Goal: Transaction & Acquisition: Book appointment/travel/reservation

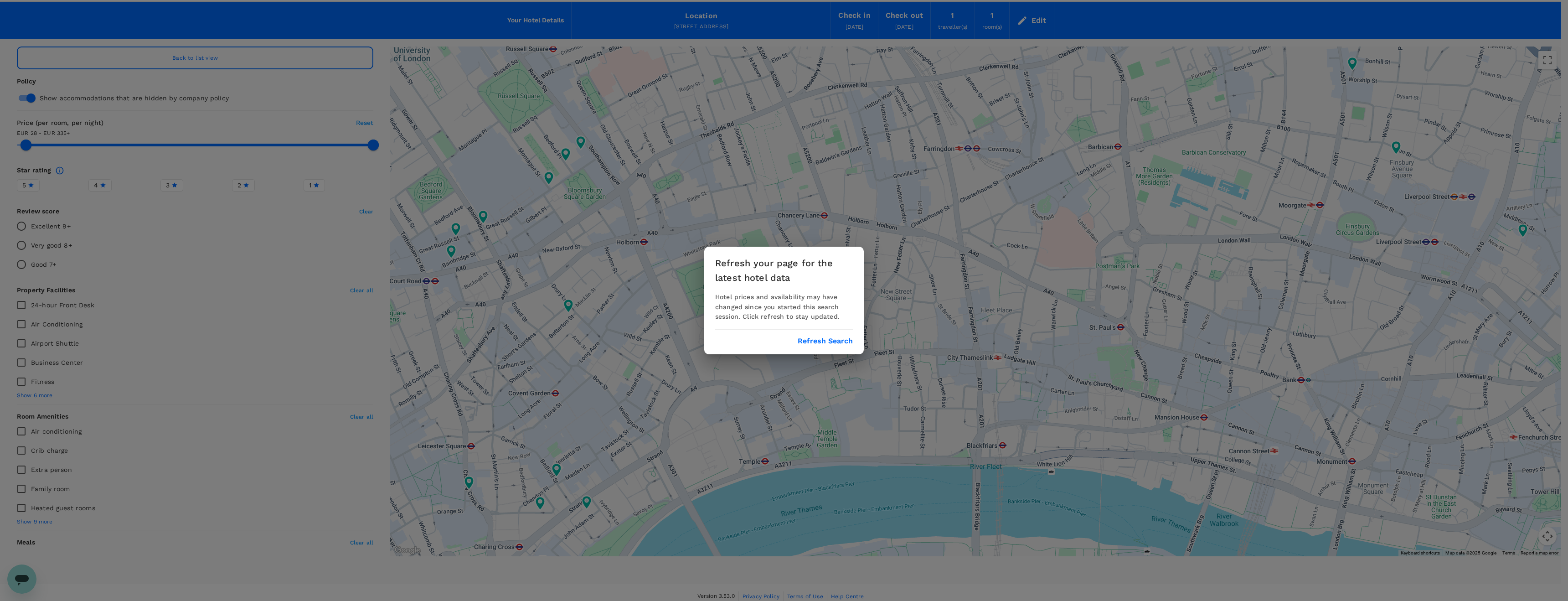
click at [834, 343] on button "Refresh Search" at bounding box center [825, 340] width 55 height 8
click at [159, 57] on div "Refresh your page for the latest hotel data Hotel prices and availability may h…" at bounding box center [784, 300] width 1568 height 601
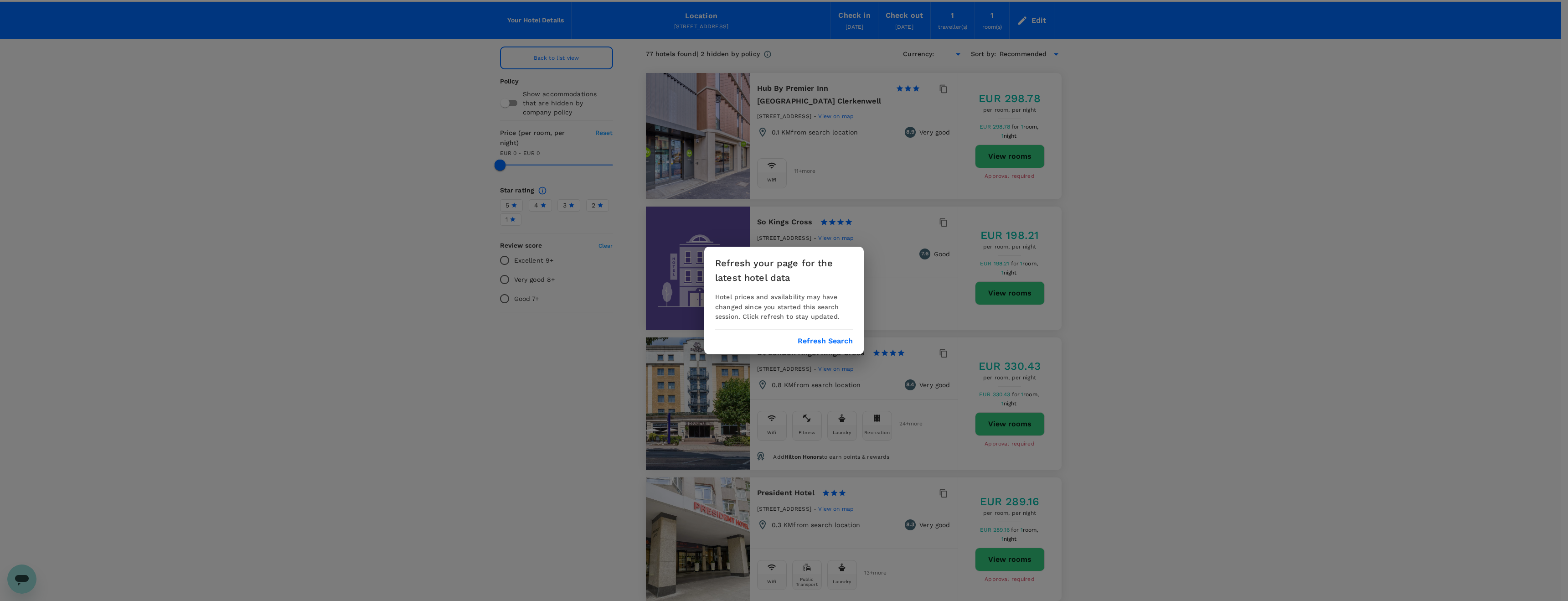
click at [836, 341] on button "Refresh Search" at bounding box center [825, 340] width 55 height 8
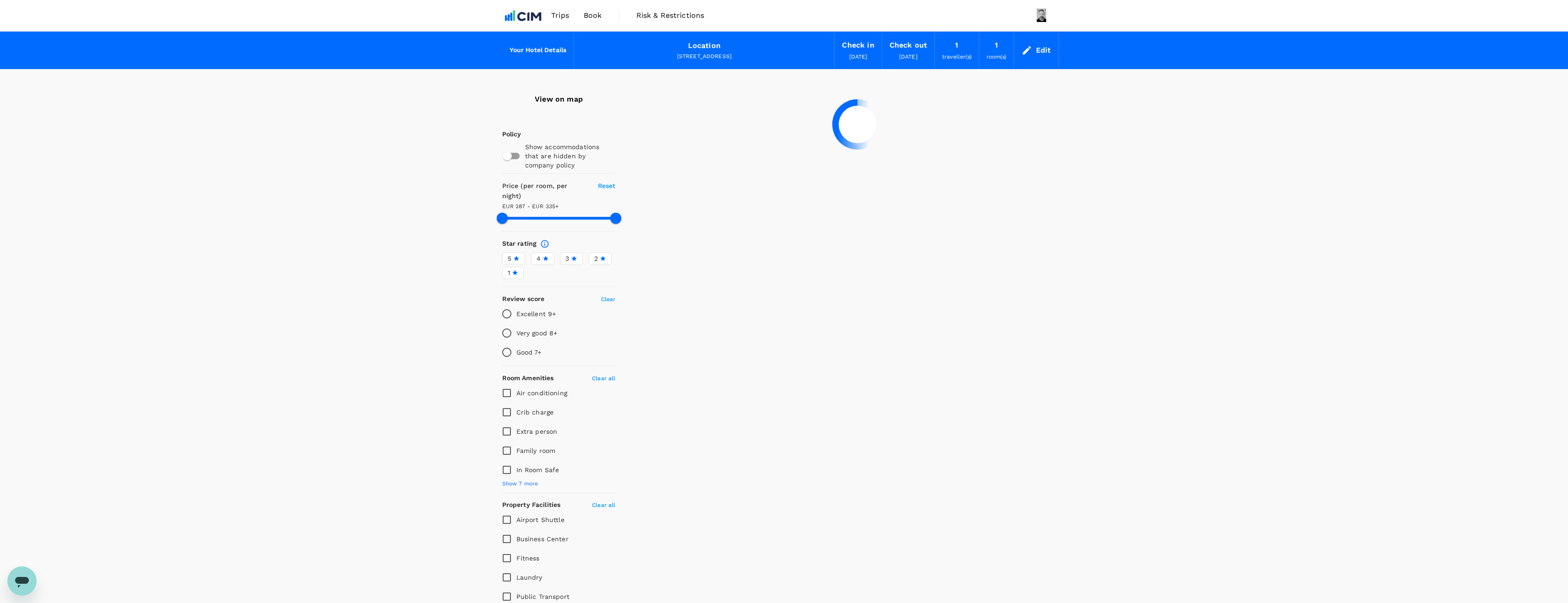
type input "334.66"
type input "197.66"
type input "334.99"
type input "26.99"
type input "334.57"
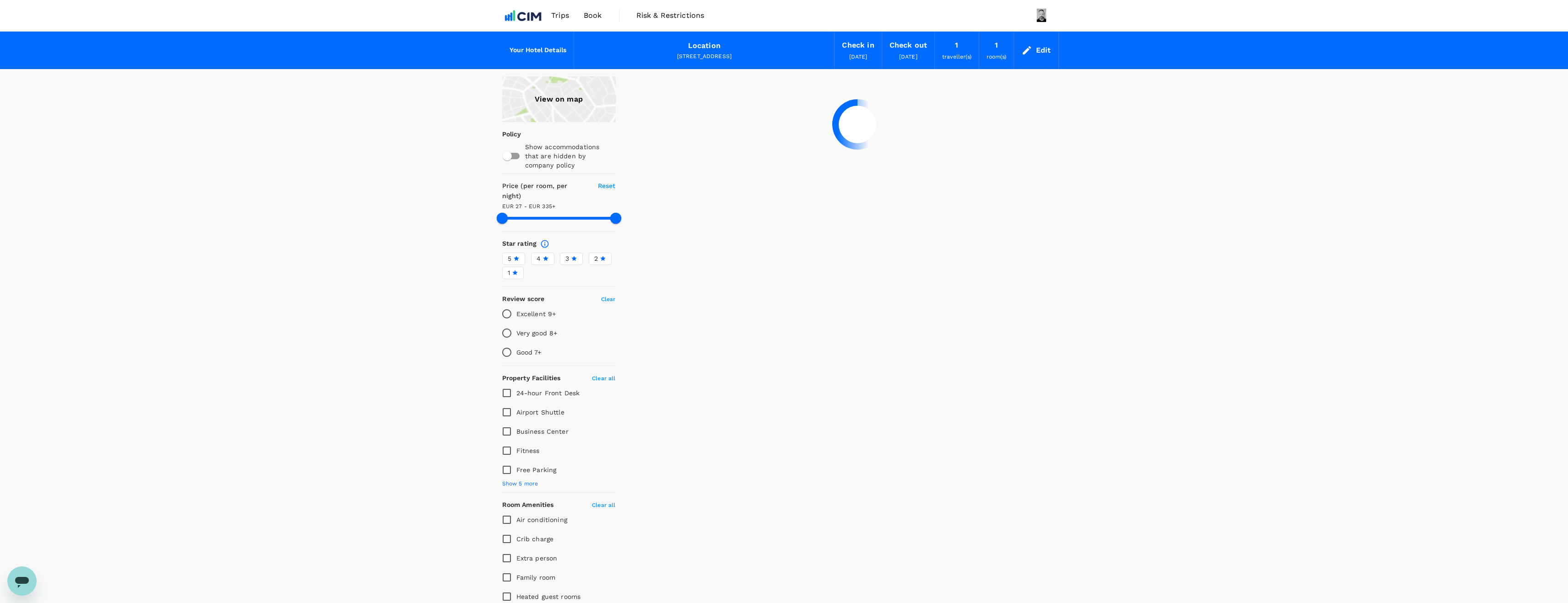
type input "19.57"
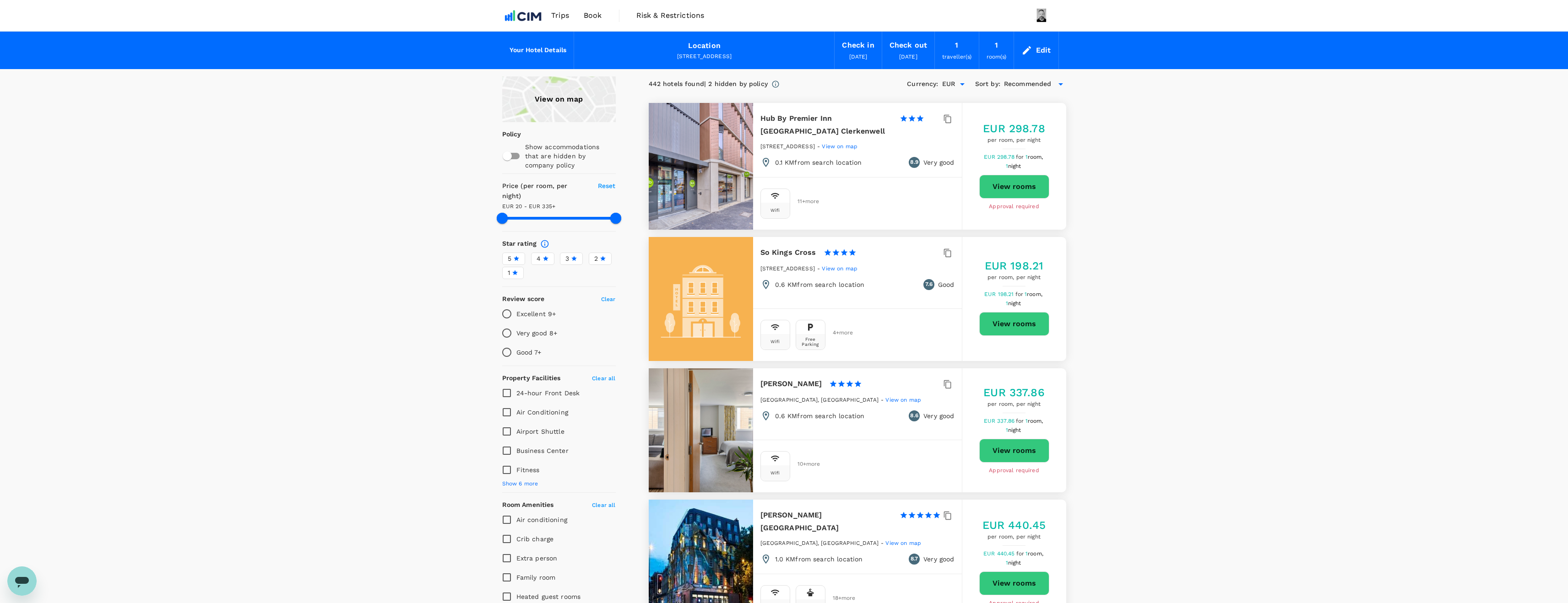
click at [1061, 84] on icon at bounding box center [1060, 84] width 4 height 2
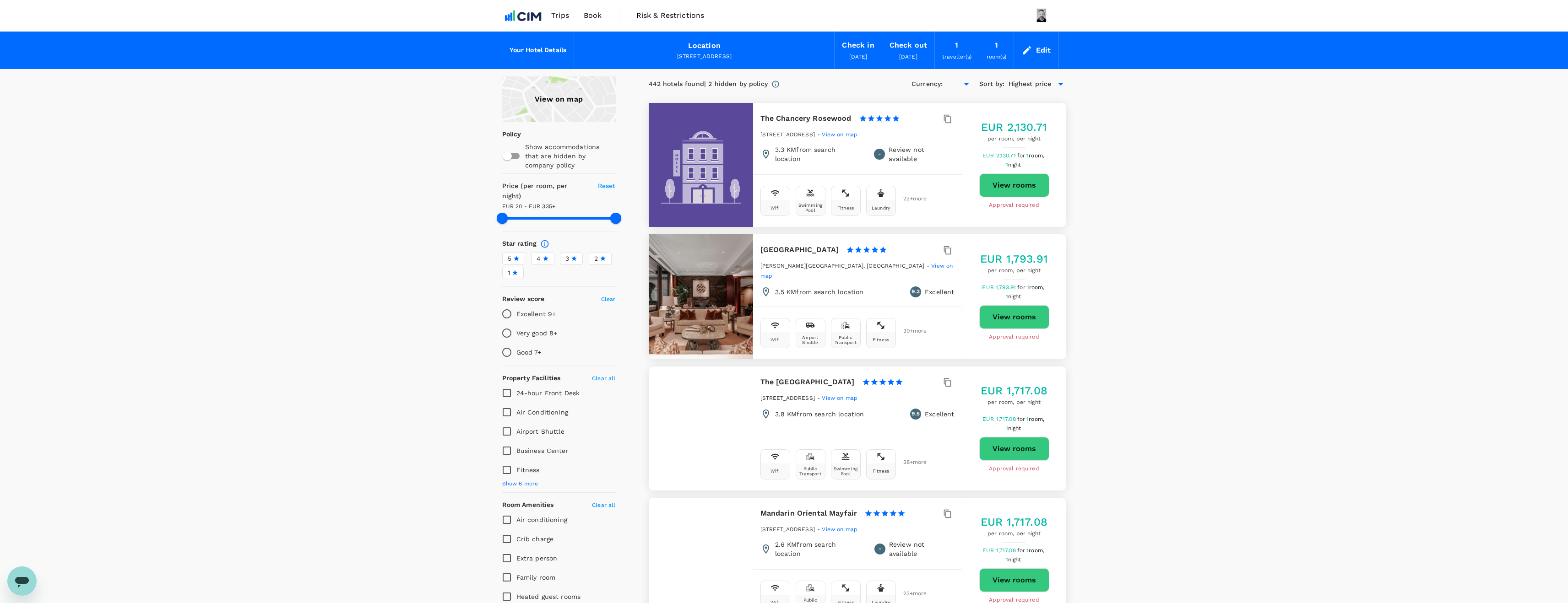
type input "334.57"
type input "EUR"
click at [1056, 83] on icon at bounding box center [1061, 84] width 11 height 11
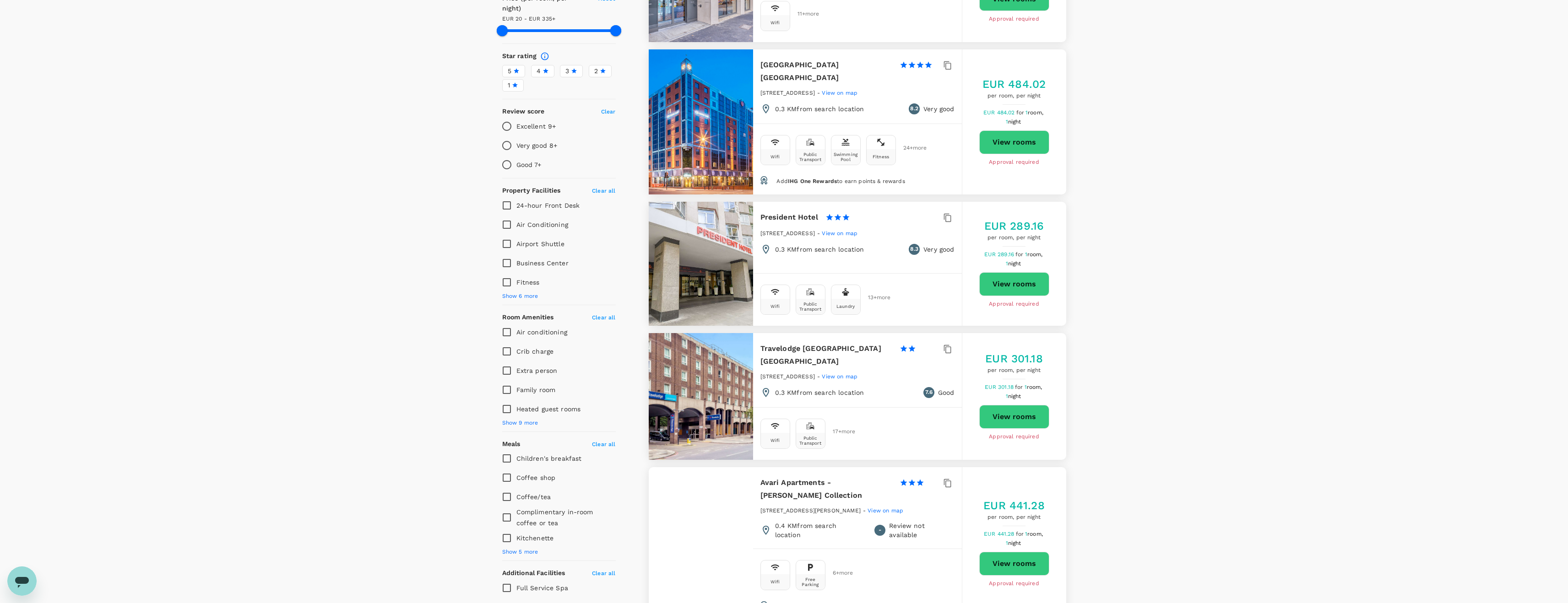
scroll to position [189, 0]
click at [1019, 271] on button "View rooms" at bounding box center [1014, 282] width 70 height 24
click at [1005, 404] on button "View rooms" at bounding box center [1014, 415] width 70 height 24
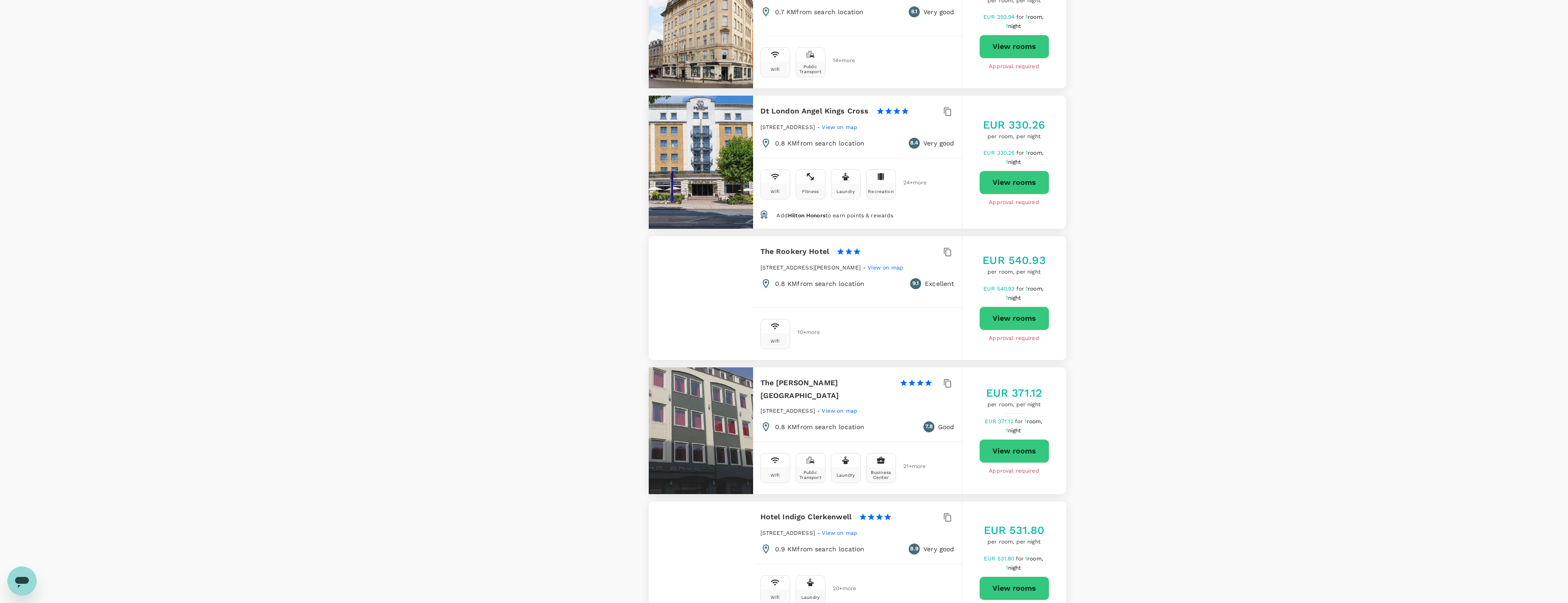
scroll to position [2063, 0]
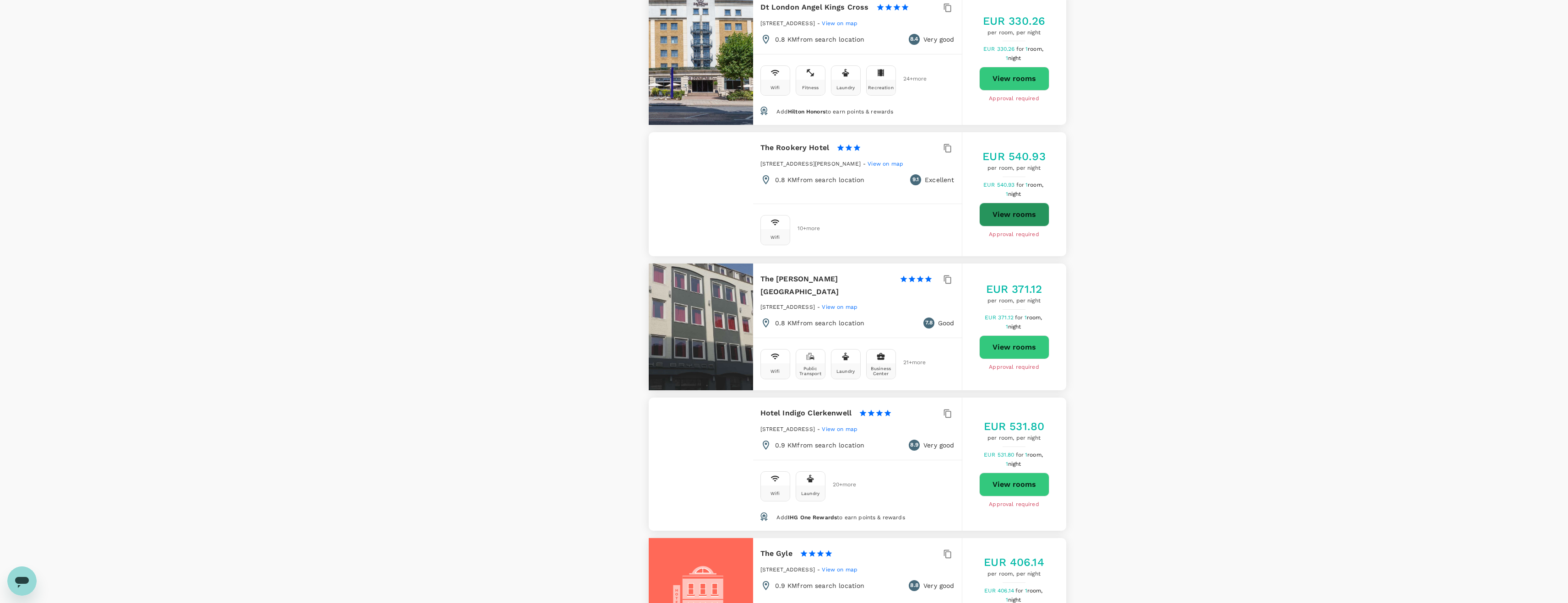
click at [998, 203] on button "View rooms" at bounding box center [1014, 214] width 70 height 24
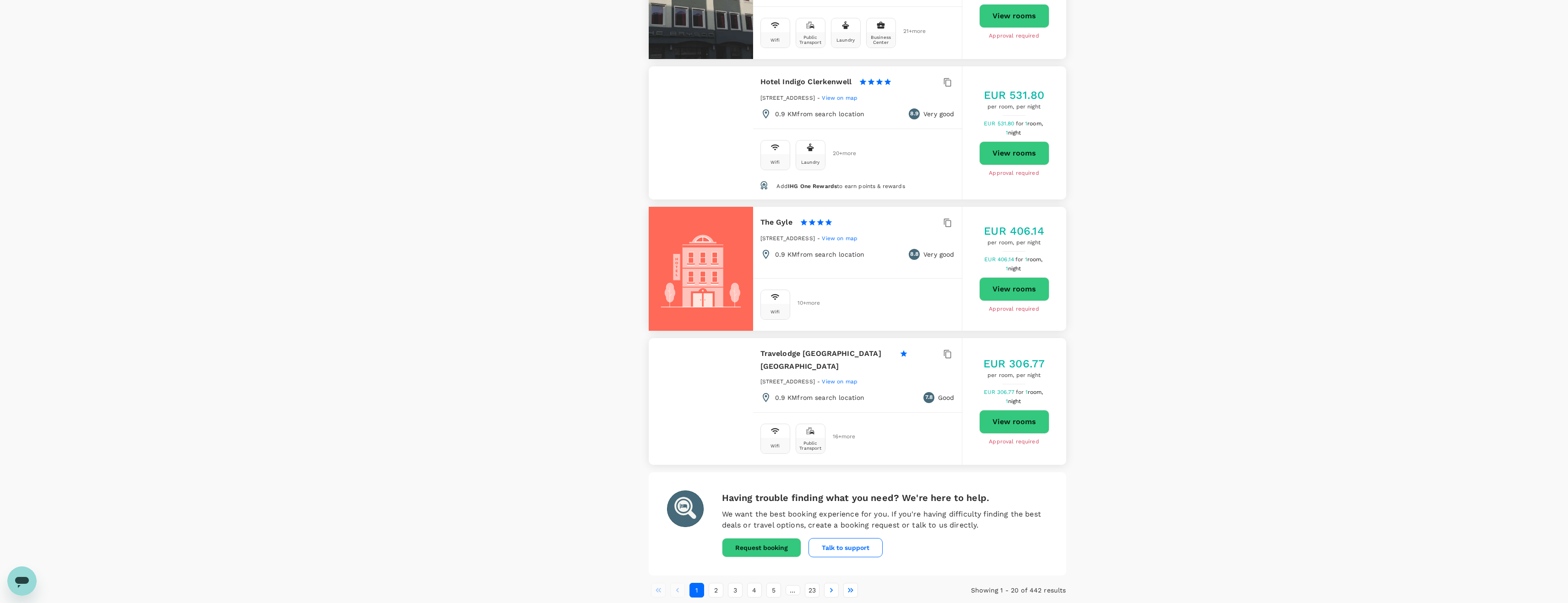
scroll to position [2396, 0]
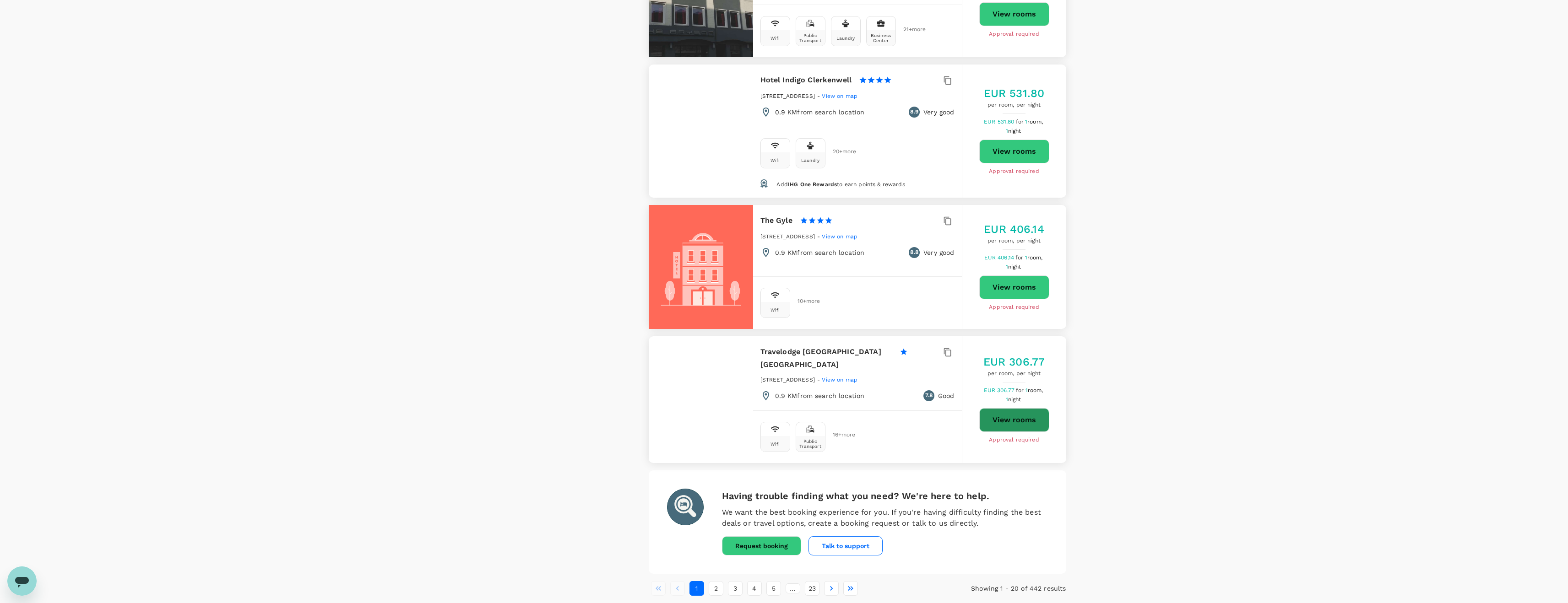
click at [1006, 408] on button "View rooms" at bounding box center [1014, 420] width 70 height 24
click at [715, 581] on button "2" at bounding box center [716, 588] width 15 height 15
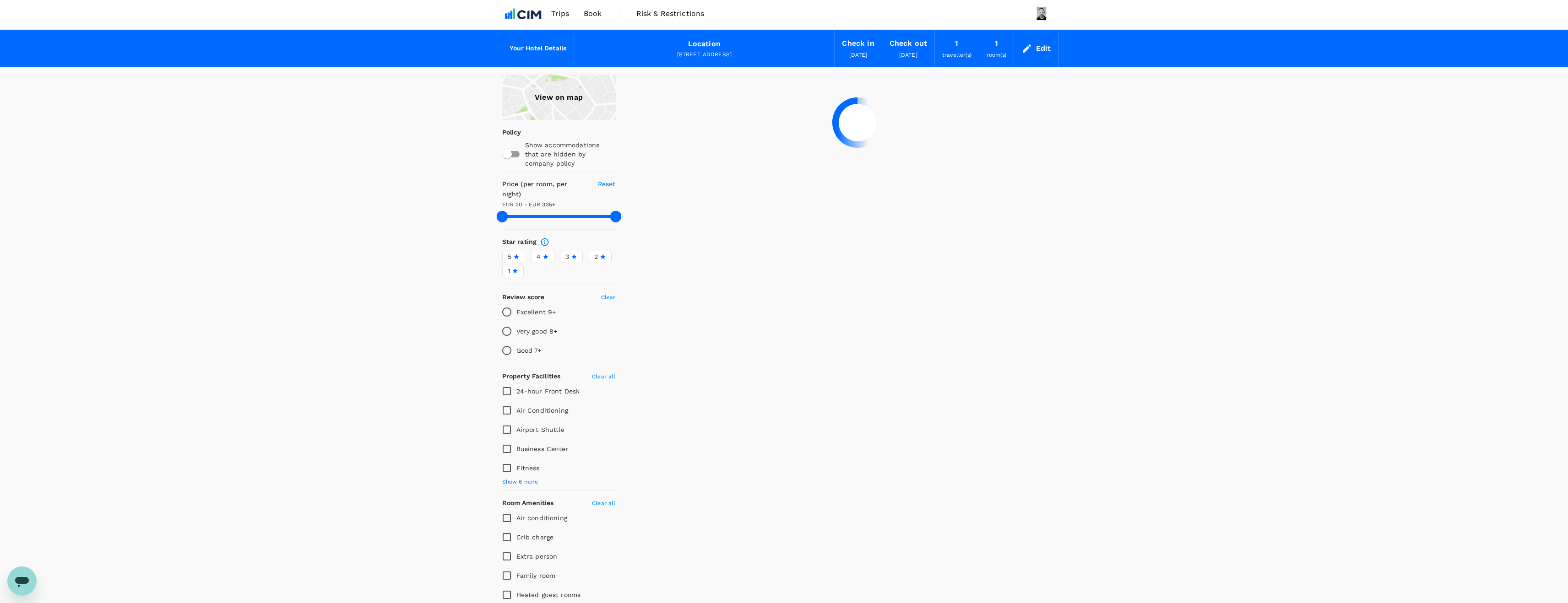
scroll to position [0, 0]
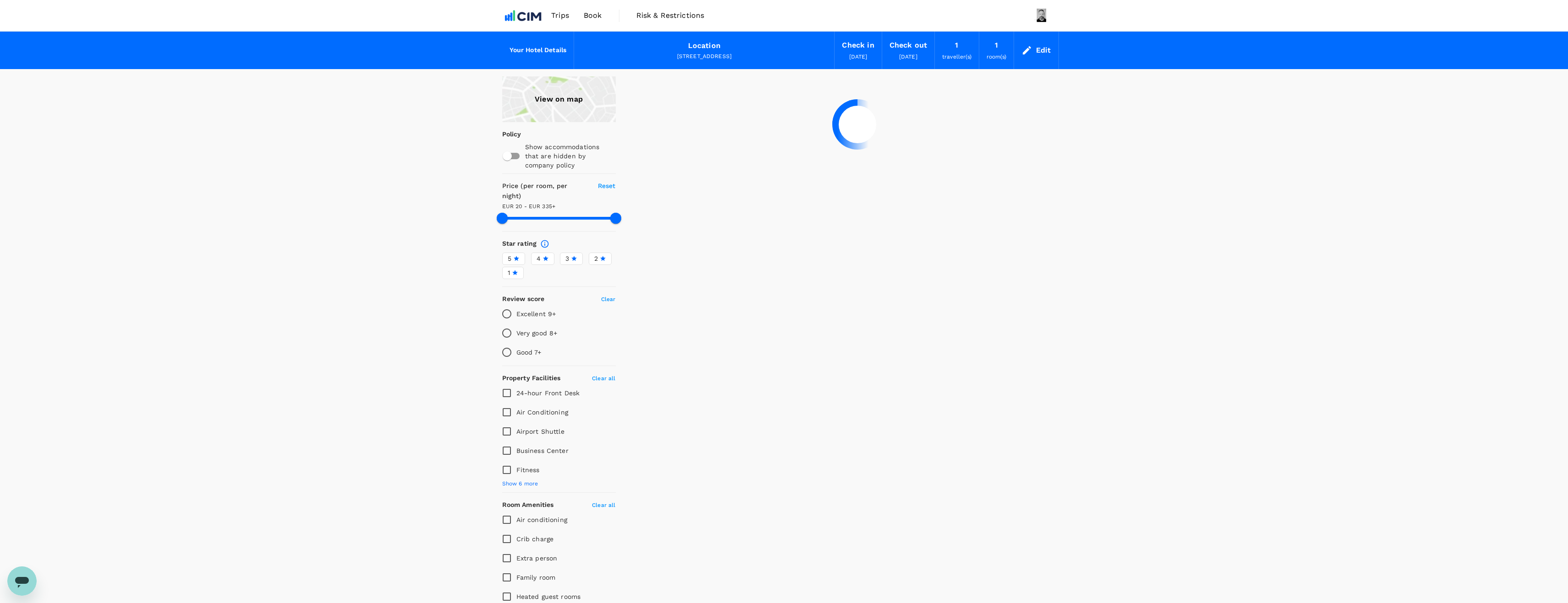
type input "334.57"
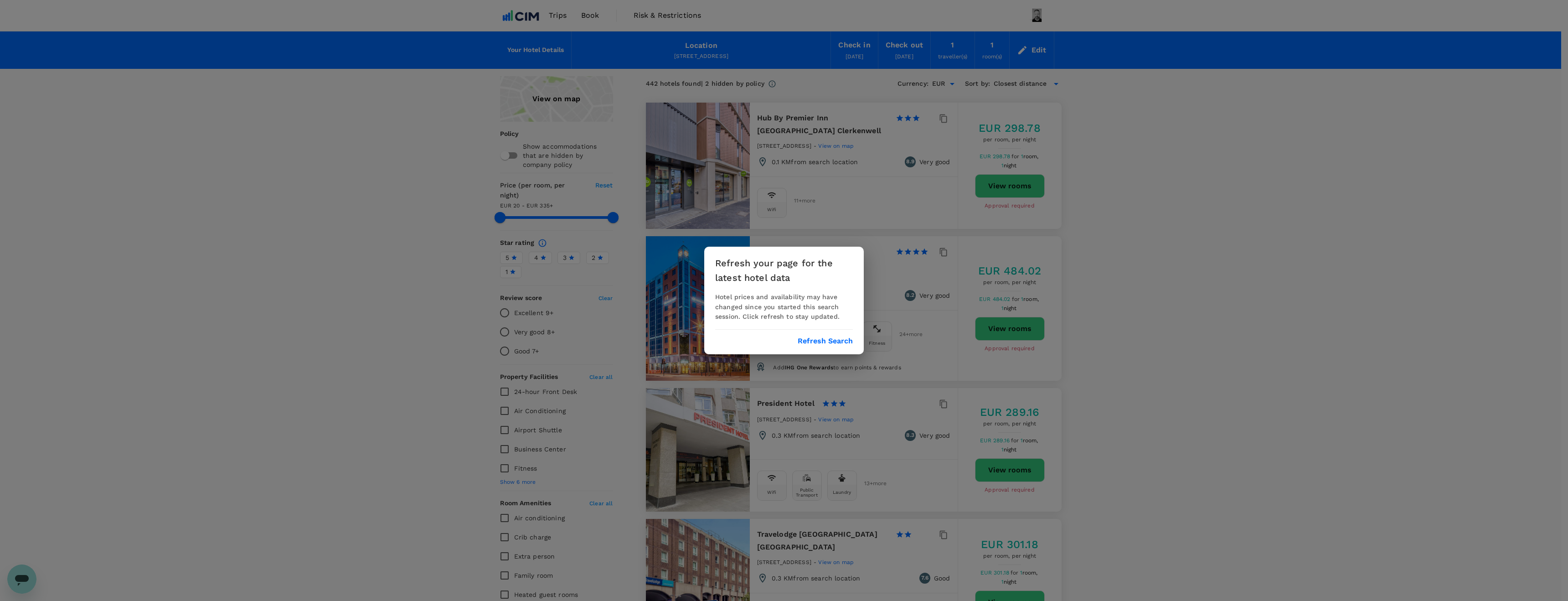
click at [828, 340] on button "Refresh Search" at bounding box center [825, 340] width 55 height 8
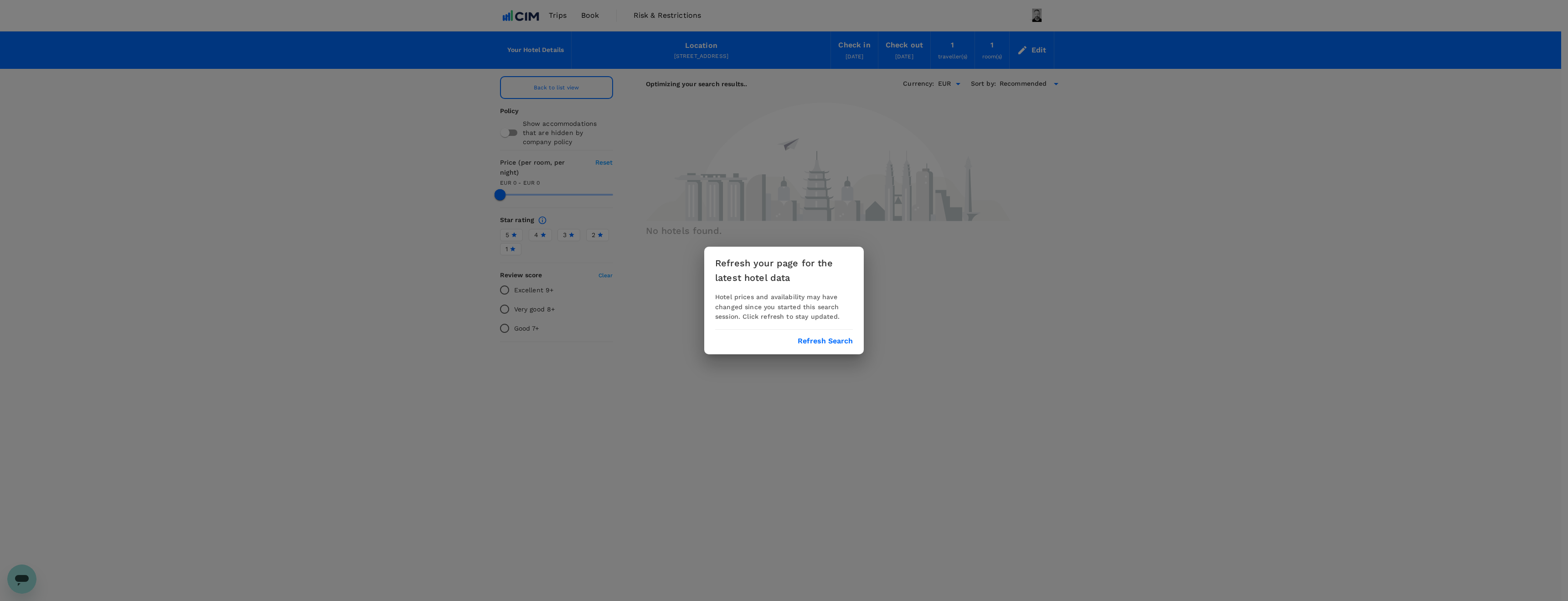
drag, startPoint x: 1118, startPoint y: 357, endPoint x: 1276, endPoint y: 346, distance: 158.4
click at [1130, 348] on div "Refresh your page for the latest hotel data Hotel prices and availability may h…" at bounding box center [784, 300] width 1568 height 601
click at [889, 243] on div "Refresh your page for the latest hotel data Hotel prices and availability may h…" at bounding box center [784, 300] width 1568 height 601
click at [819, 340] on button "Refresh Search" at bounding box center [825, 340] width 55 height 8
click at [821, 341] on button "Refresh Search" at bounding box center [825, 340] width 55 height 8
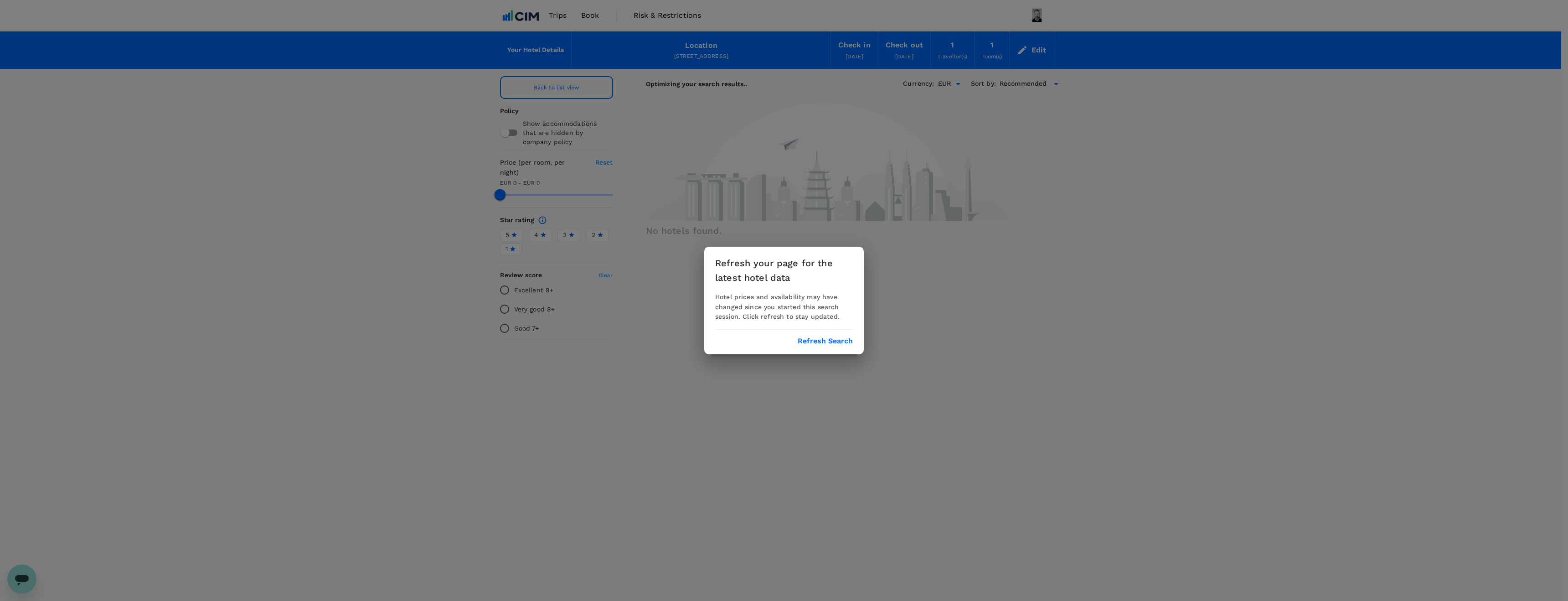
click at [813, 344] on button "Refresh Search" at bounding box center [825, 340] width 55 height 8
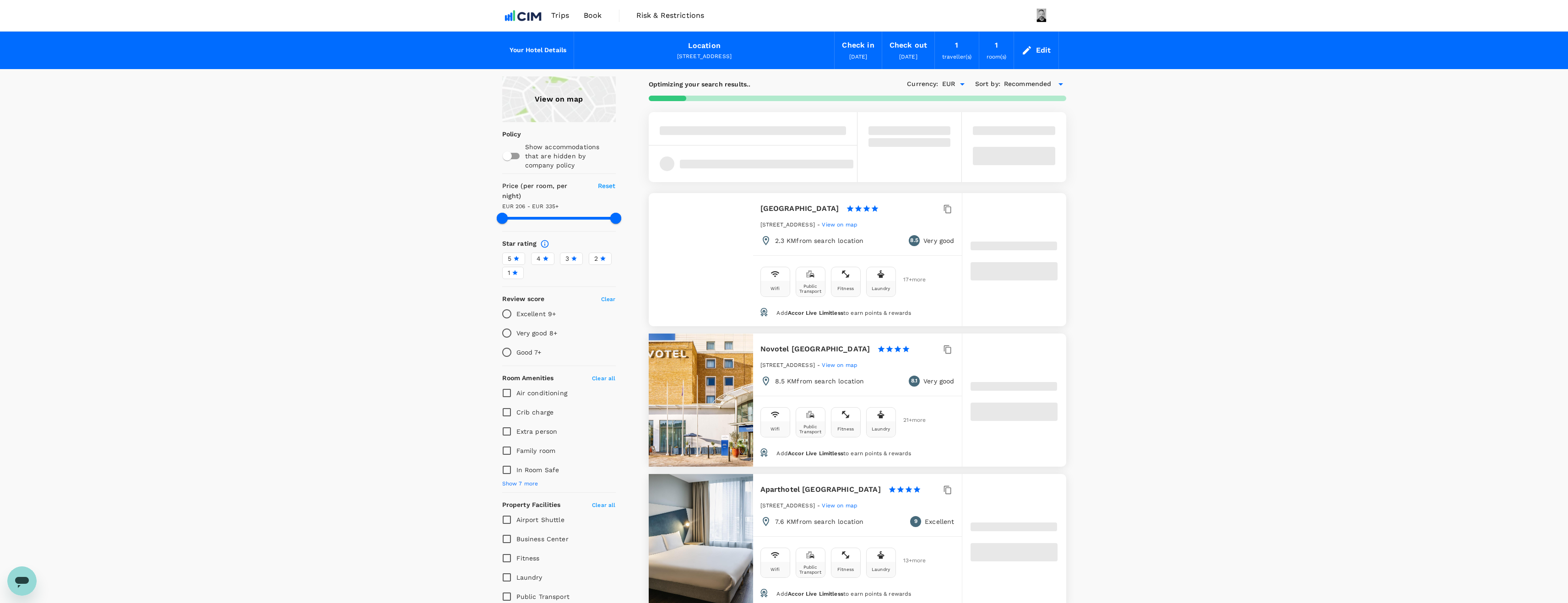
type input "334.73"
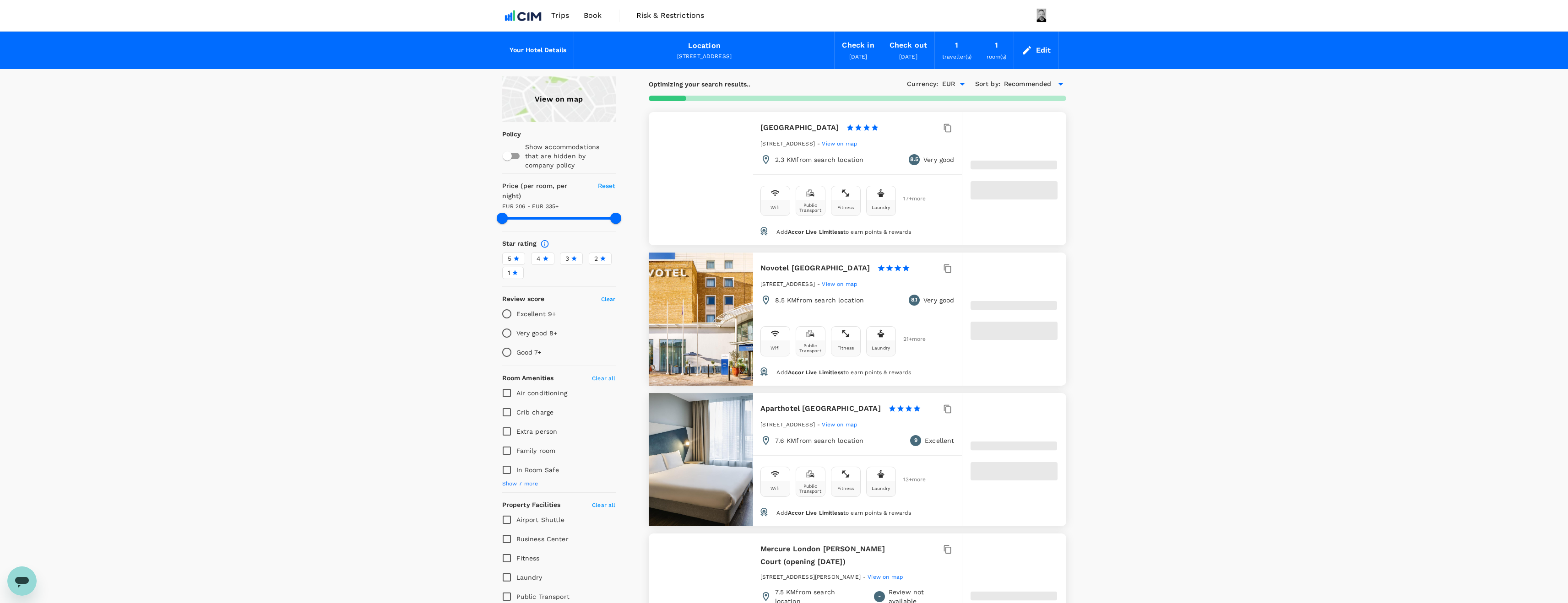
type input "205.66"
type input "334.66"
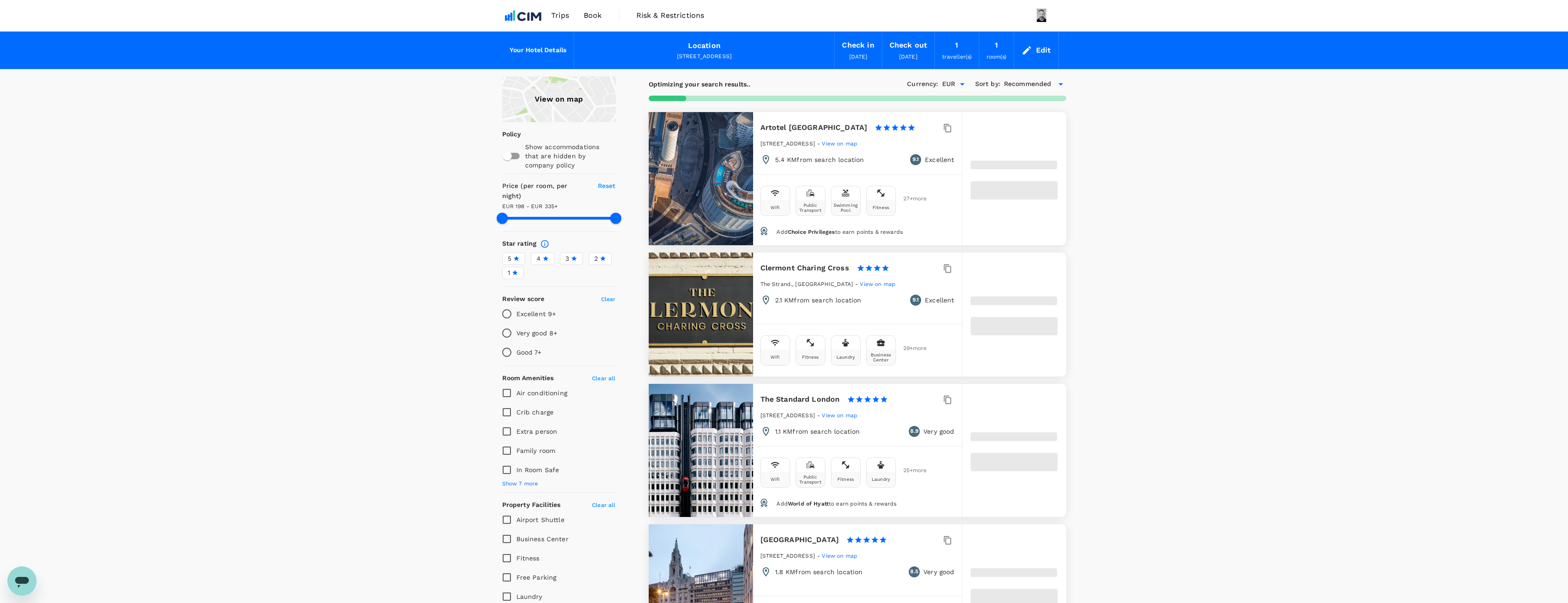
type input "197.66"
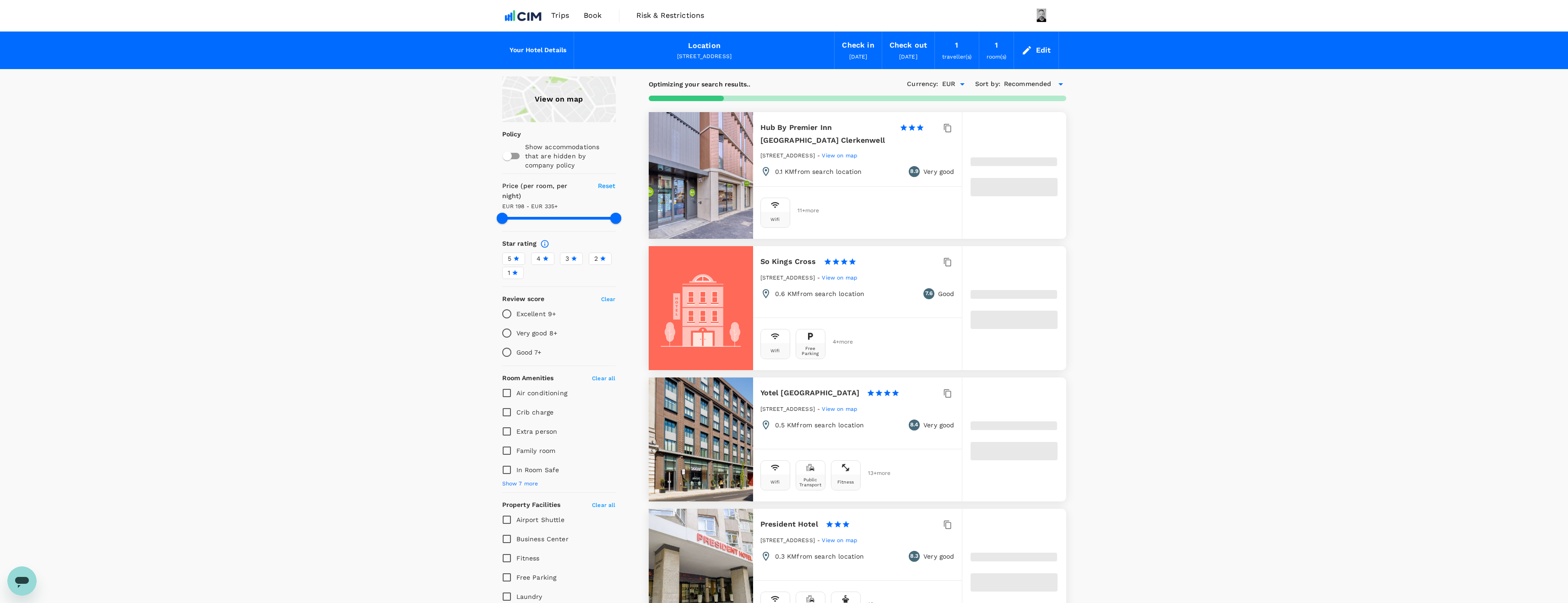
type input "334.6"
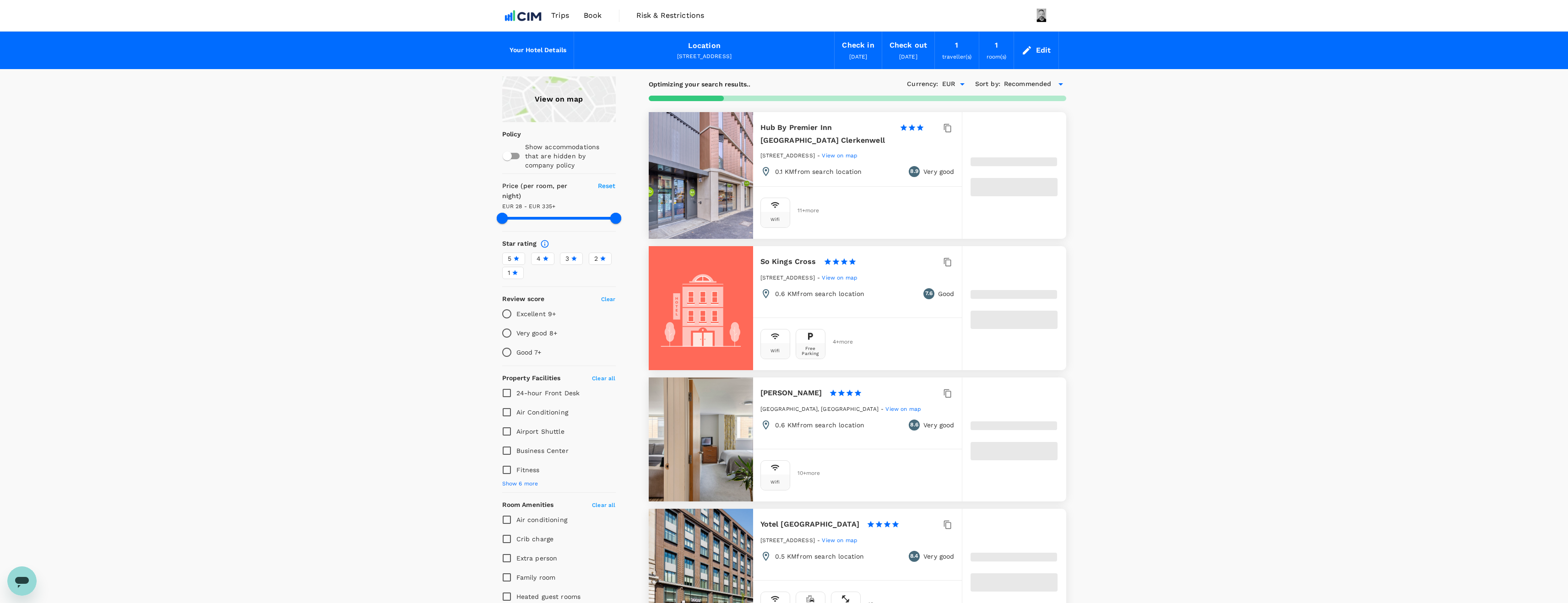
type input "27.6"
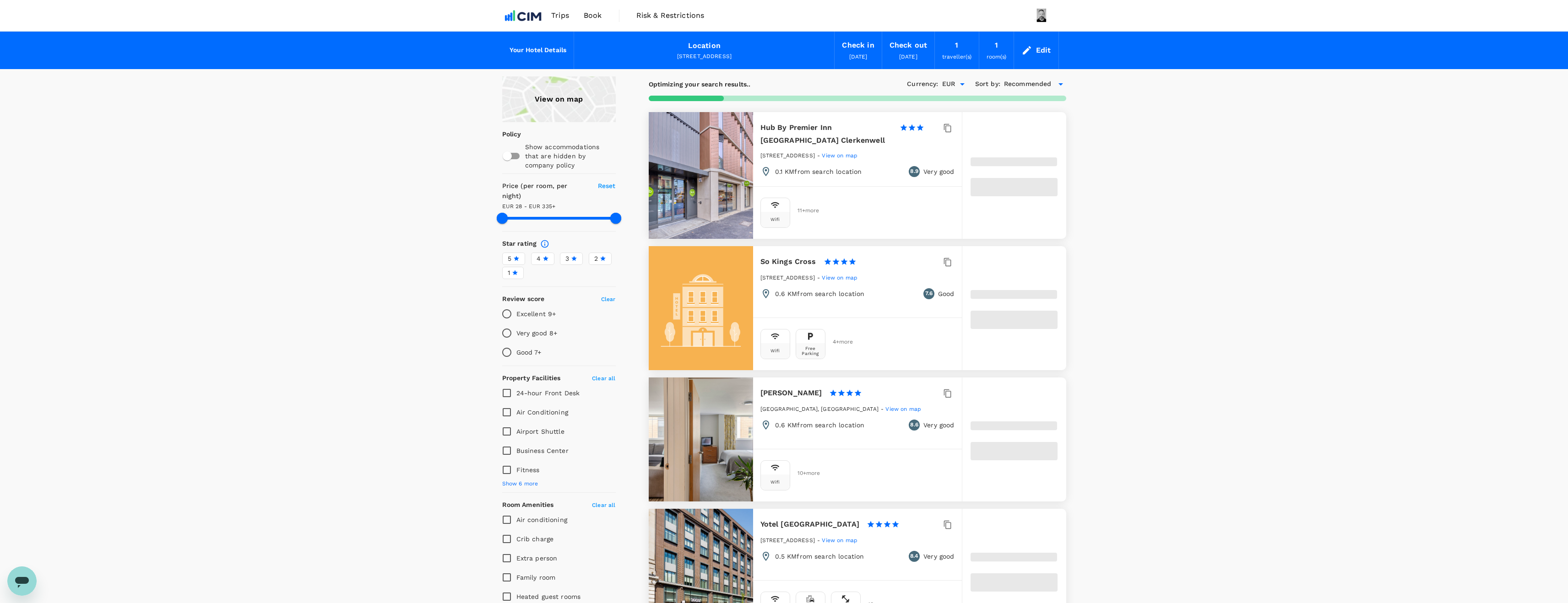
type input "334.98"
type input "26.98"
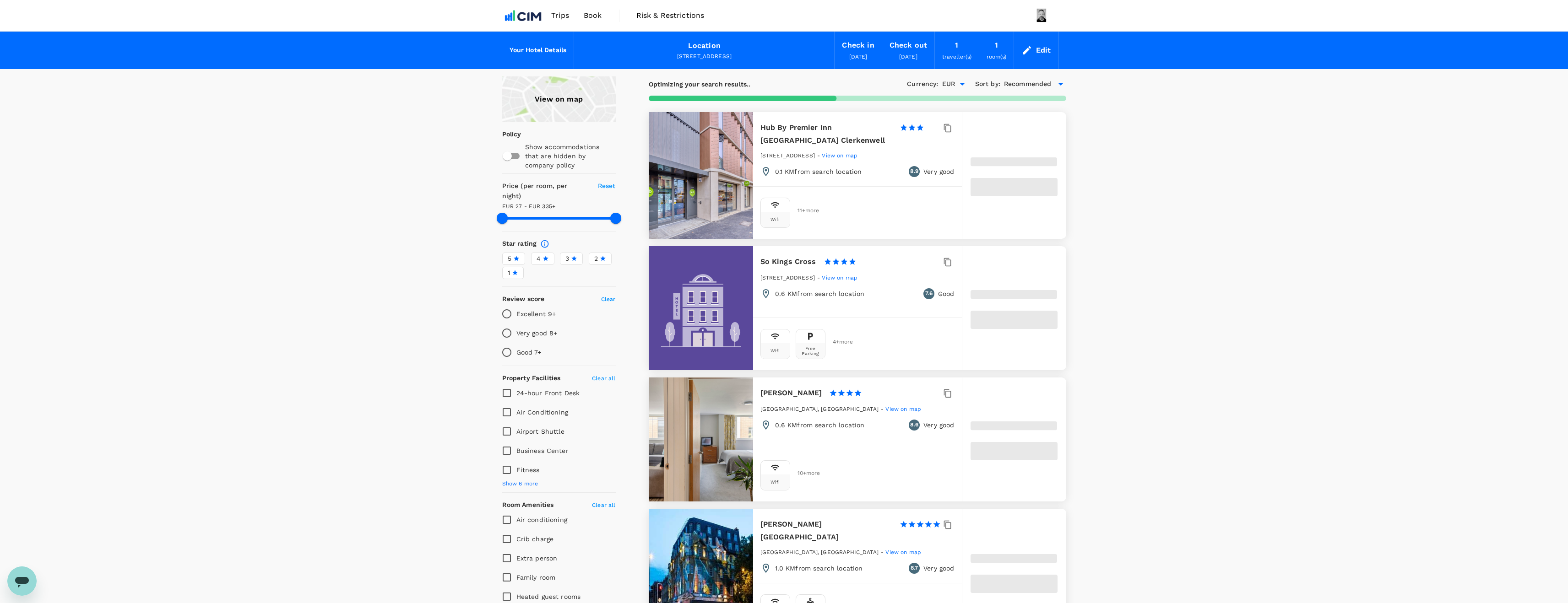
type input "334.57"
type input "19.57"
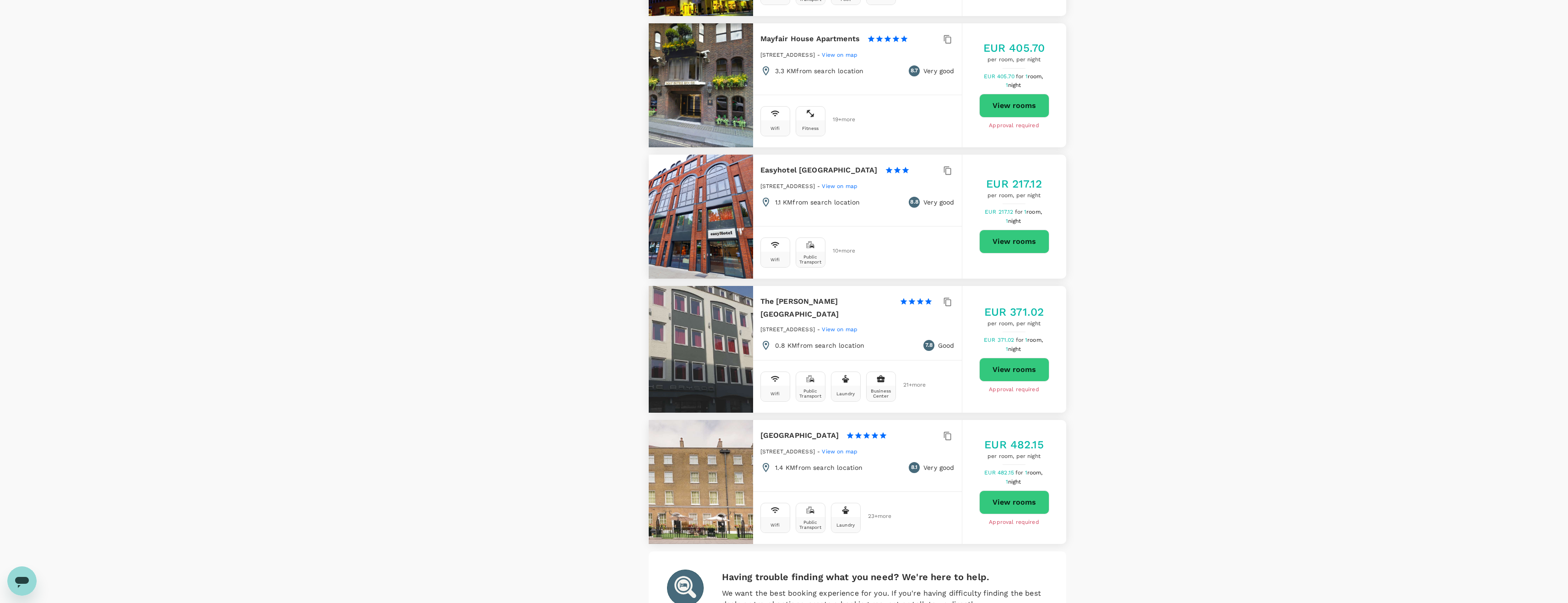
scroll to position [2331, 0]
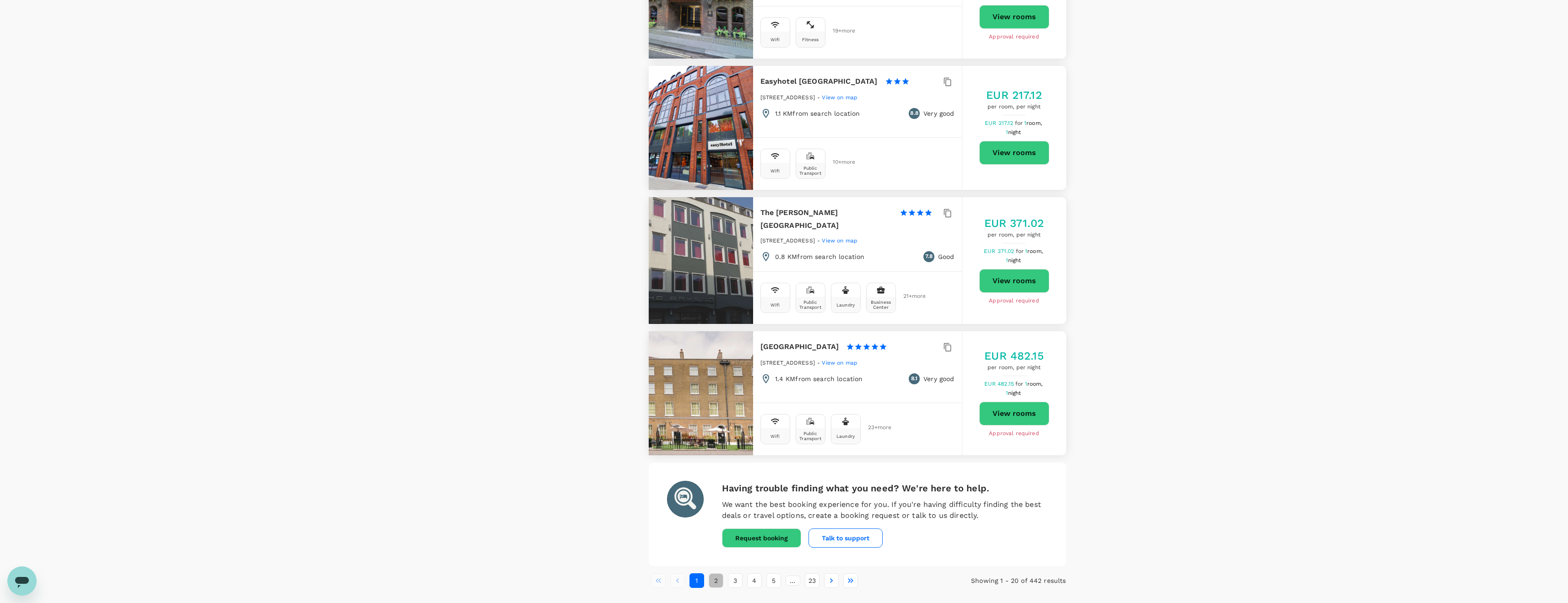
click at [715, 573] on button "2" at bounding box center [716, 580] width 15 height 15
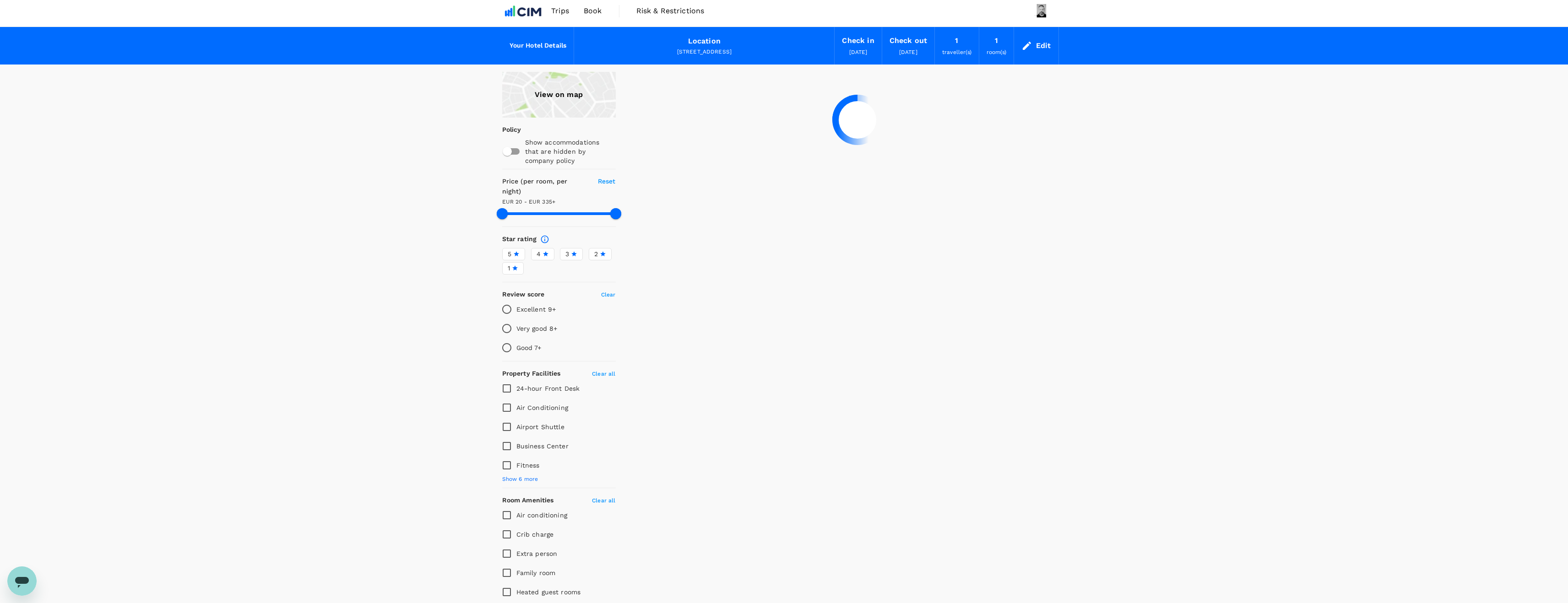
scroll to position [0, 0]
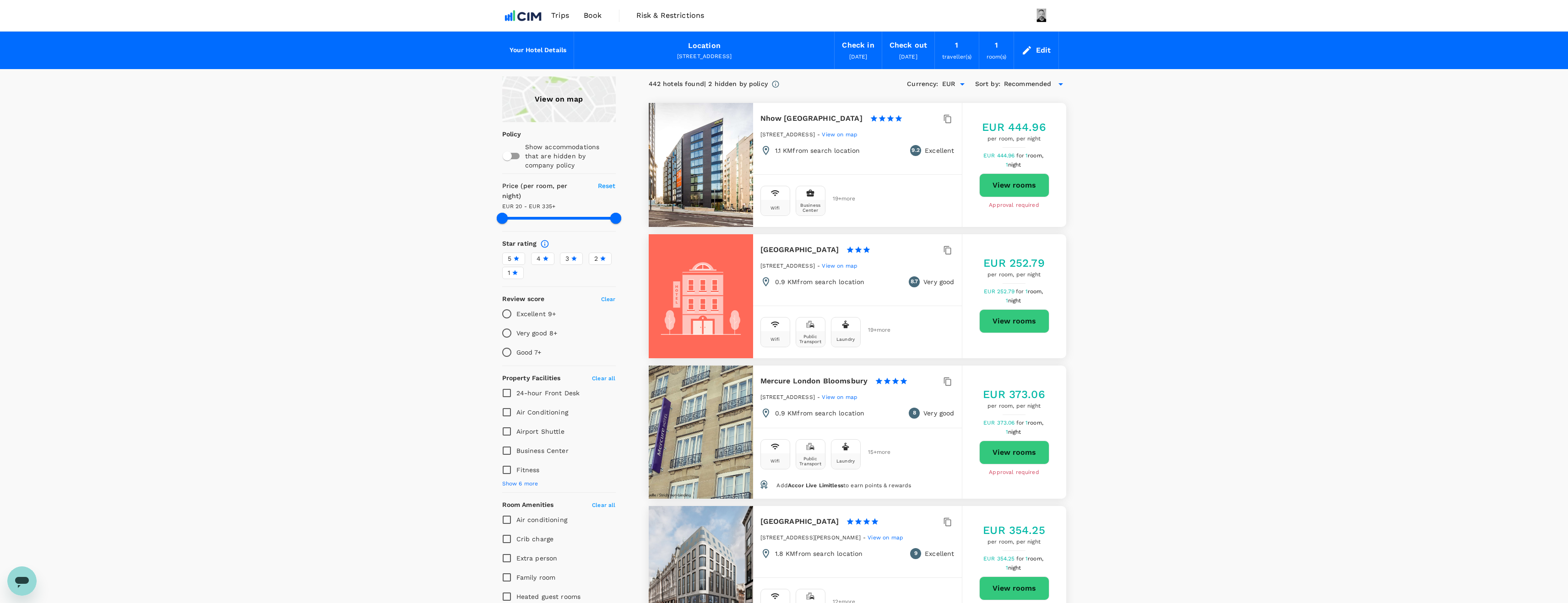
type input "334.57"
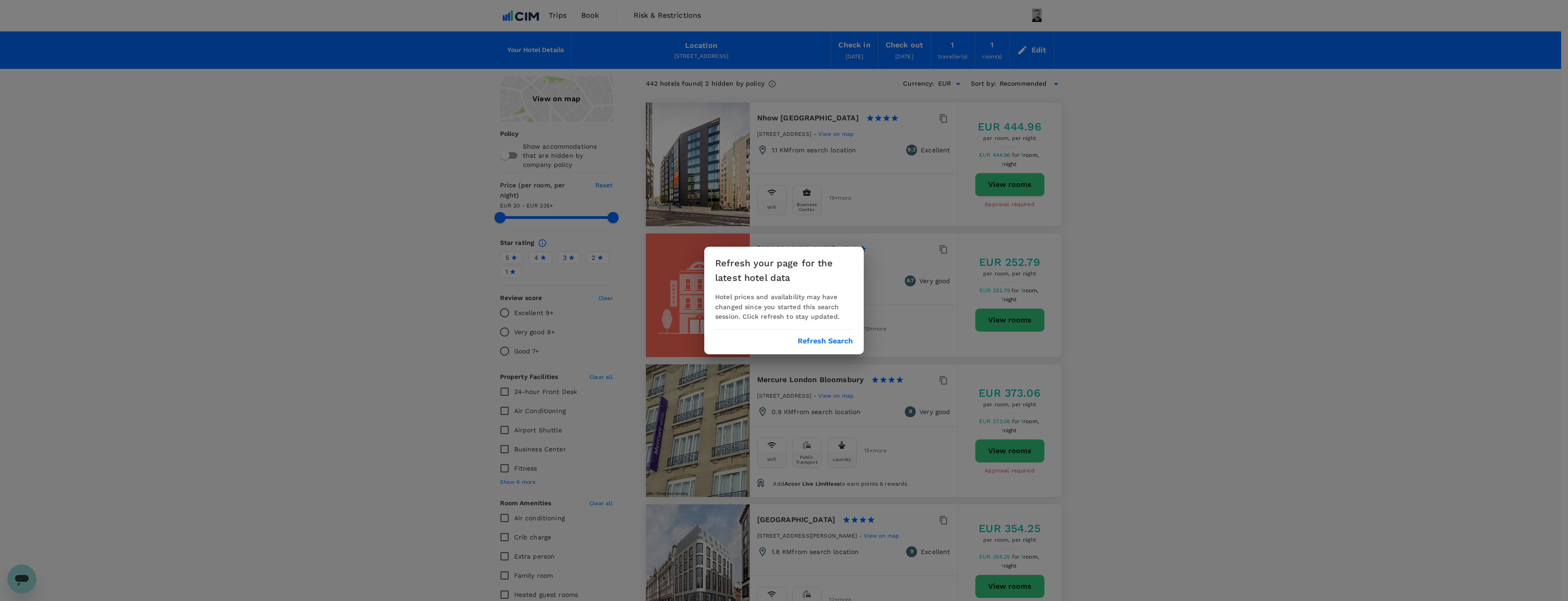
click at [909, 295] on div "Refresh your page for the latest hotel data Hotel prices and availability may h…" at bounding box center [784, 300] width 1568 height 601
click at [654, 275] on div "Refresh your page for the latest hotel data Hotel prices and availability may h…" at bounding box center [784, 300] width 1568 height 601
click at [839, 156] on div "Refresh your page for the latest hotel data Hotel prices and availability may h…" at bounding box center [784, 300] width 1568 height 601
click at [780, 121] on div "Refresh your page for the latest hotel data Hotel prices and availability may h…" at bounding box center [784, 300] width 1568 height 601
drag, startPoint x: 993, startPoint y: 187, endPoint x: 901, endPoint y: 300, distance: 145.7
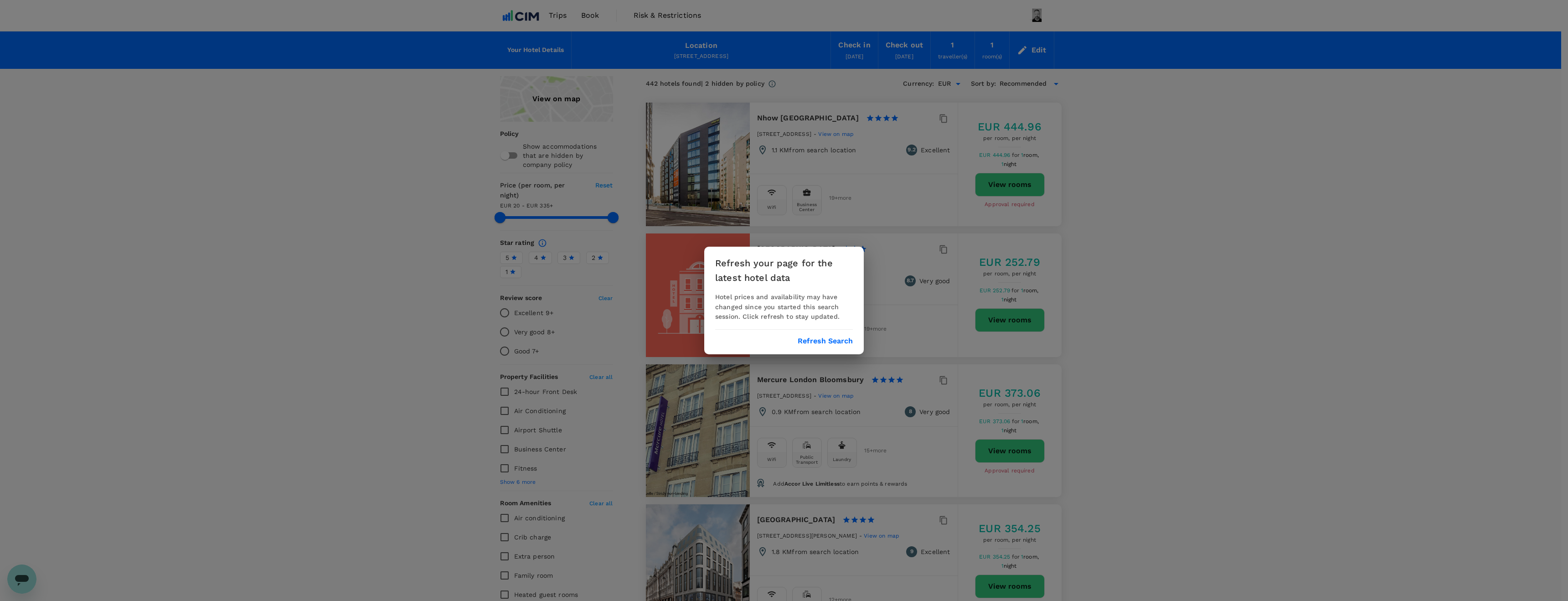
click at [993, 188] on div "Refresh your page for the latest hotel data Hotel prices and availability may h…" at bounding box center [784, 300] width 1568 height 601
click at [818, 340] on button "Refresh Search" at bounding box center [825, 340] width 55 height 8
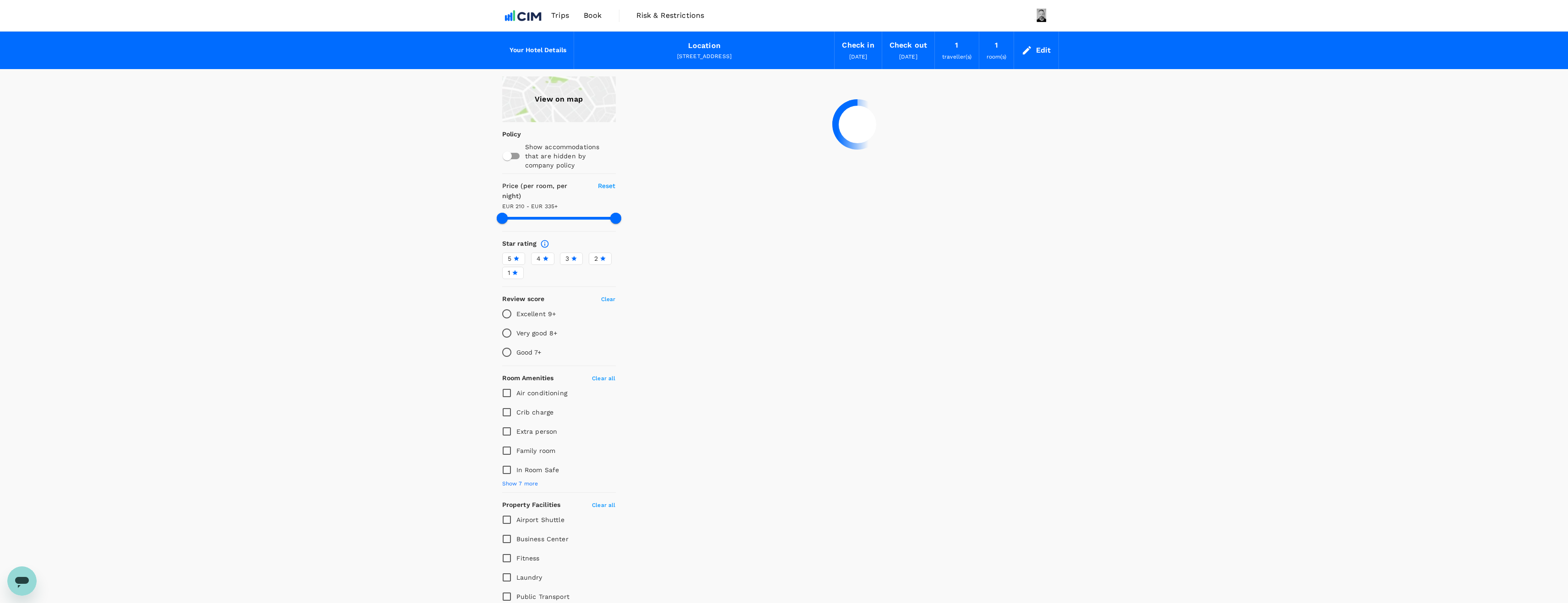
type input "334.98"
type input "26.98"
type input "334.57"
type input "19.57"
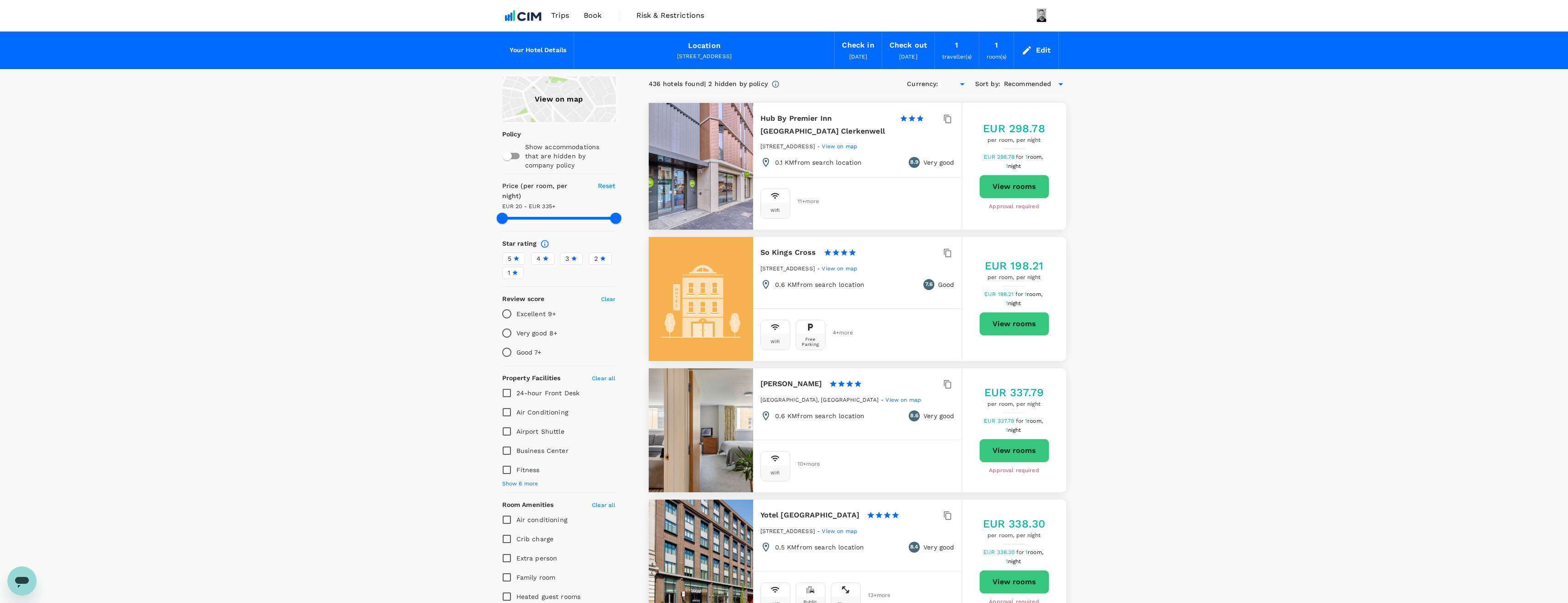
type input "334.57"
type input "EUR"
click at [580, 96] on div "View on map" at bounding box center [559, 99] width 114 height 46
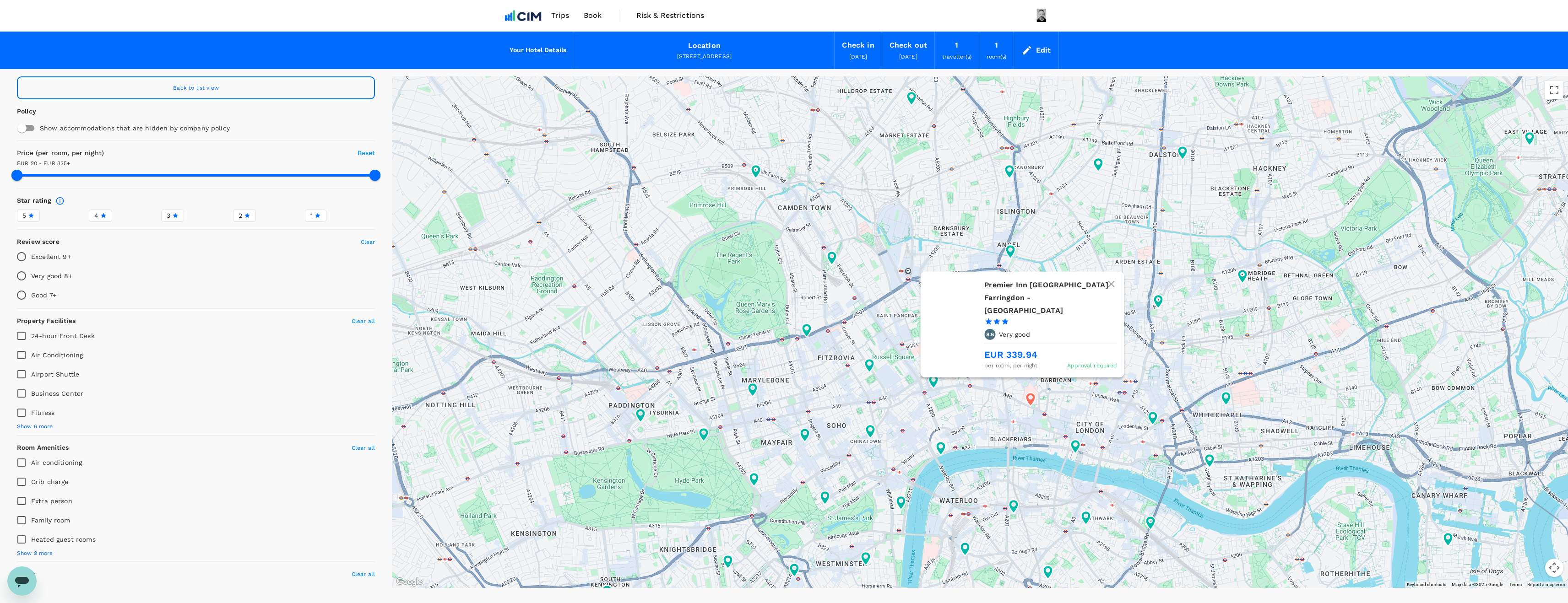
click at [1030, 398] on icon at bounding box center [1030, 400] width 10 height 13
click at [1007, 313] on h6 "Premier Inn [GEOGRAPHIC_DATA] Farringdon - [GEOGRAPHIC_DATA]" at bounding box center [1047, 298] width 125 height 38
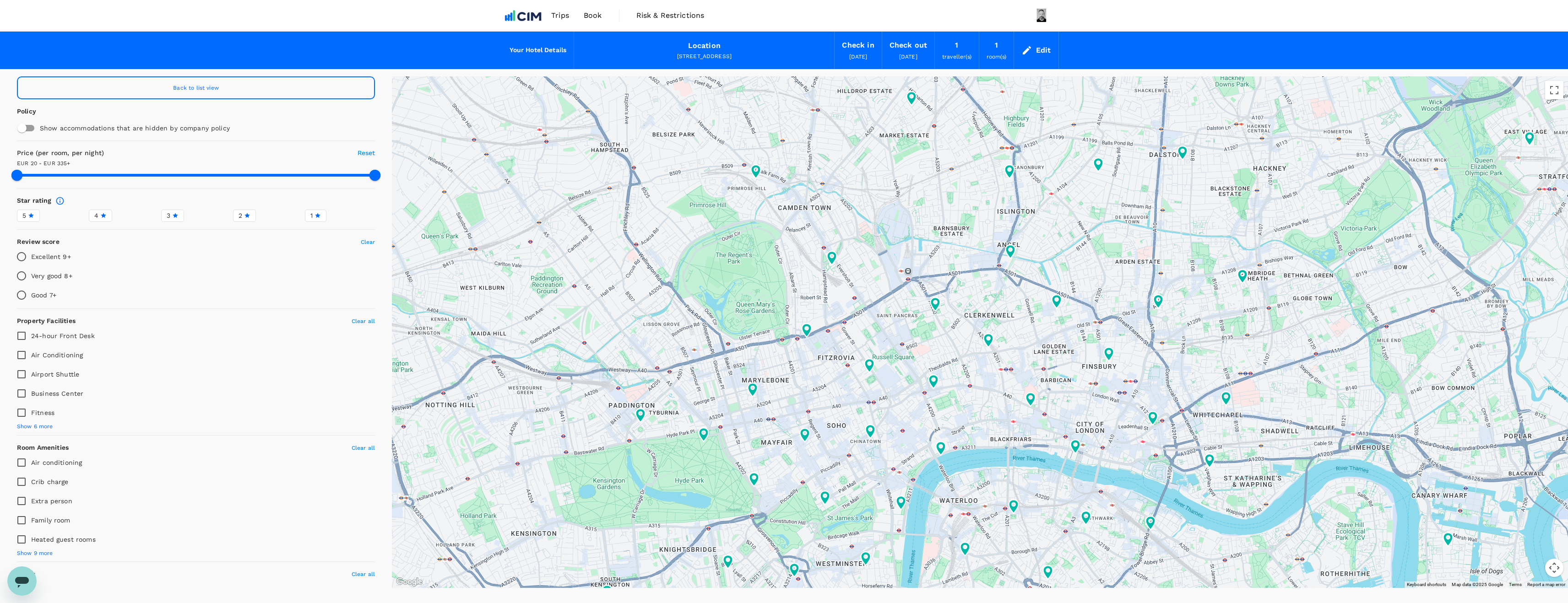
type input "334.57"
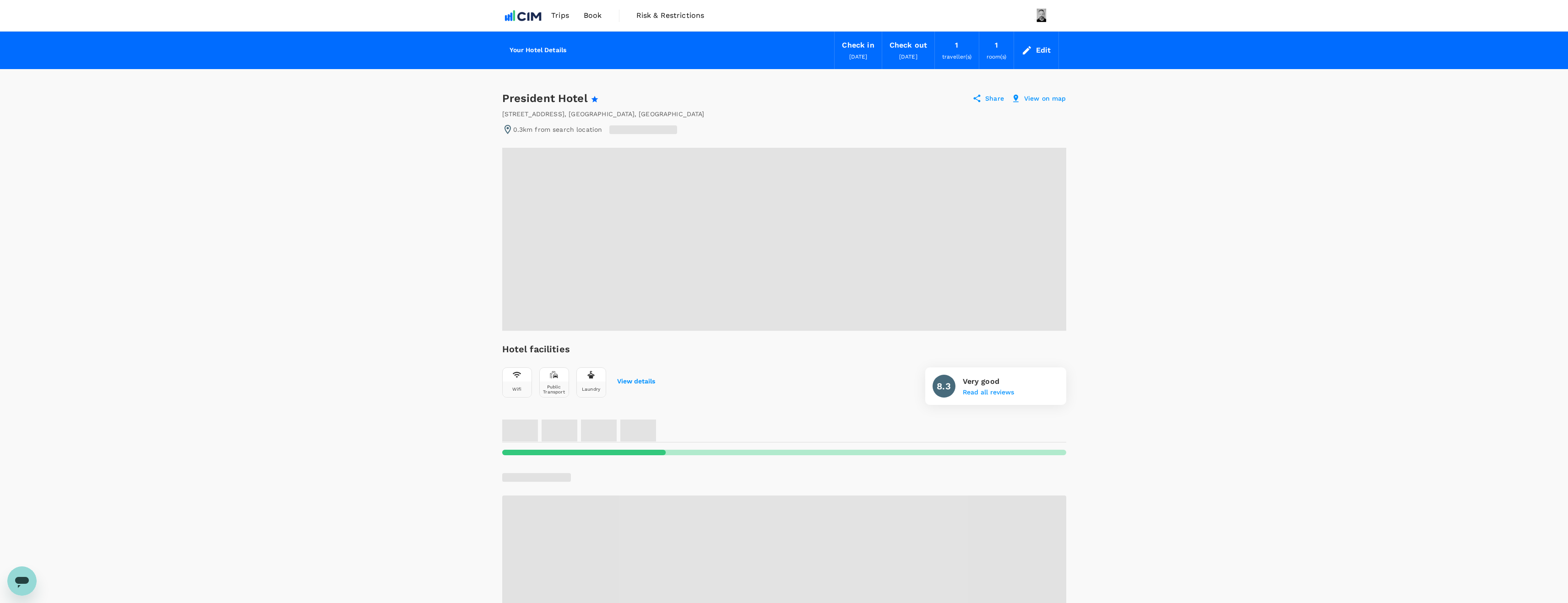
radio input "false"
radio input "true"
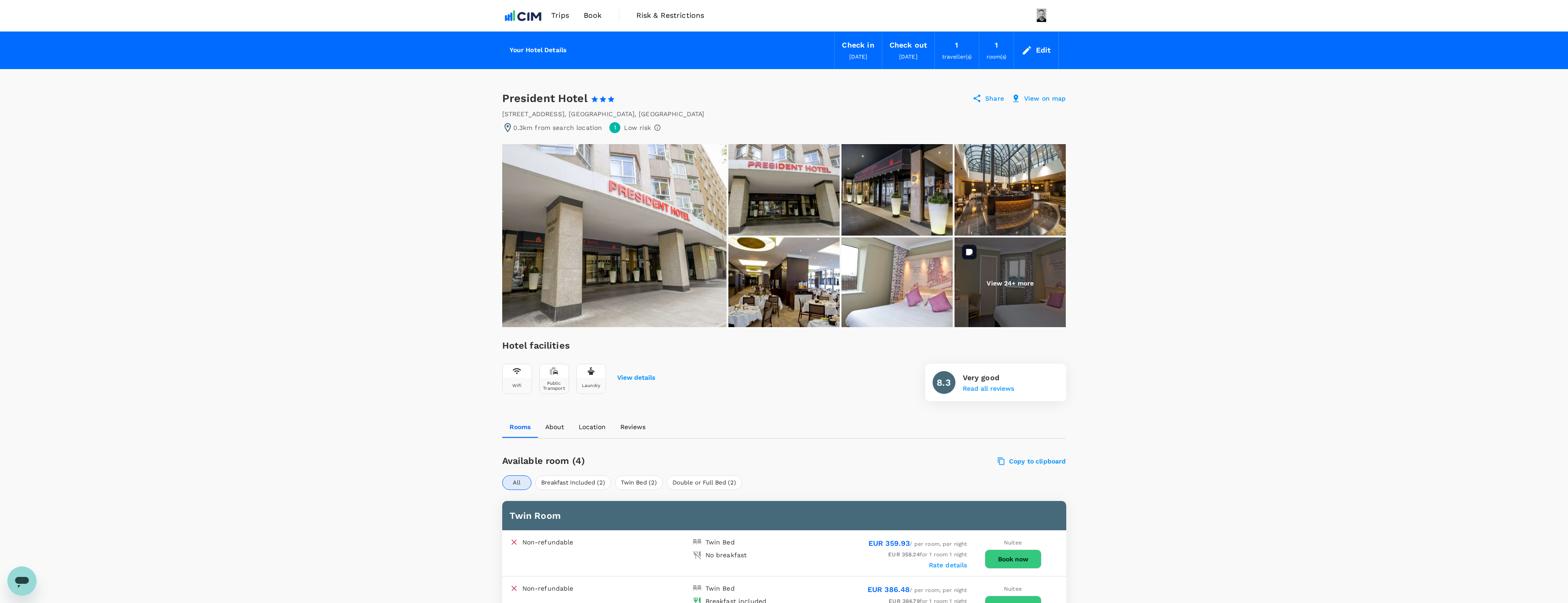
click at [1012, 287] on p "View 24+ more" at bounding box center [1010, 283] width 47 height 9
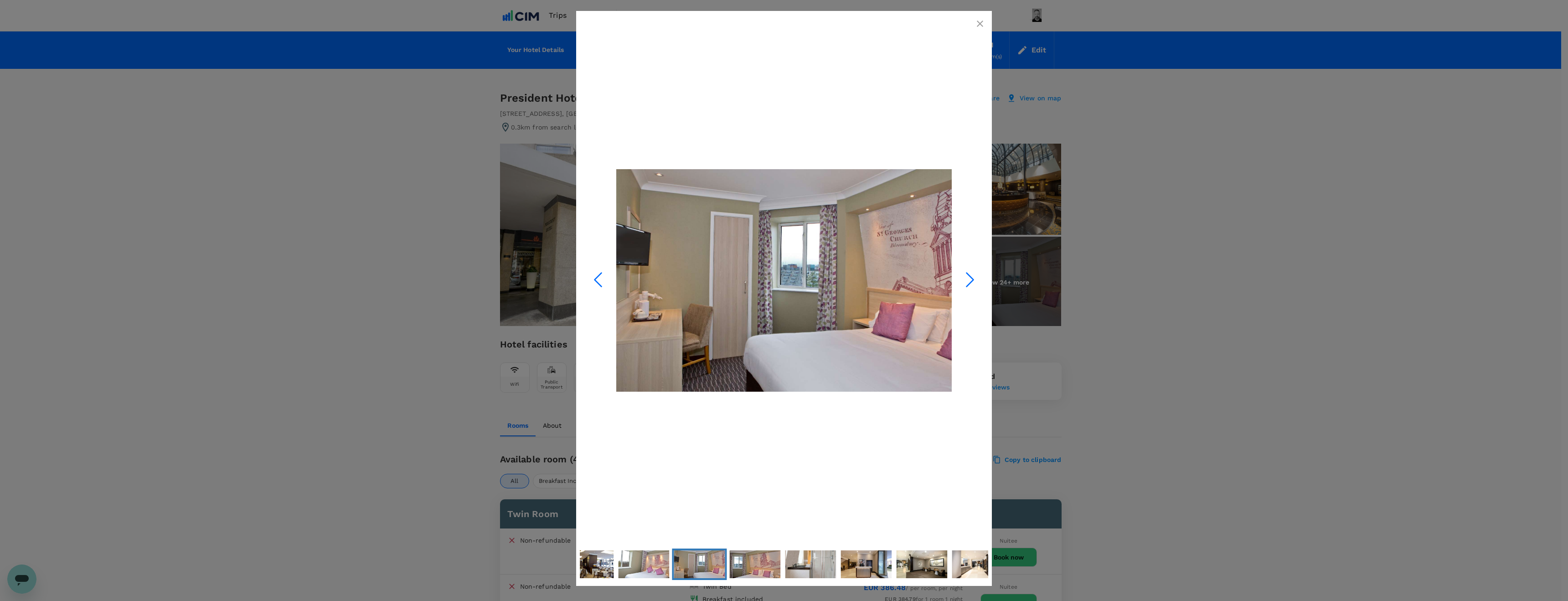
click at [969, 279] on icon "Next Slide" at bounding box center [970, 279] width 27 height 27
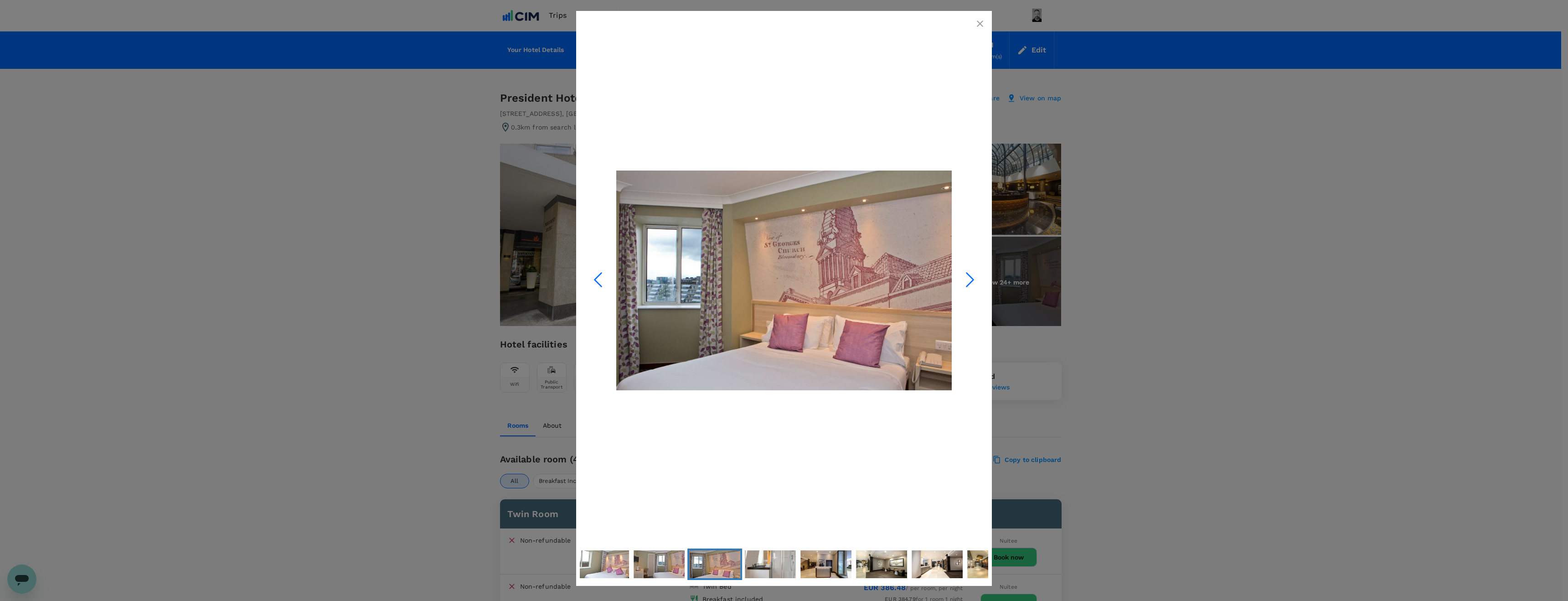
click at [969, 279] on icon "Next Slide" at bounding box center [970, 279] width 27 height 27
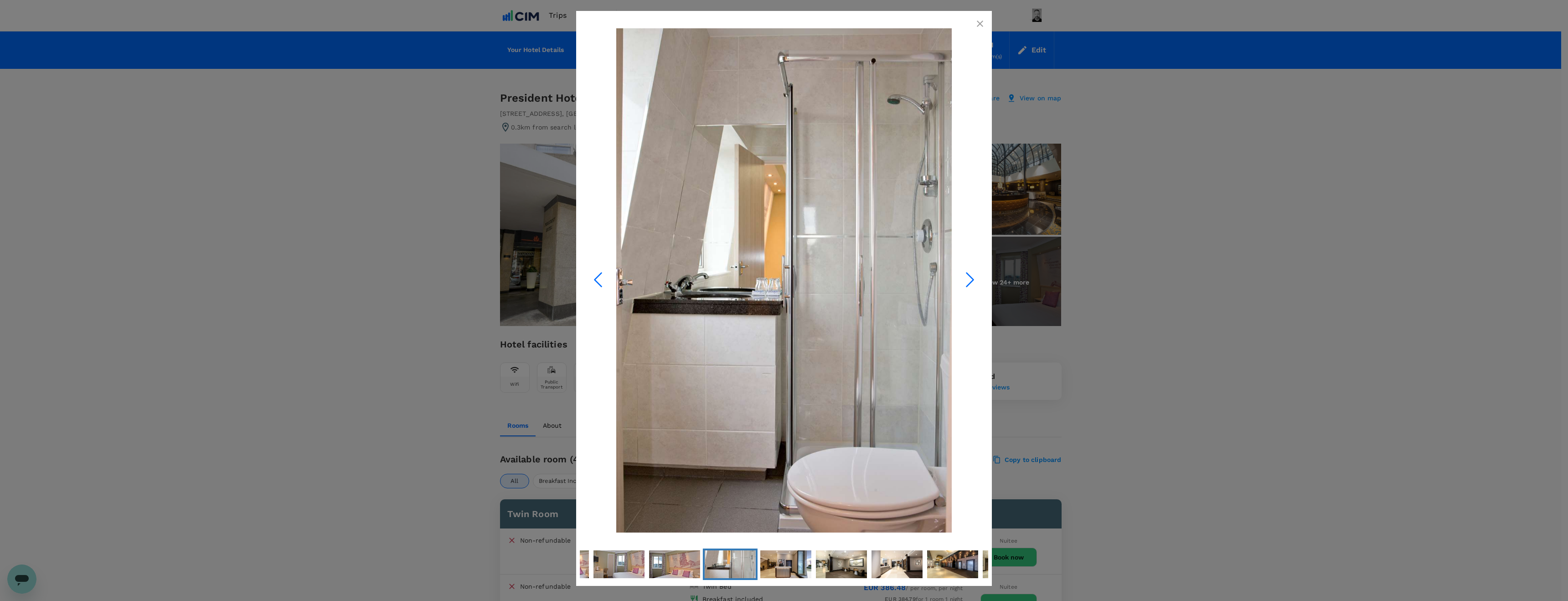
click at [969, 279] on icon "Next Slide" at bounding box center [970, 279] width 27 height 27
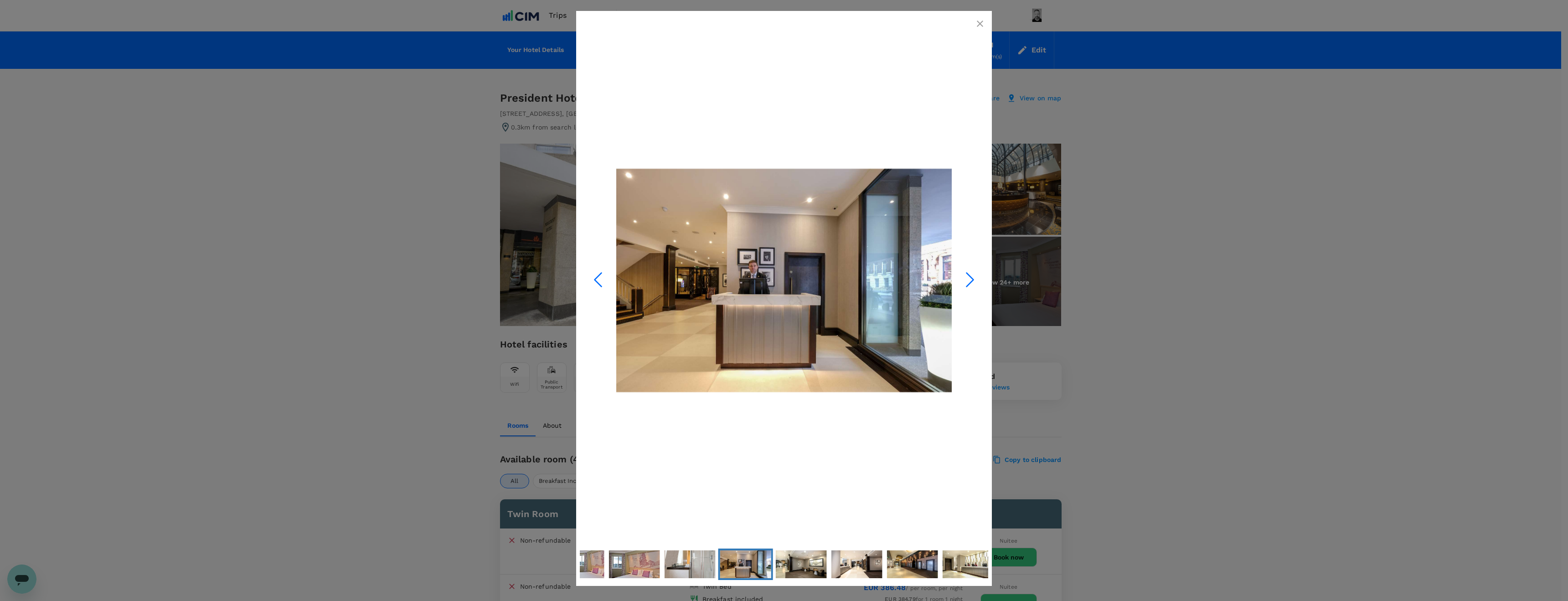
click at [969, 279] on icon "Next Slide" at bounding box center [970, 279] width 27 height 27
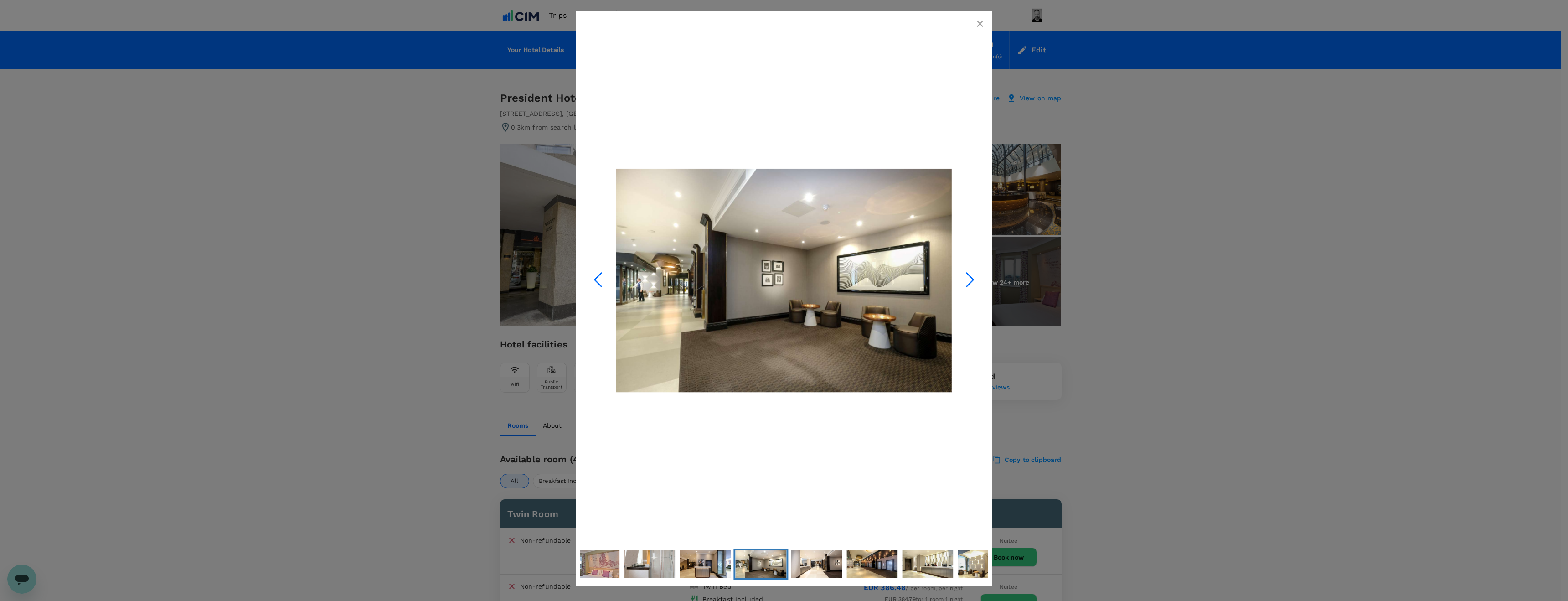
click at [969, 279] on icon "Next Slide" at bounding box center [970, 279] width 27 height 27
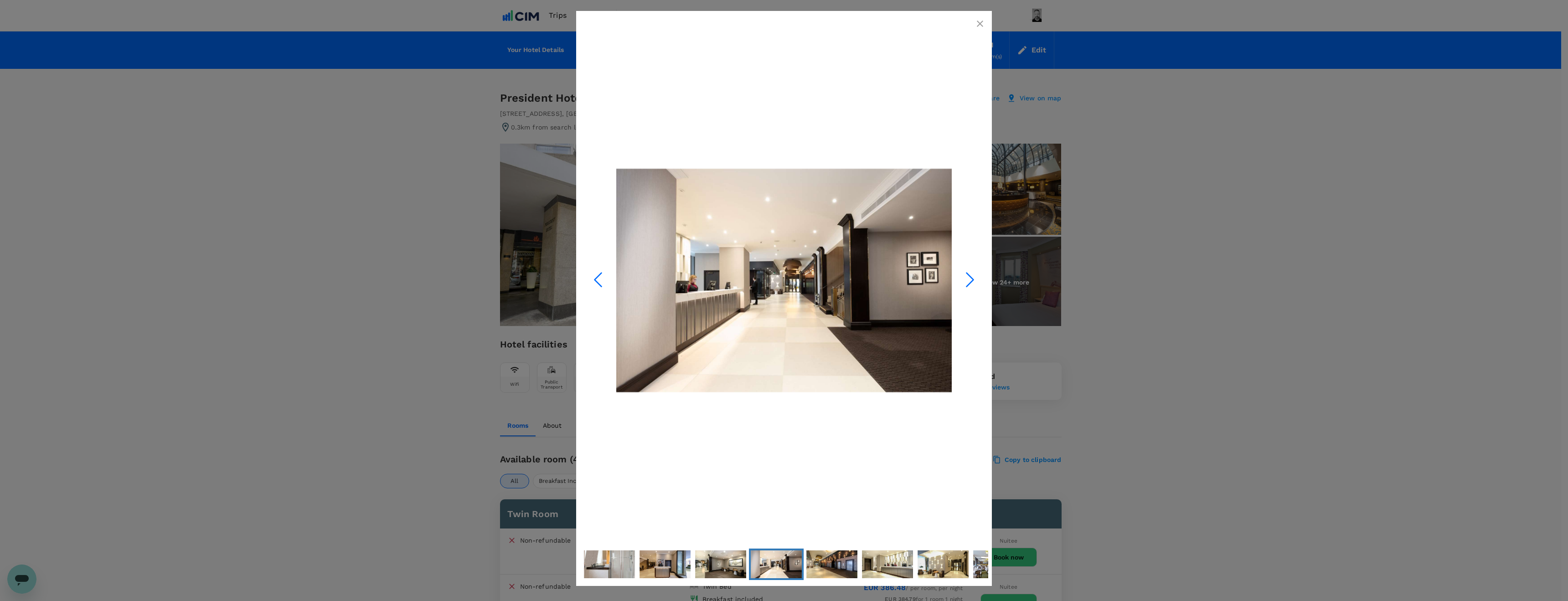
click at [969, 279] on icon "Next Slide" at bounding box center [970, 279] width 27 height 27
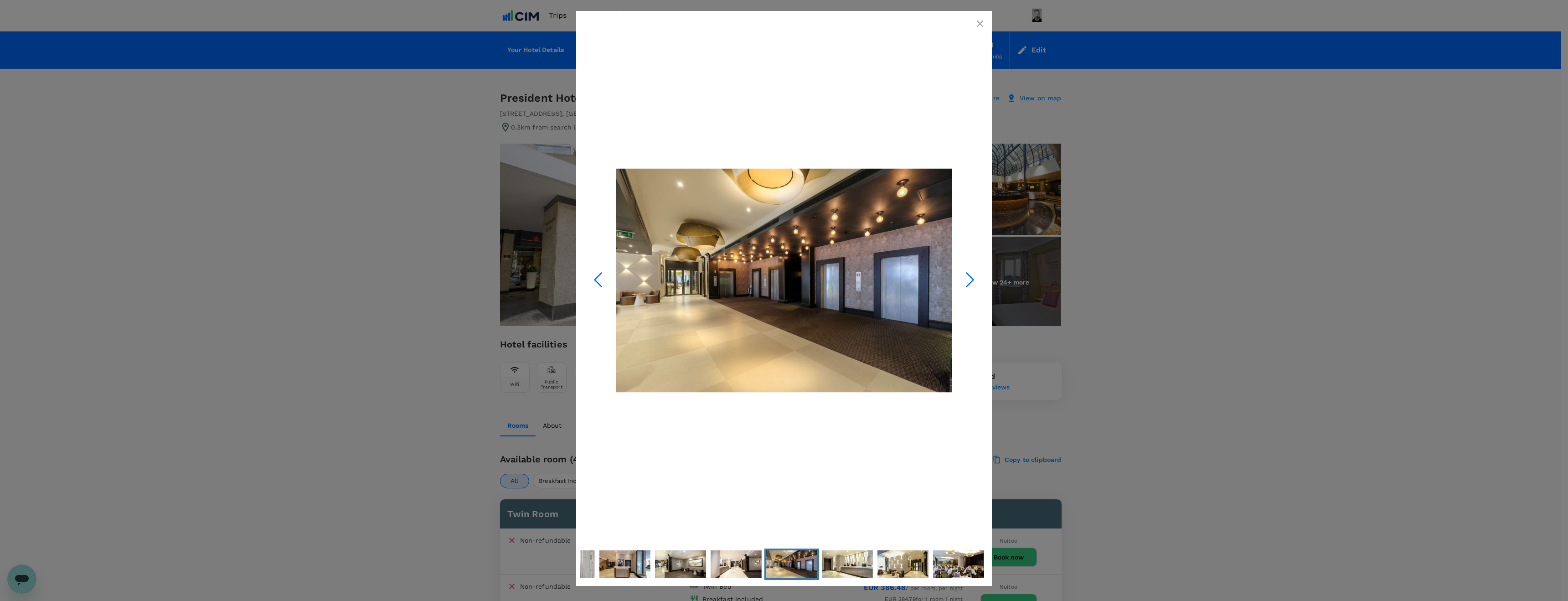
click at [969, 279] on icon "Next Slide" at bounding box center [970, 279] width 27 height 27
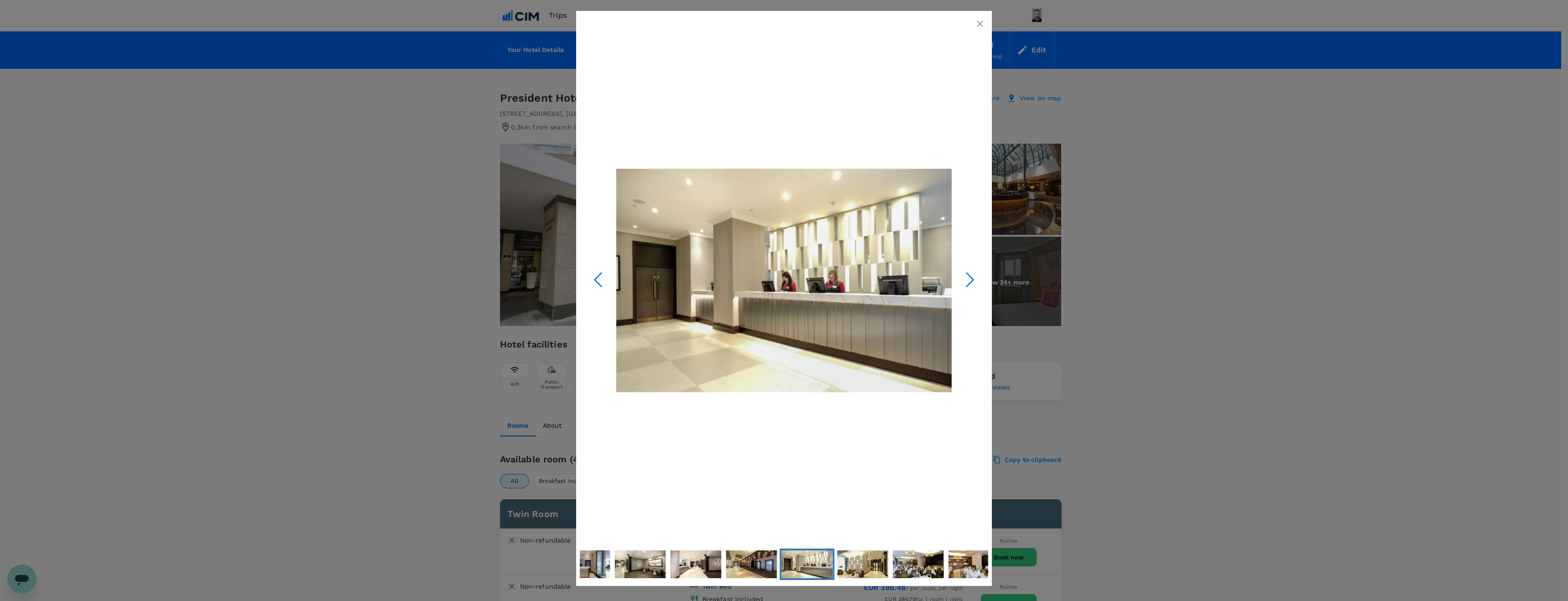
click at [969, 279] on icon "Next Slide" at bounding box center [970, 279] width 27 height 27
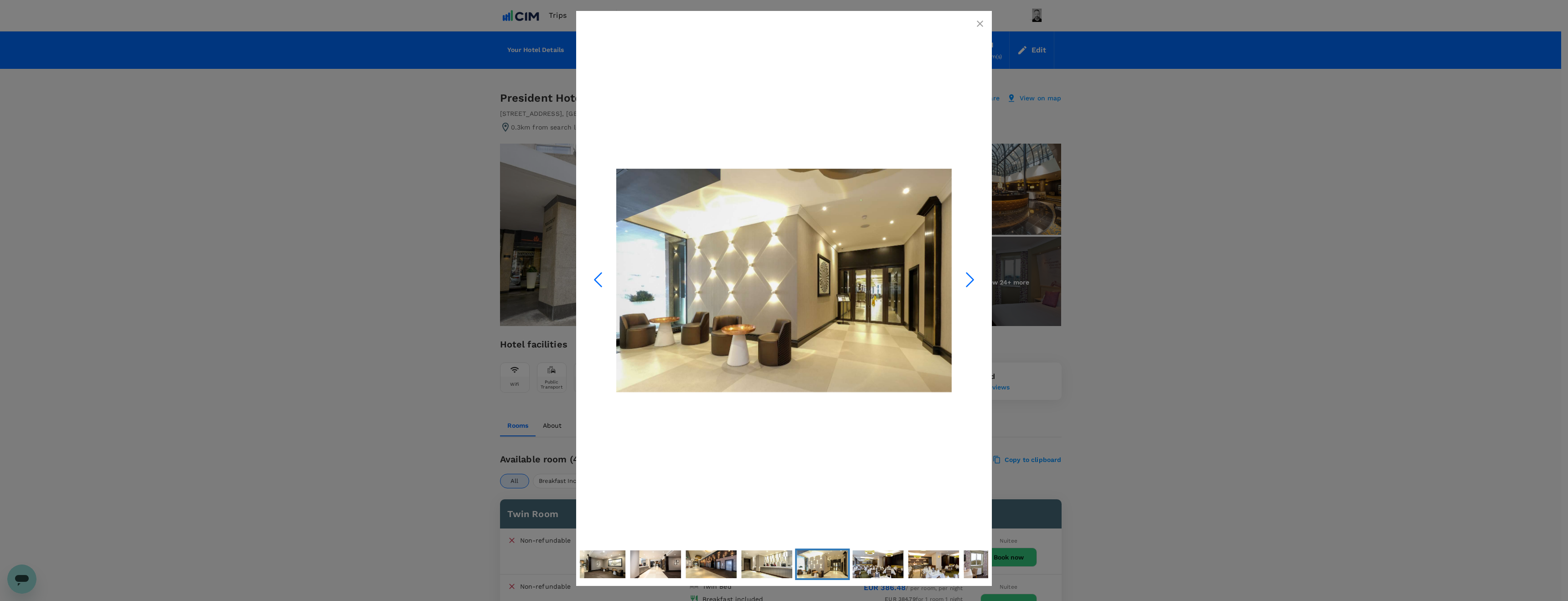
click at [969, 279] on icon "Next Slide" at bounding box center [970, 279] width 27 height 27
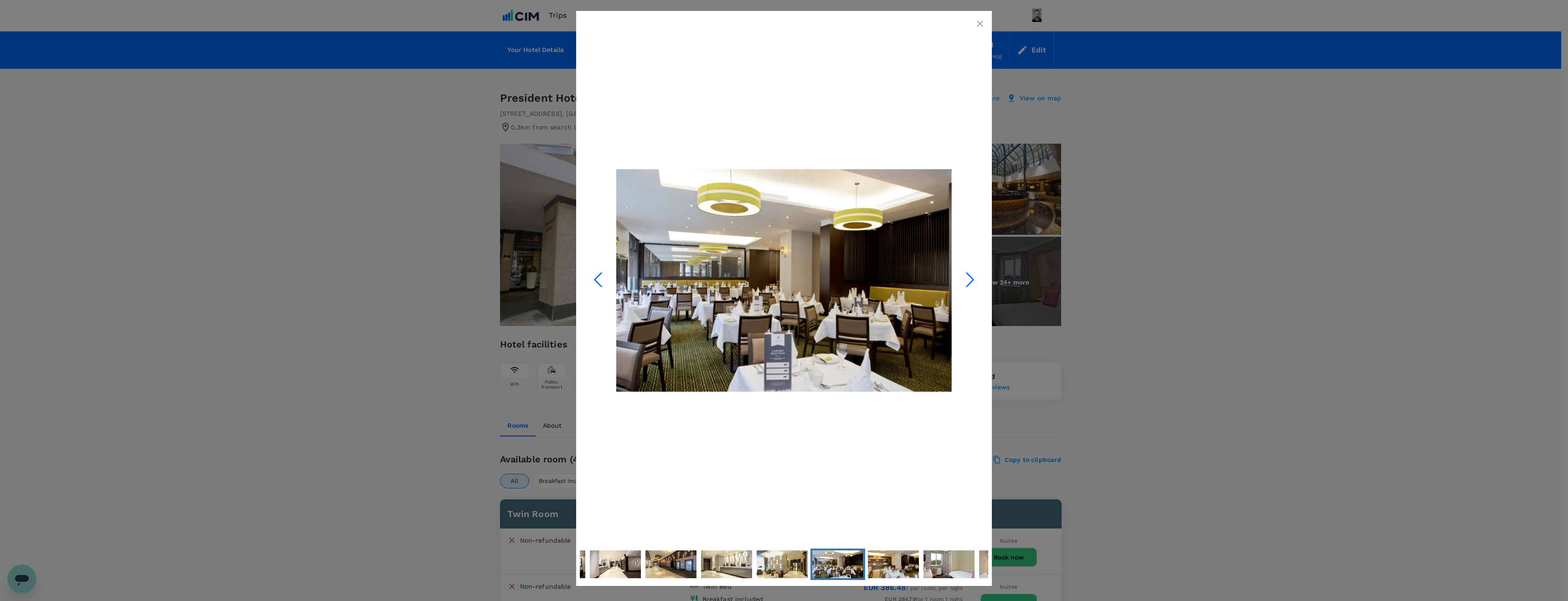
click at [969, 279] on icon "Next Slide" at bounding box center [970, 279] width 27 height 27
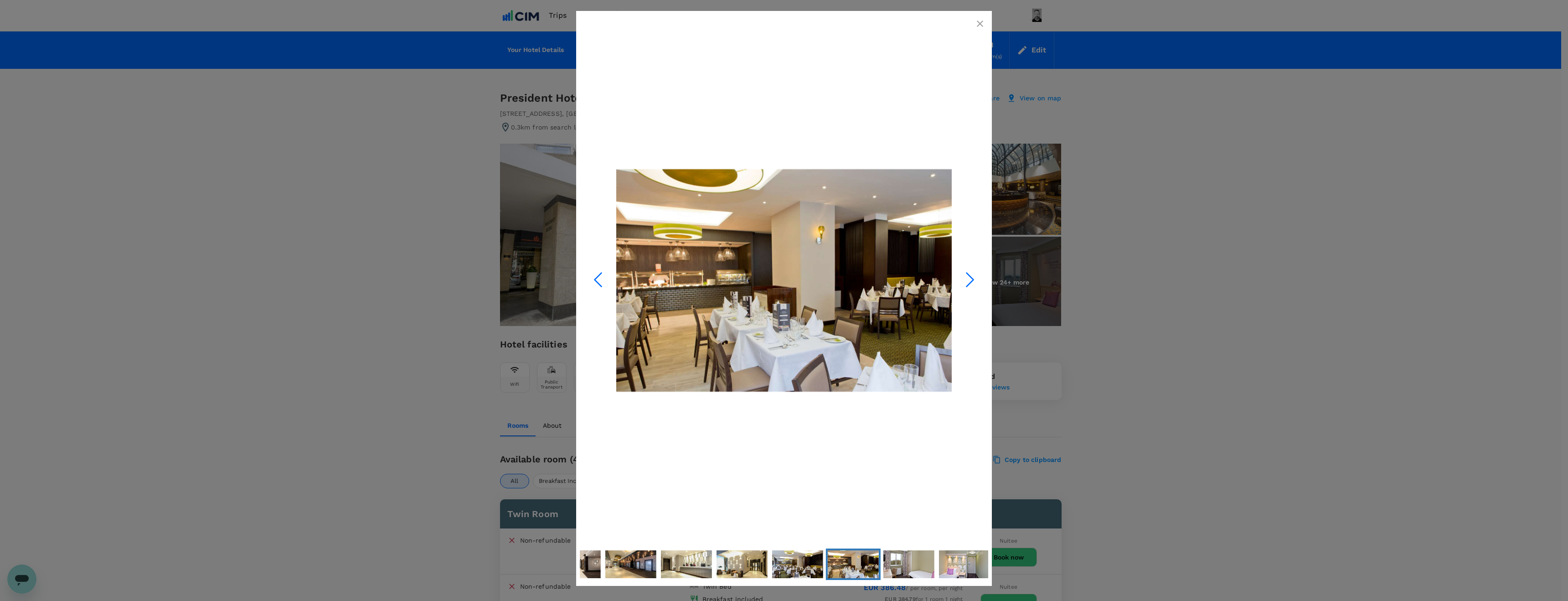
click at [969, 279] on icon "Next Slide" at bounding box center [970, 279] width 27 height 27
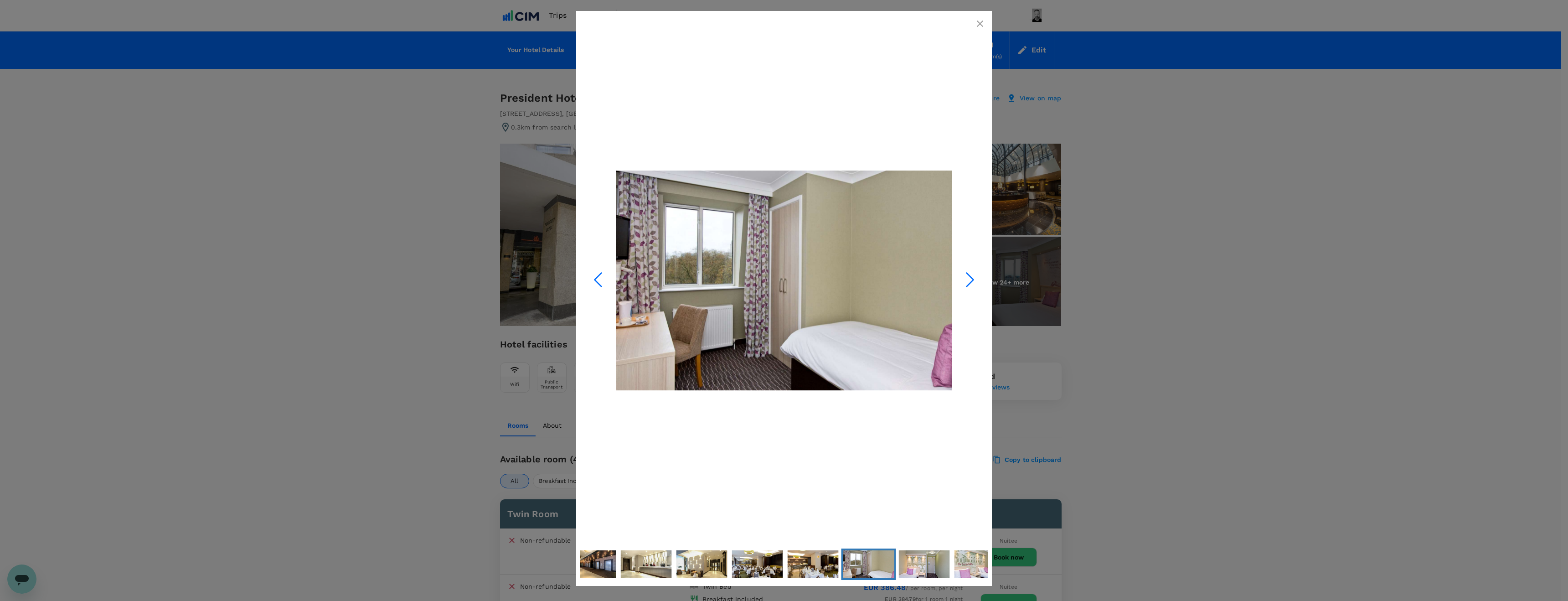
click at [969, 279] on icon "Next Slide" at bounding box center [970, 279] width 27 height 27
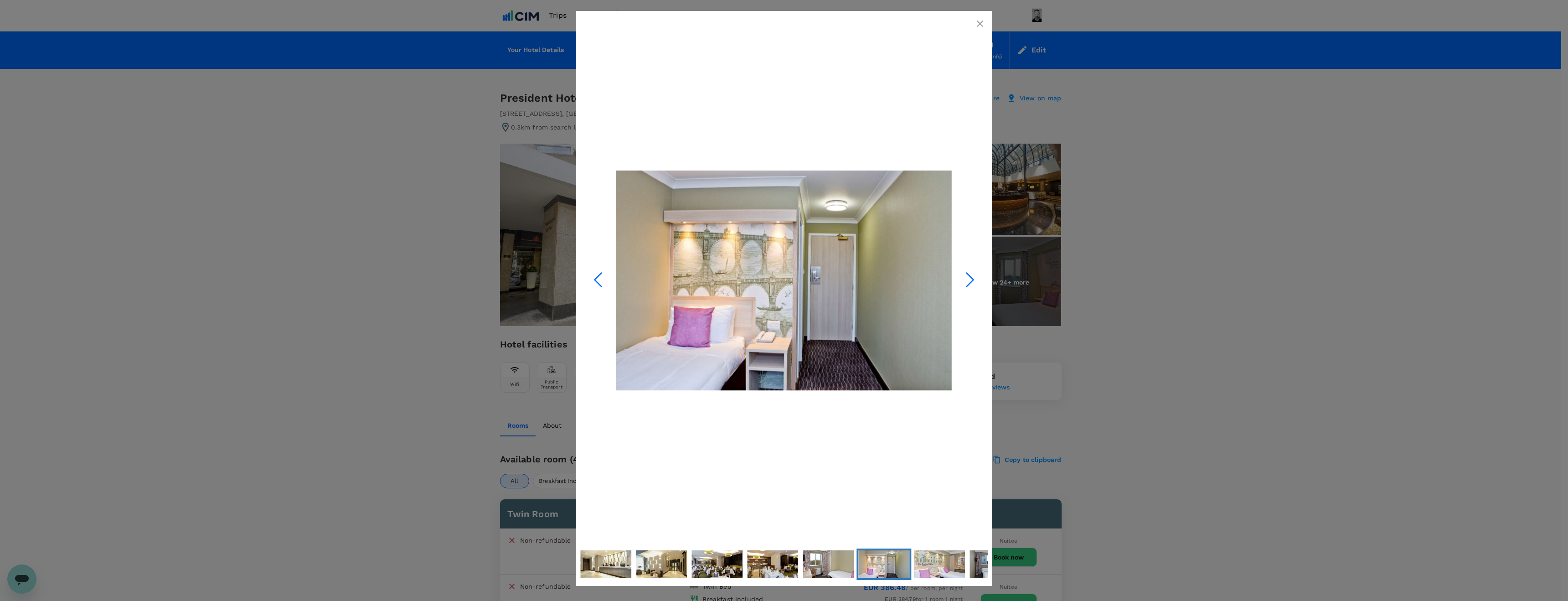
click at [1172, 257] on div at bounding box center [784, 300] width 1568 height 601
drag, startPoint x: 337, startPoint y: 104, endPoint x: 322, endPoint y: 2, distance: 103.1
click at [337, 86] on div at bounding box center [784, 300] width 1568 height 601
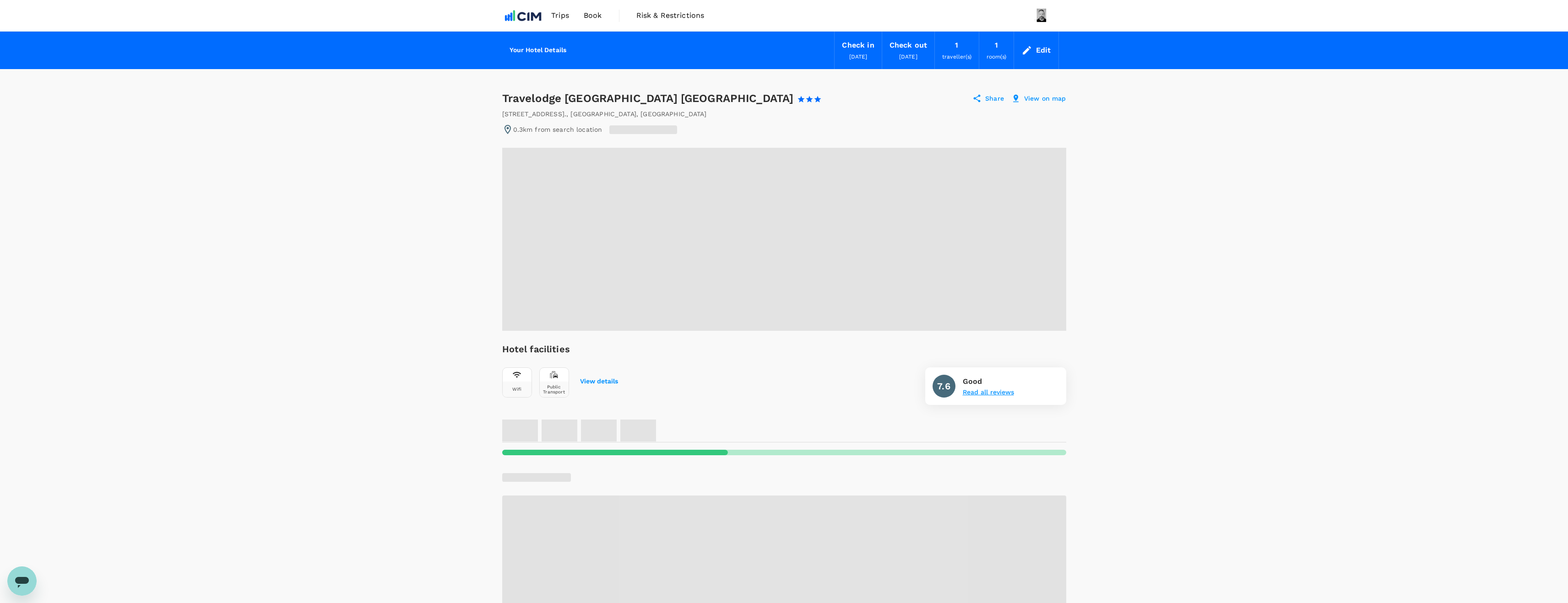
radio input "true"
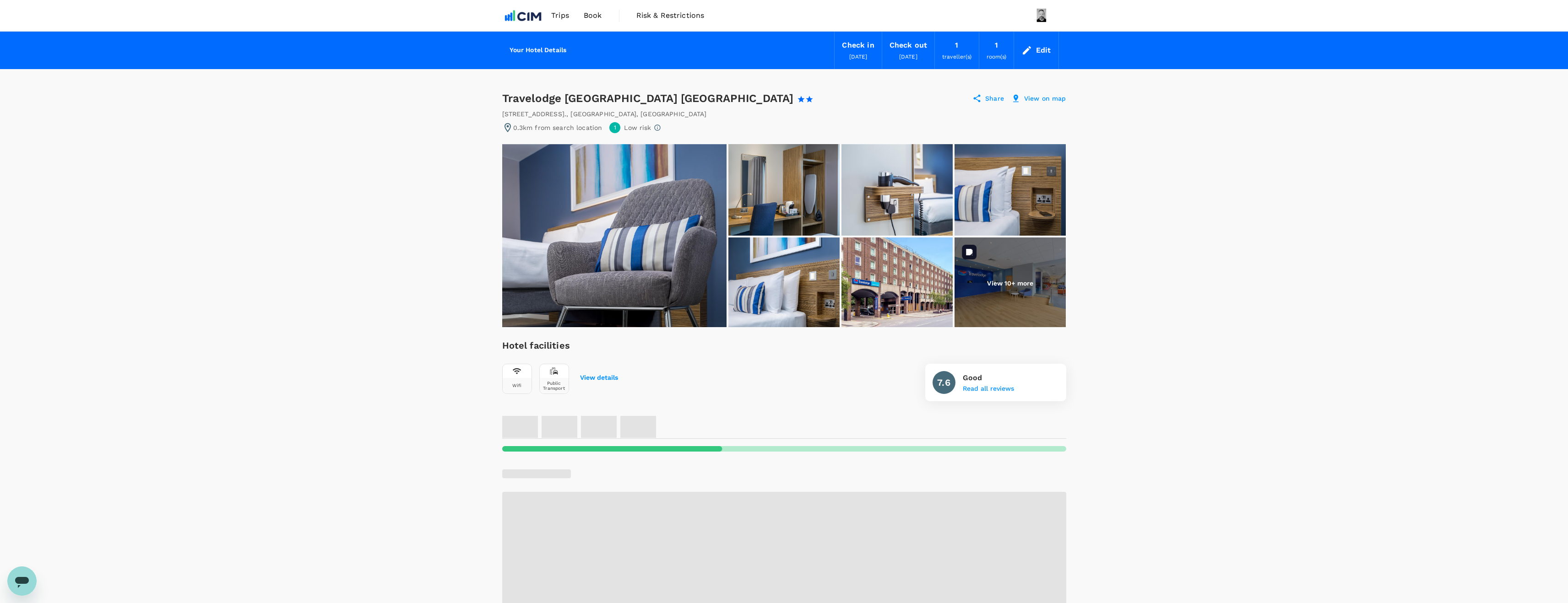
click at [1001, 283] on p "View 10+ more" at bounding box center [1010, 283] width 46 height 9
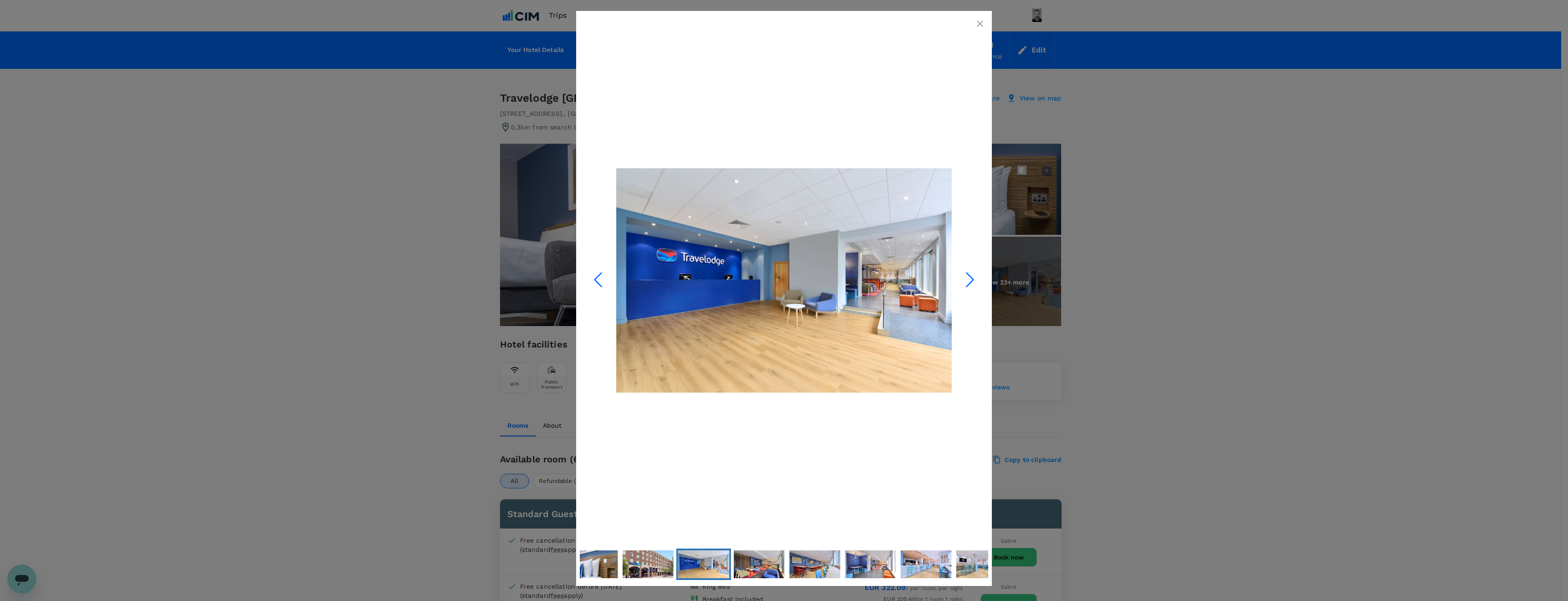
click at [975, 277] on icon "Next Slide" at bounding box center [970, 279] width 27 height 27
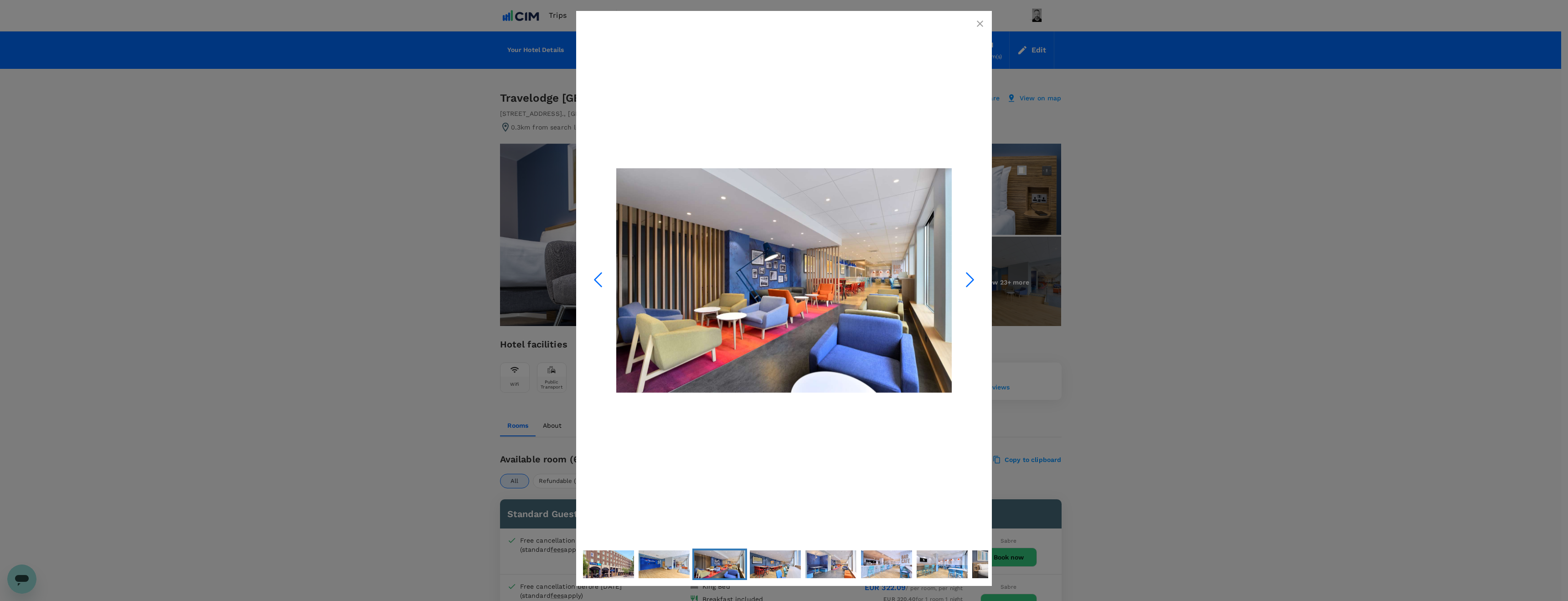
click at [975, 277] on icon "Next Slide" at bounding box center [970, 279] width 27 height 27
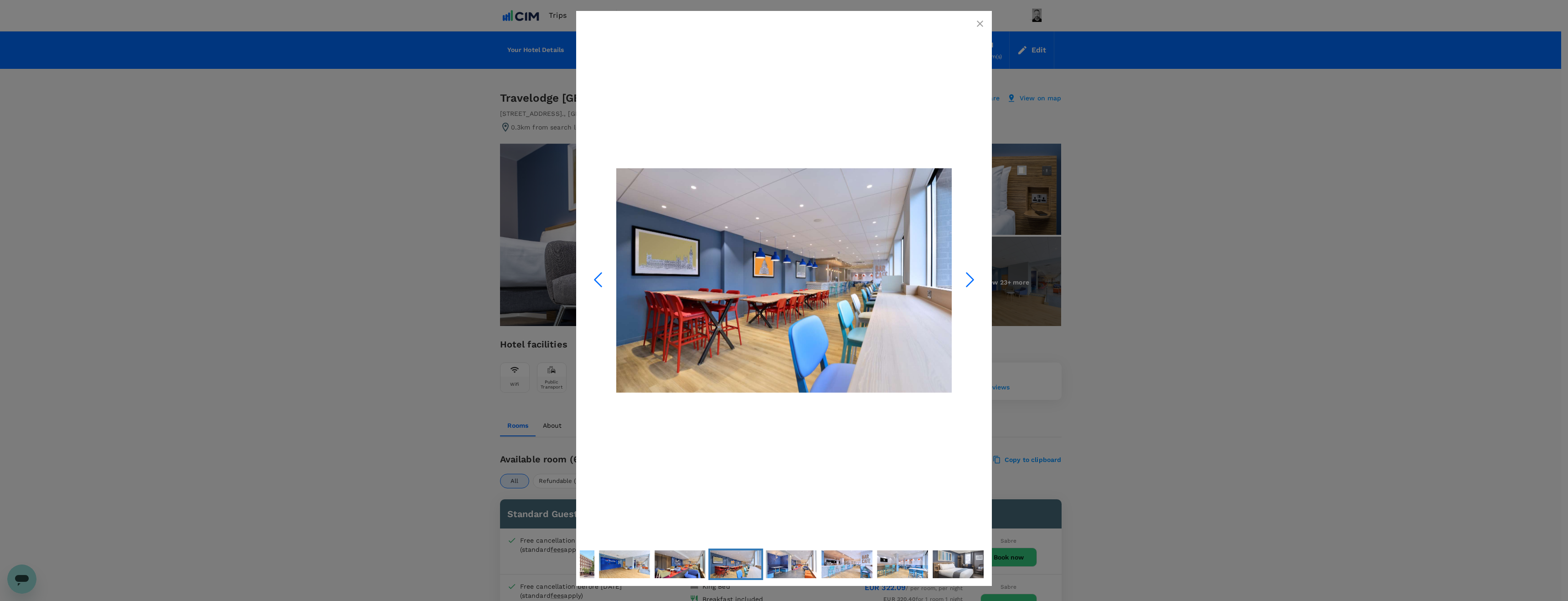
click at [975, 277] on icon "Next Slide" at bounding box center [970, 279] width 27 height 27
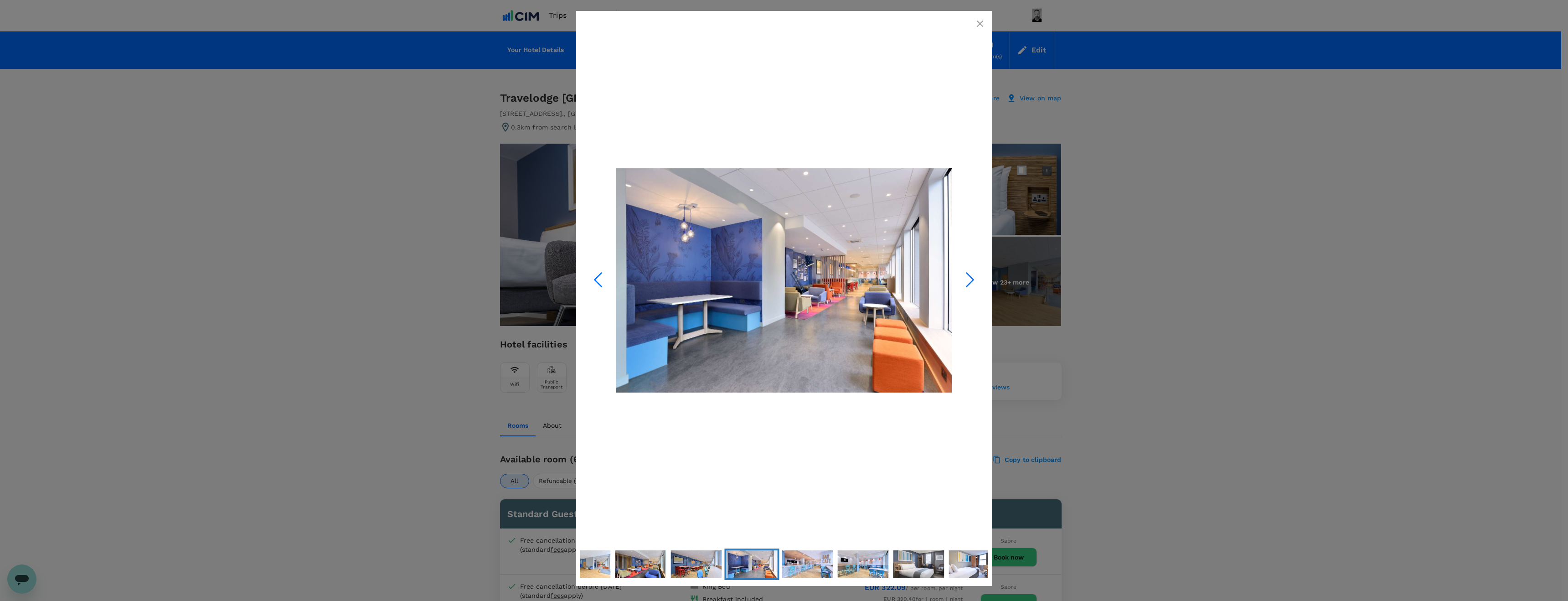
click at [975, 277] on icon "Next Slide" at bounding box center [970, 279] width 27 height 27
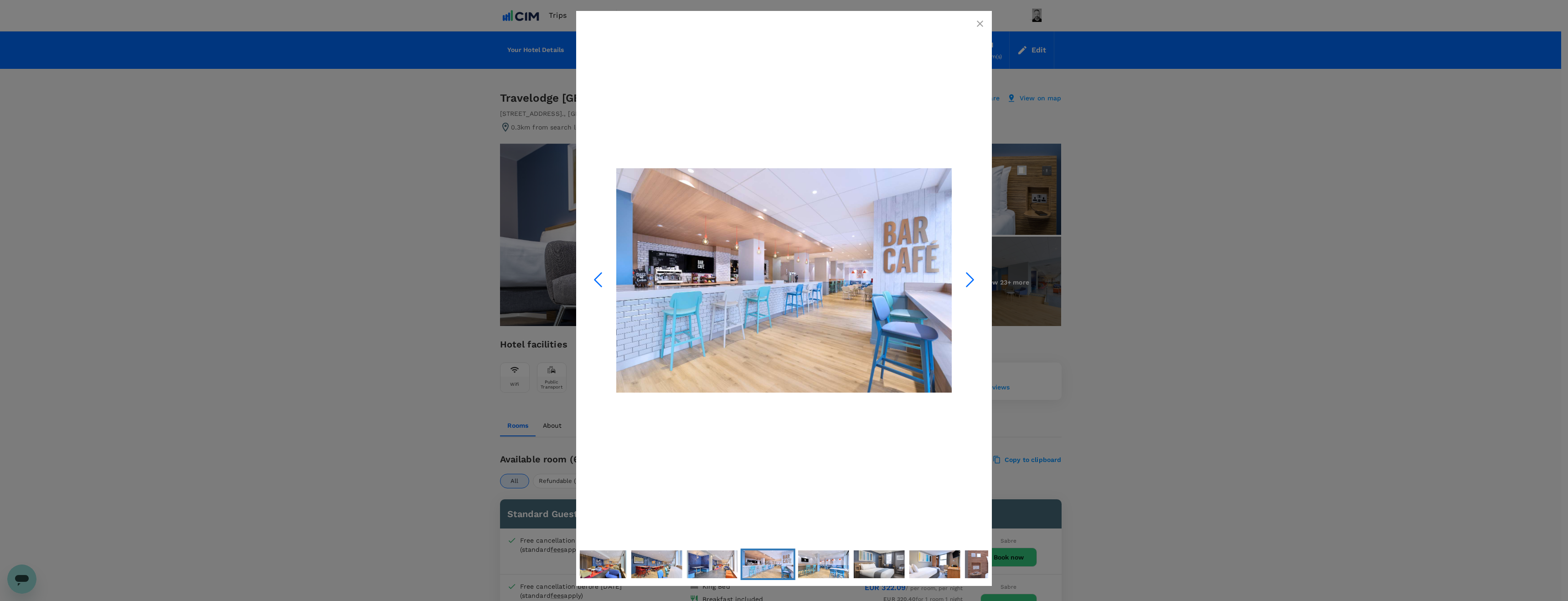
click at [975, 277] on icon "Next Slide" at bounding box center [970, 279] width 27 height 27
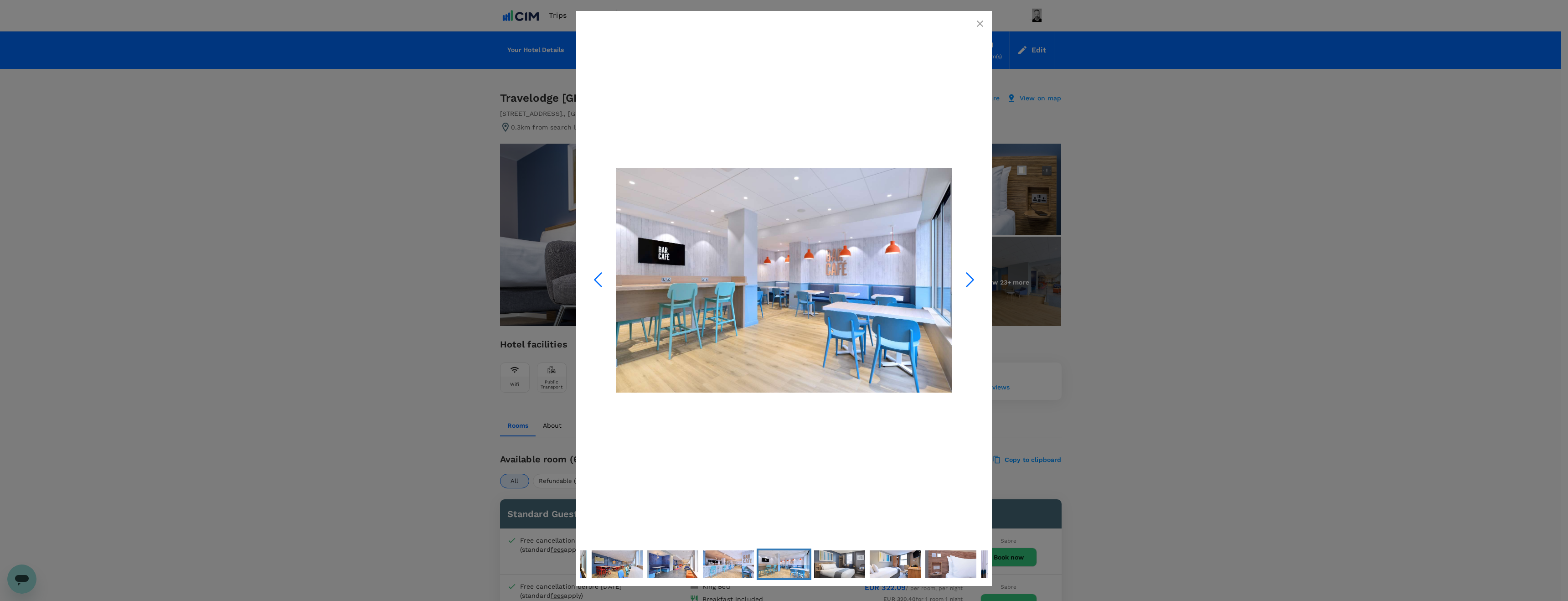
click at [975, 277] on icon "Next Slide" at bounding box center [970, 279] width 27 height 27
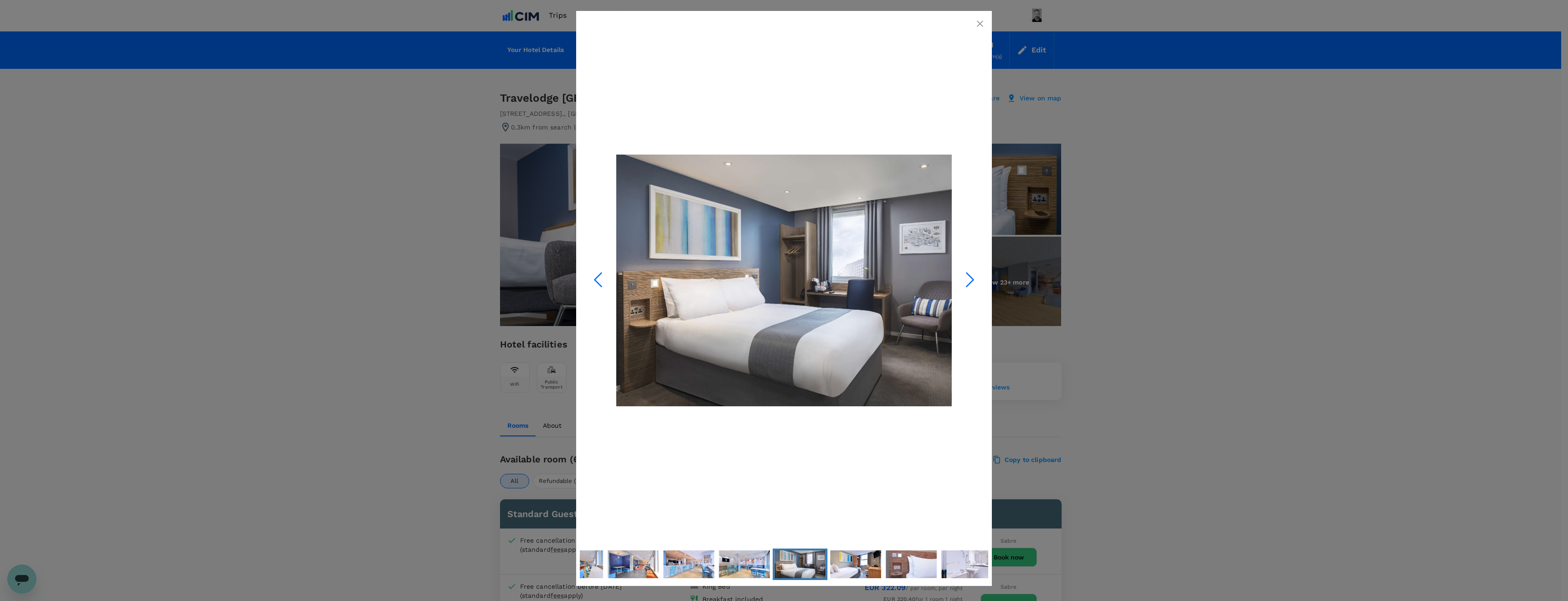
click at [975, 277] on icon "Next Slide" at bounding box center [970, 279] width 27 height 27
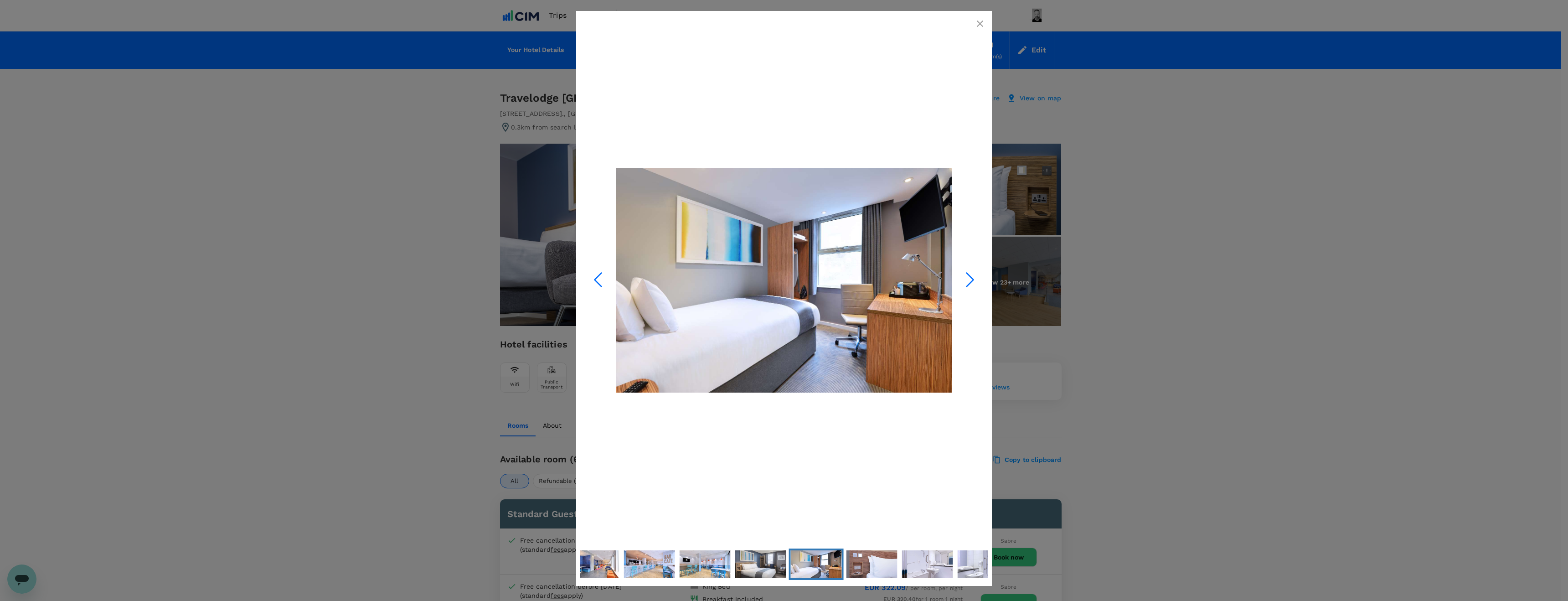
click at [1222, 253] on div at bounding box center [784, 300] width 1568 height 601
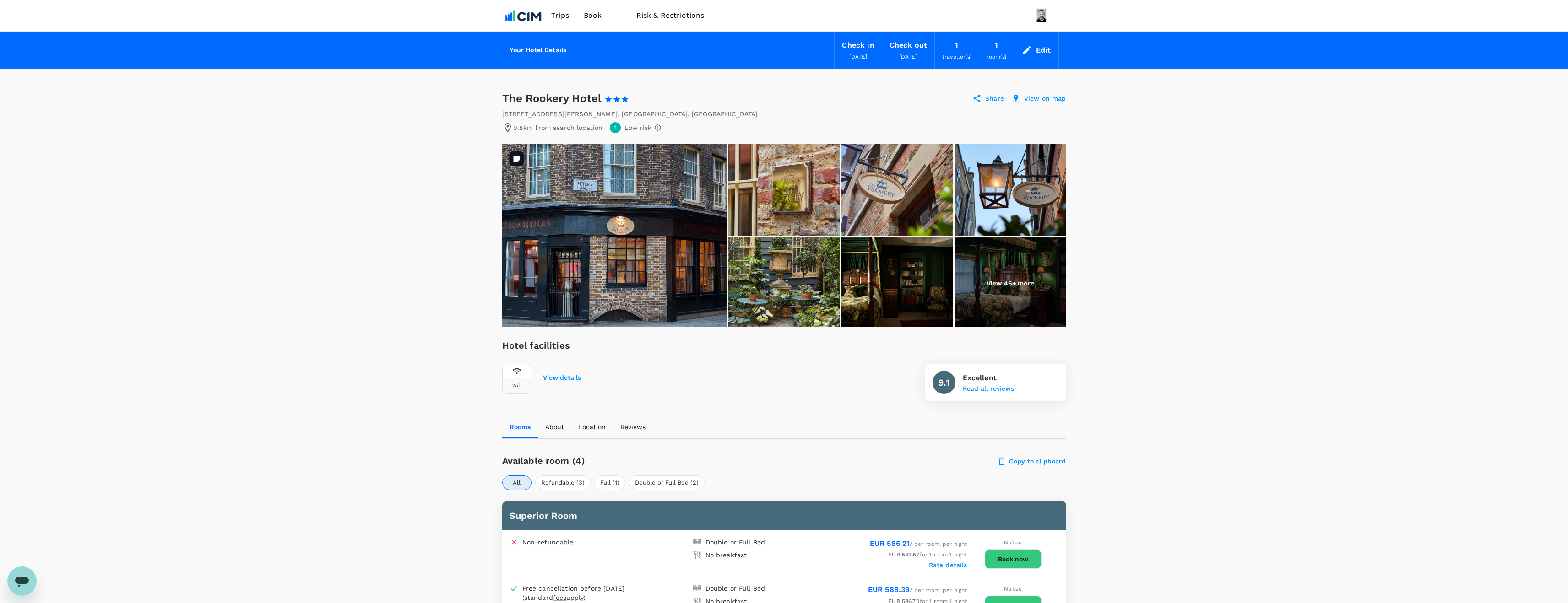
click at [588, 260] on img at bounding box center [614, 236] width 224 height 183
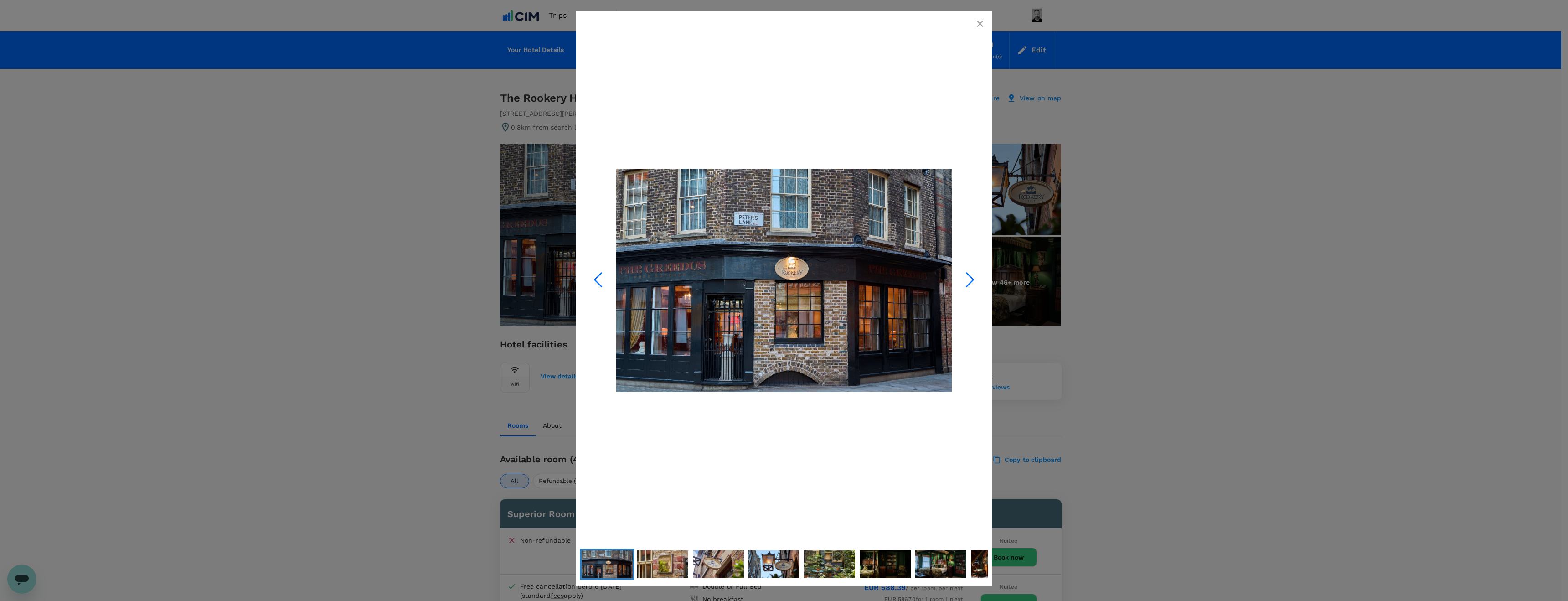
click at [971, 276] on polyline "Next Slide" at bounding box center [970, 280] width 7 height 13
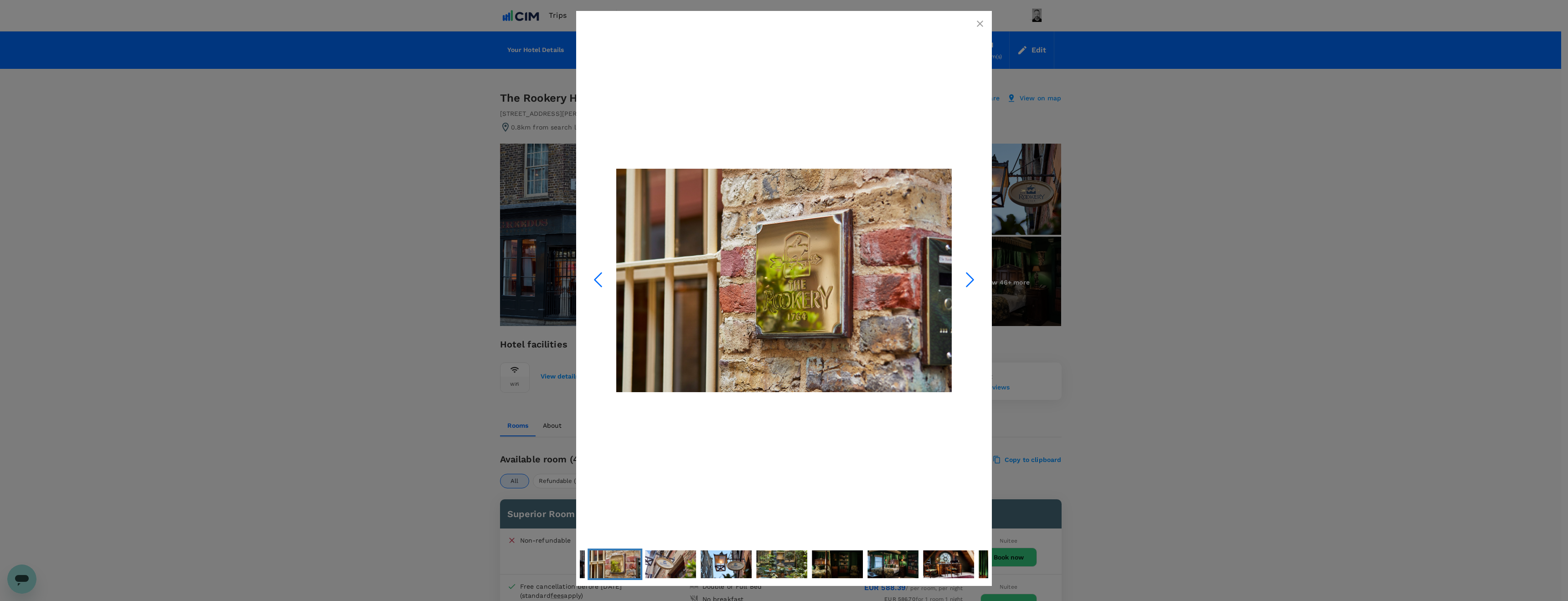
click at [971, 276] on polyline "Next Slide" at bounding box center [970, 280] width 7 height 13
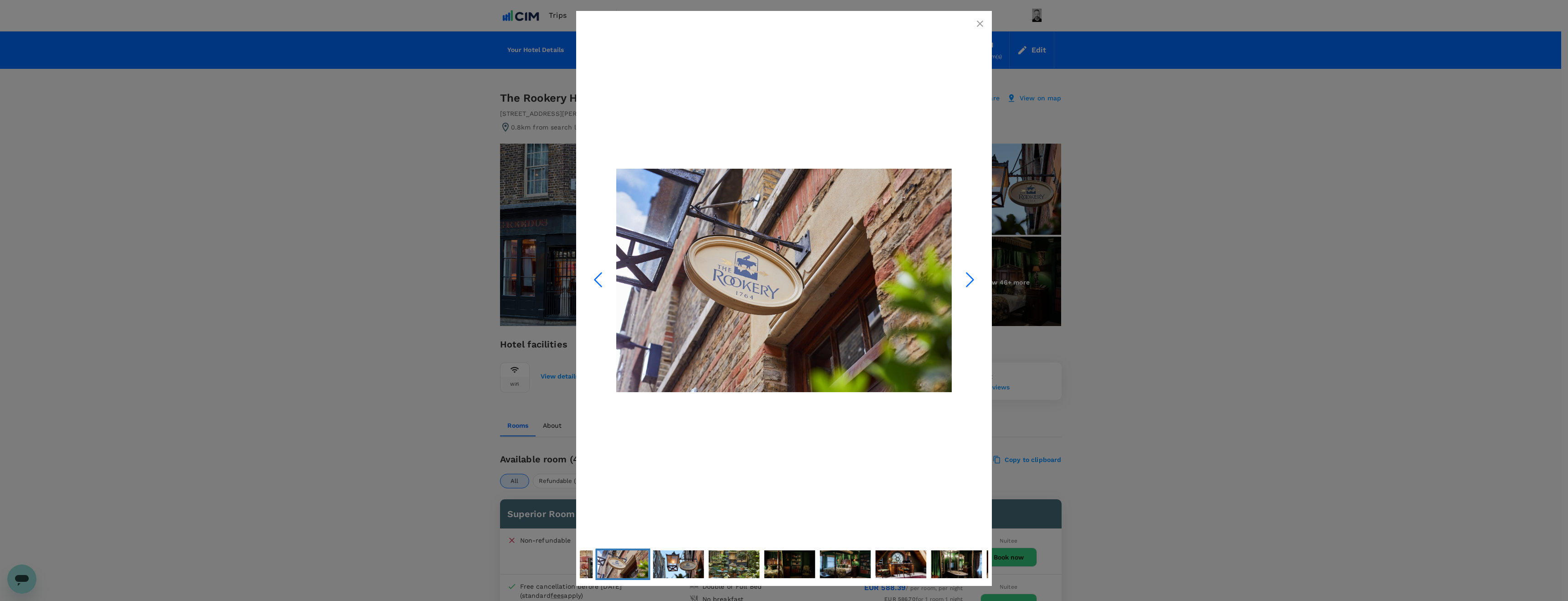
click at [971, 276] on polyline "Next Slide" at bounding box center [970, 280] width 7 height 13
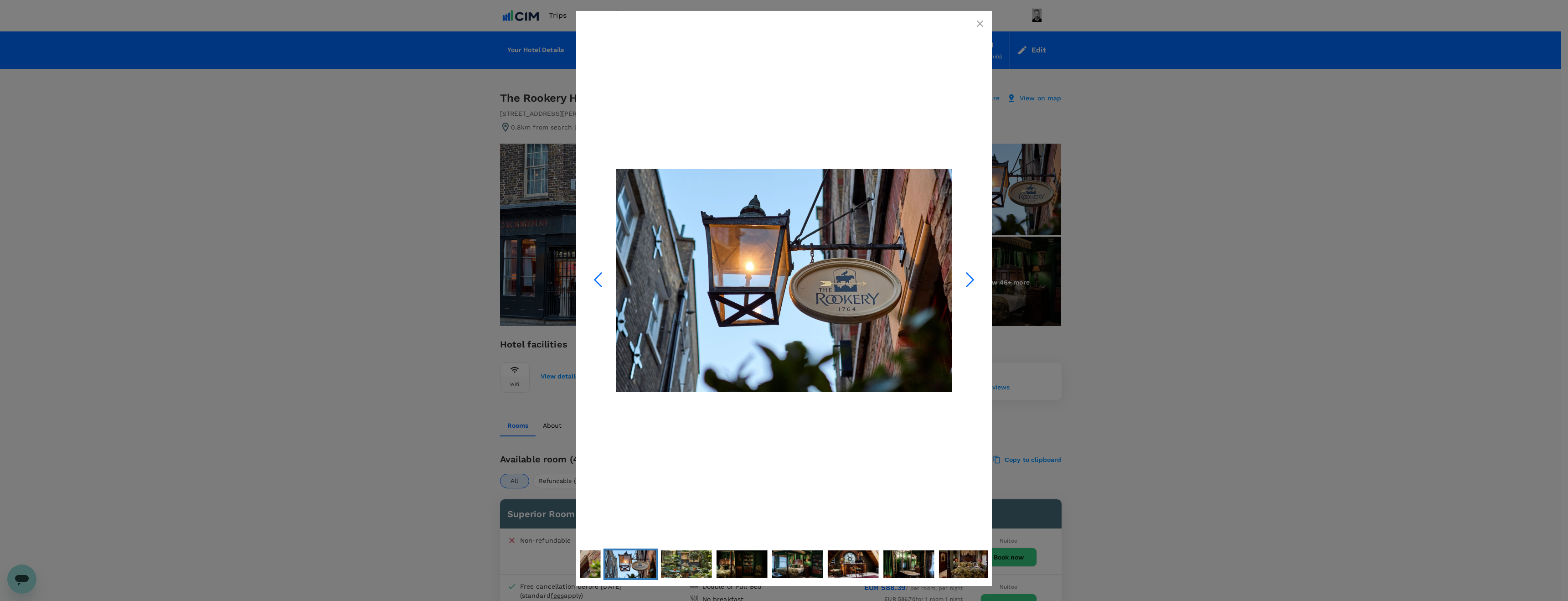
click at [971, 276] on polyline "Next Slide" at bounding box center [970, 280] width 7 height 13
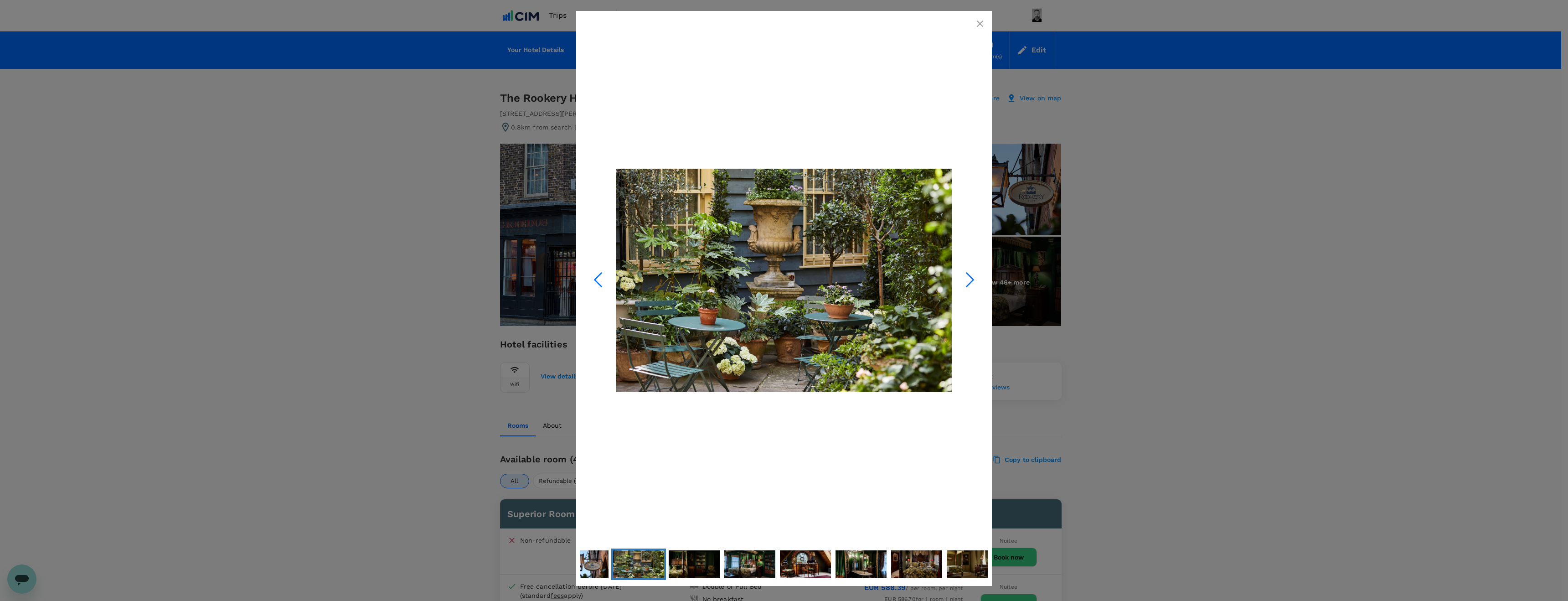
click at [971, 276] on polyline "Next Slide" at bounding box center [970, 280] width 7 height 13
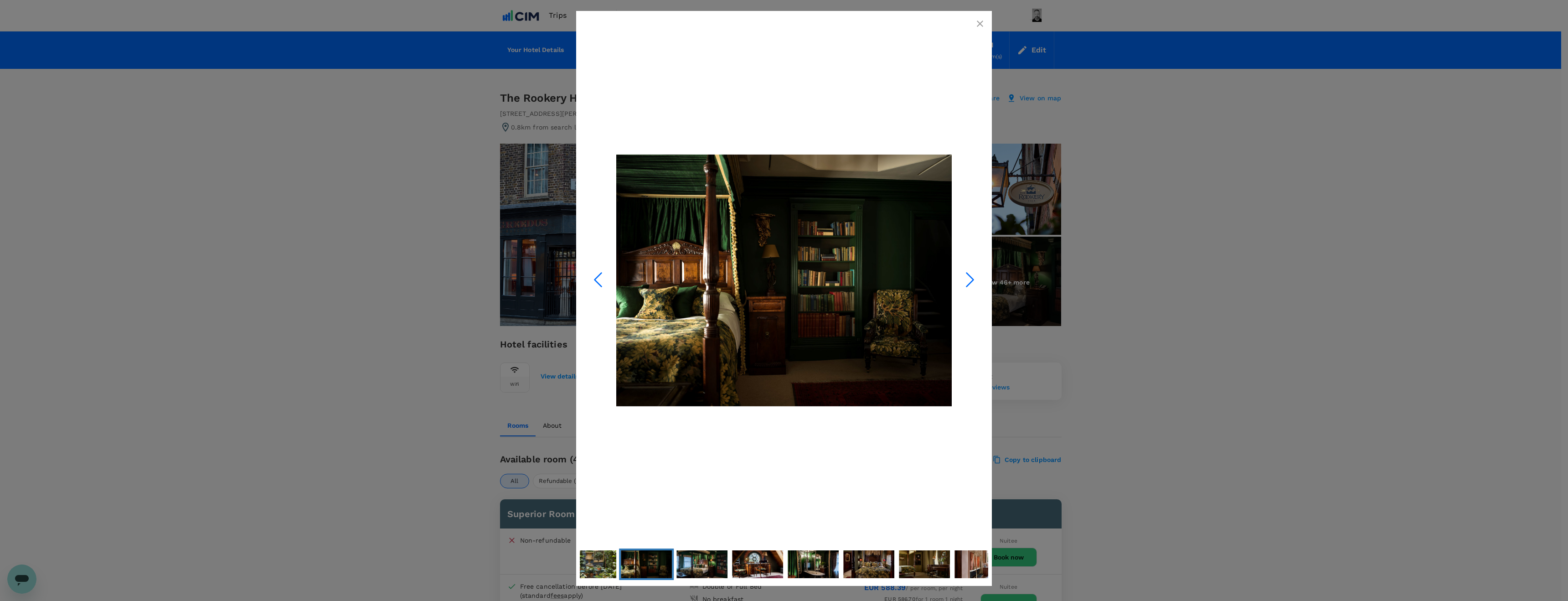
click at [971, 276] on polyline "Next Slide" at bounding box center [970, 280] width 7 height 13
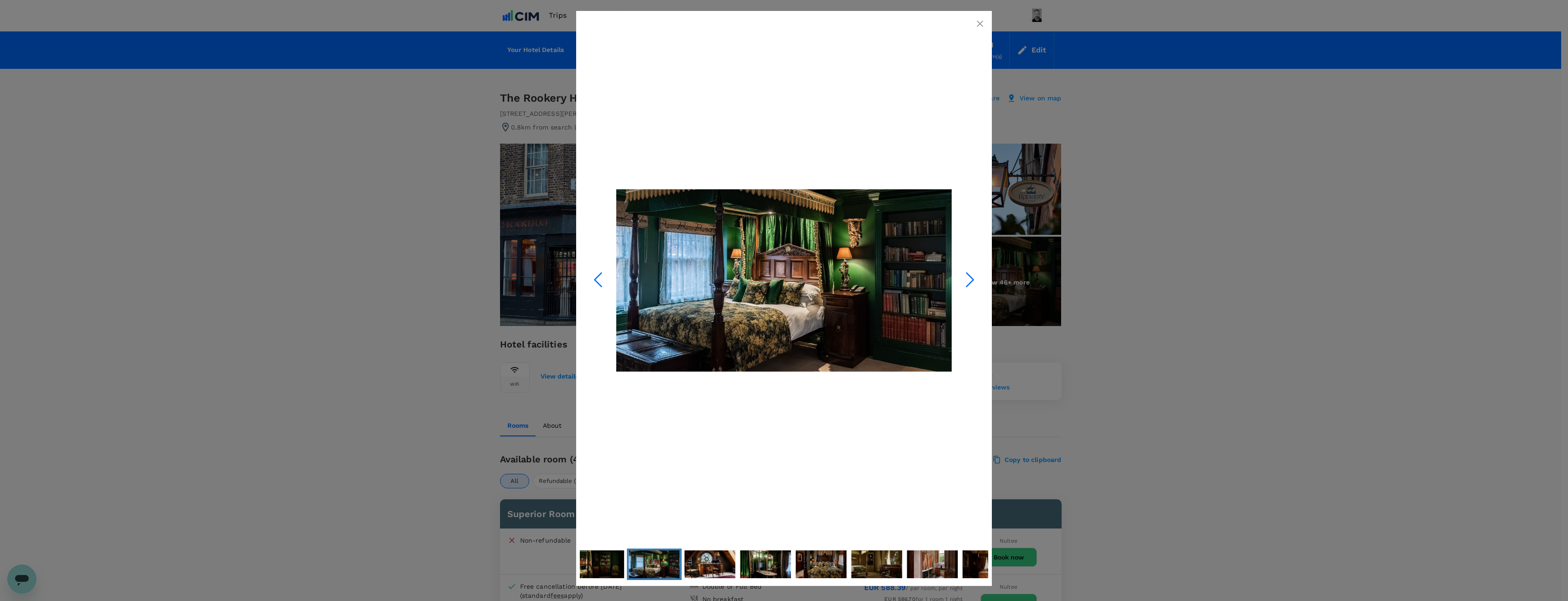
click at [971, 276] on polyline "Next Slide" at bounding box center [970, 280] width 7 height 13
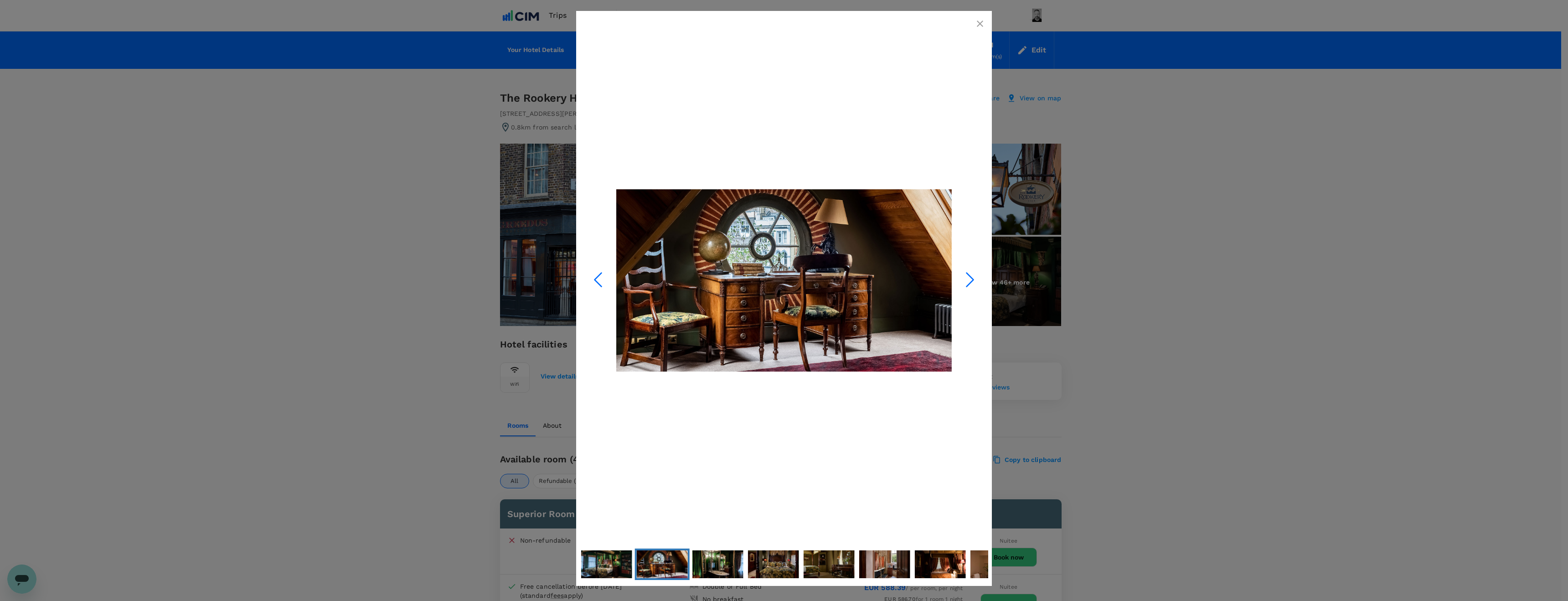
click at [971, 276] on polyline "Next Slide" at bounding box center [970, 280] width 7 height 13
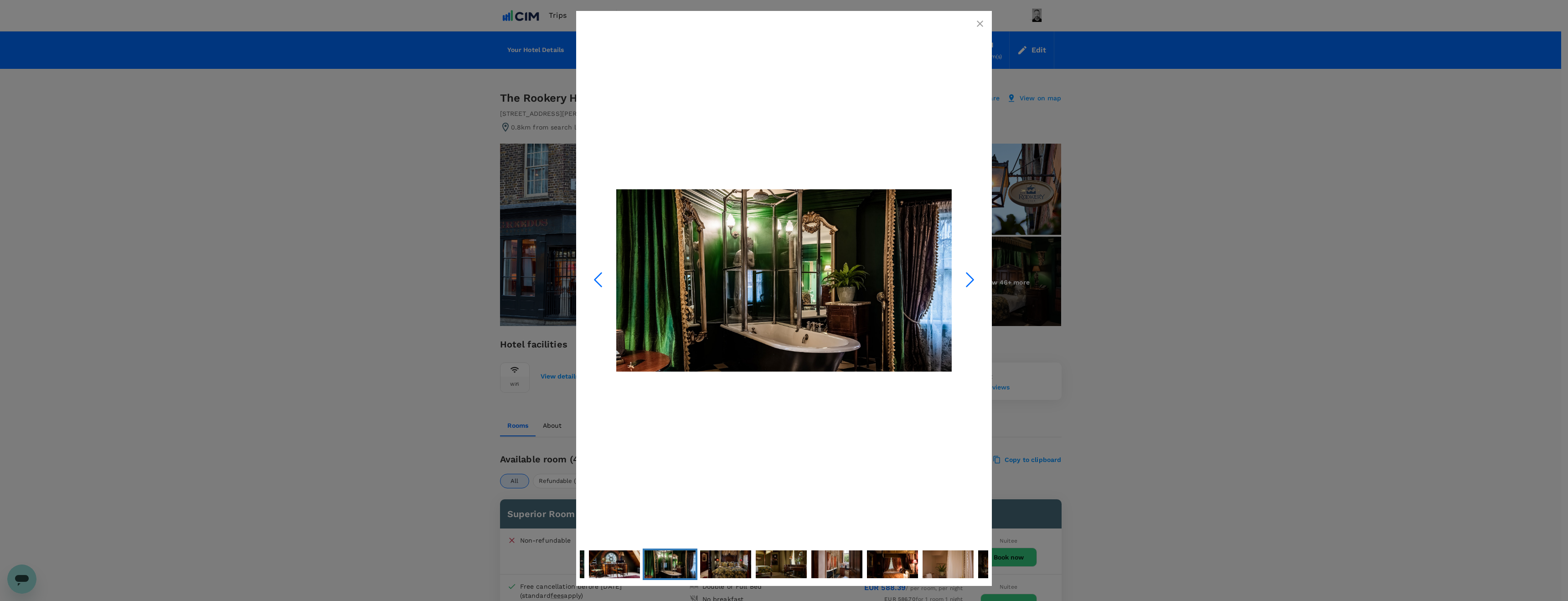
click at [971, 276] on polyline "Next Slide" at bounding box center [970, 280] width 7 height 13
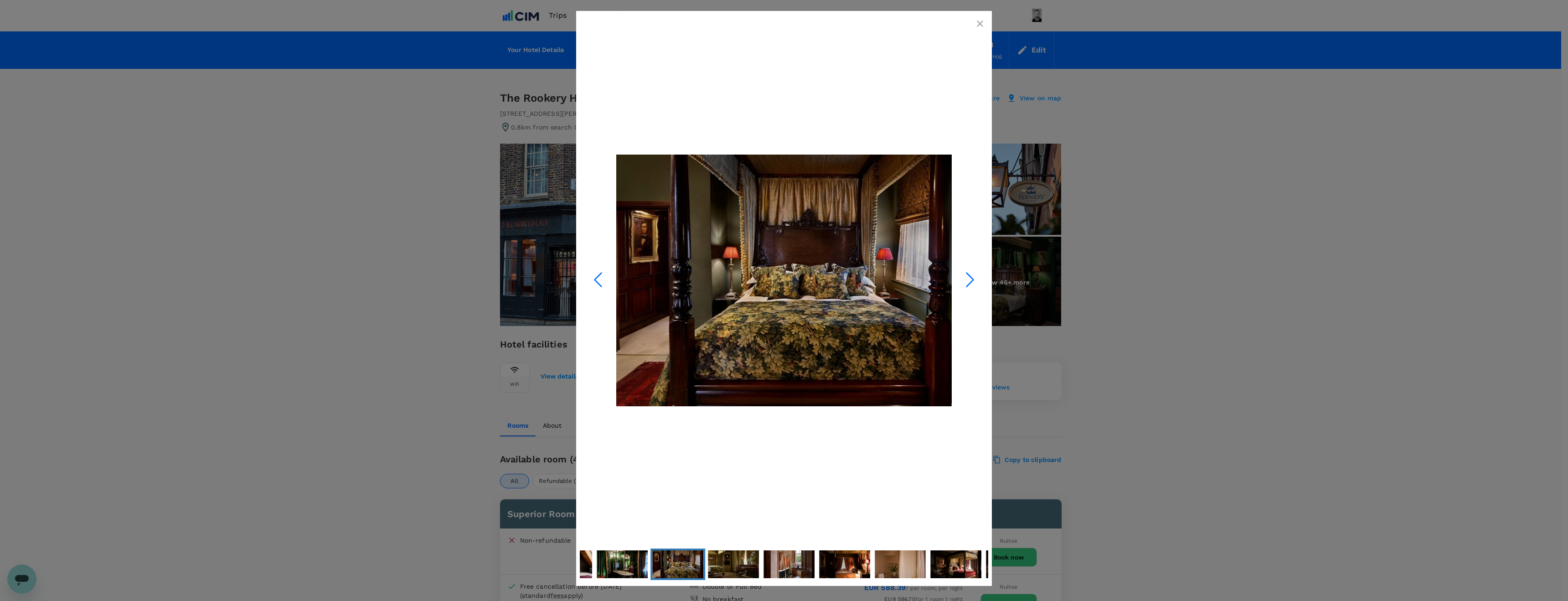
click at [971, 276] on polyline "Next Slide" at bounding box center [970, 280] width 7 height 13
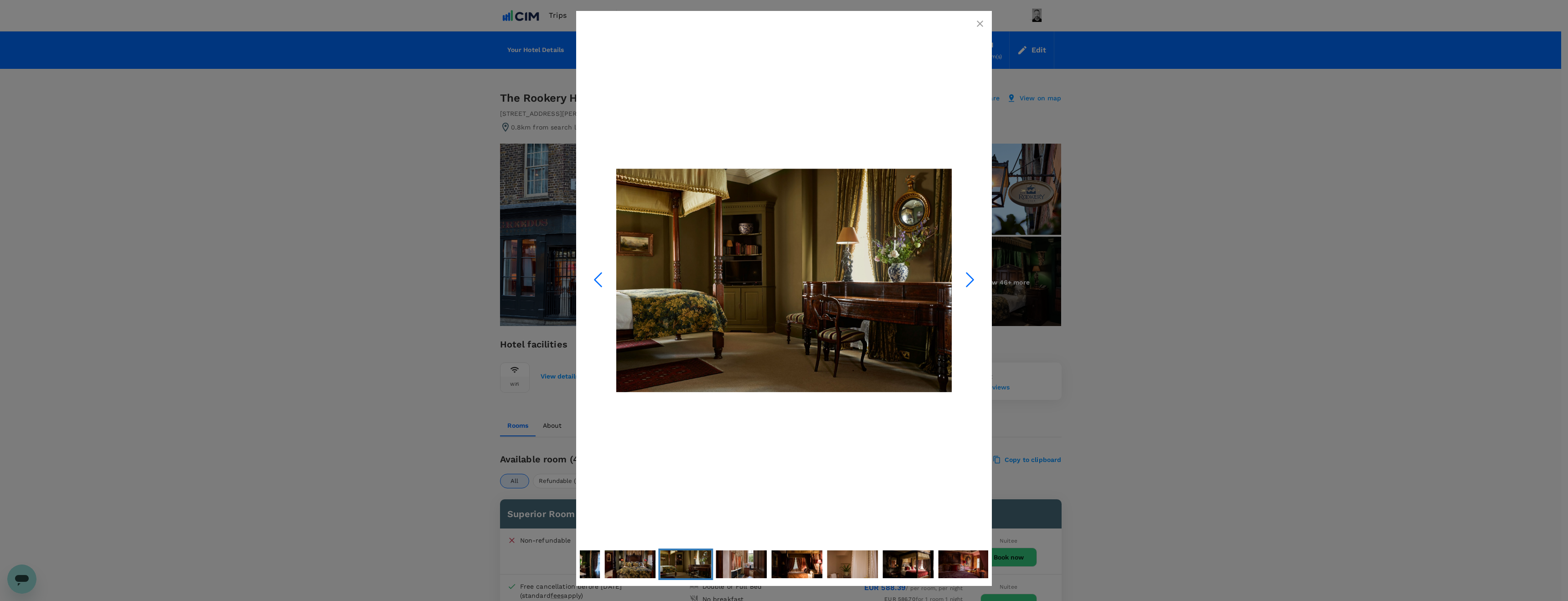
click at [971, 276] on polyline "Next Slide" at bounding box center [970, 280] width 7 height 13
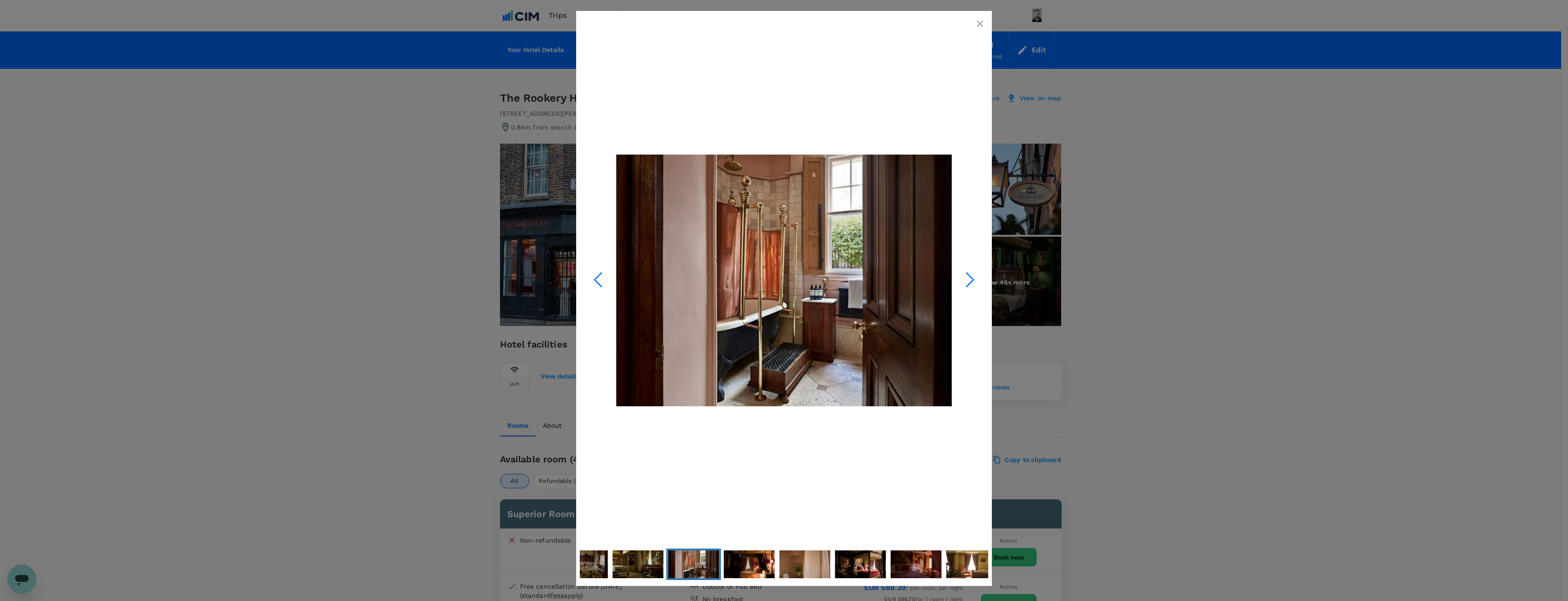
click at [971, 276] on polyline "Next Slide" at bounding box center [970, 280] width 7 height 13
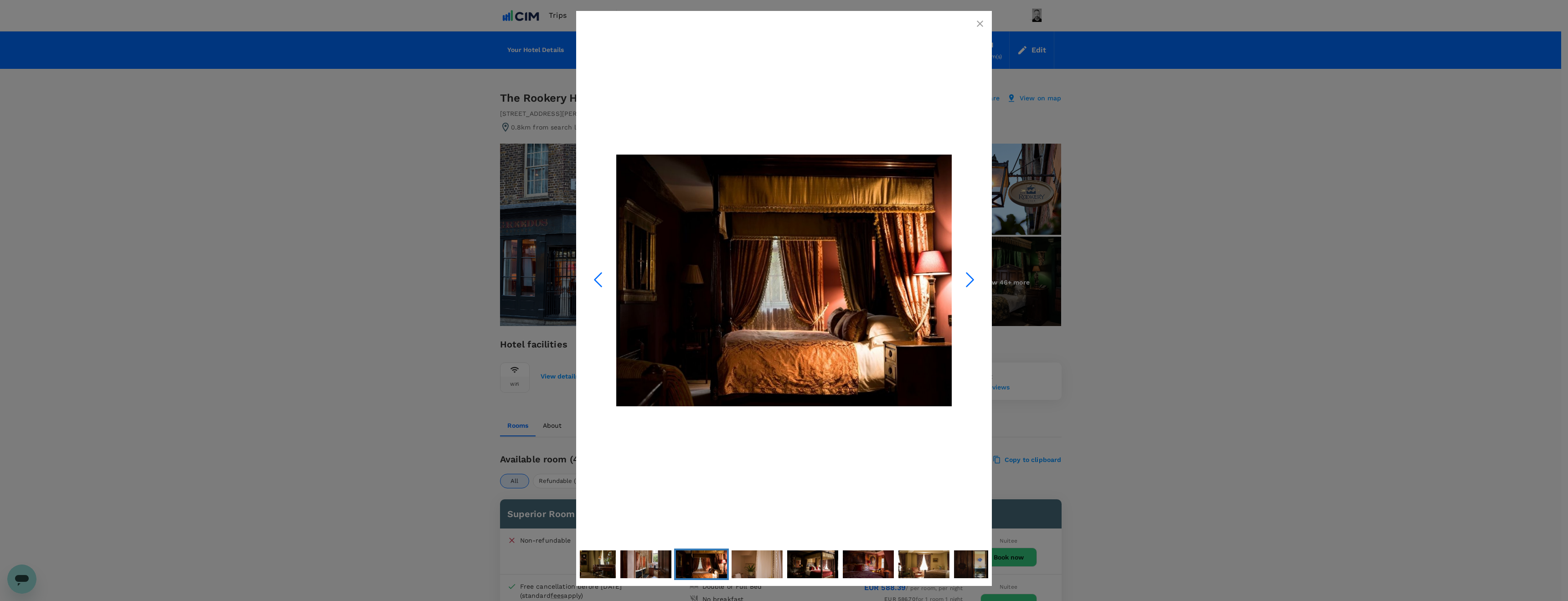
click at [971, 276] on polyline "Next Slide" at bounding box center [970, 280] width 7 height 13
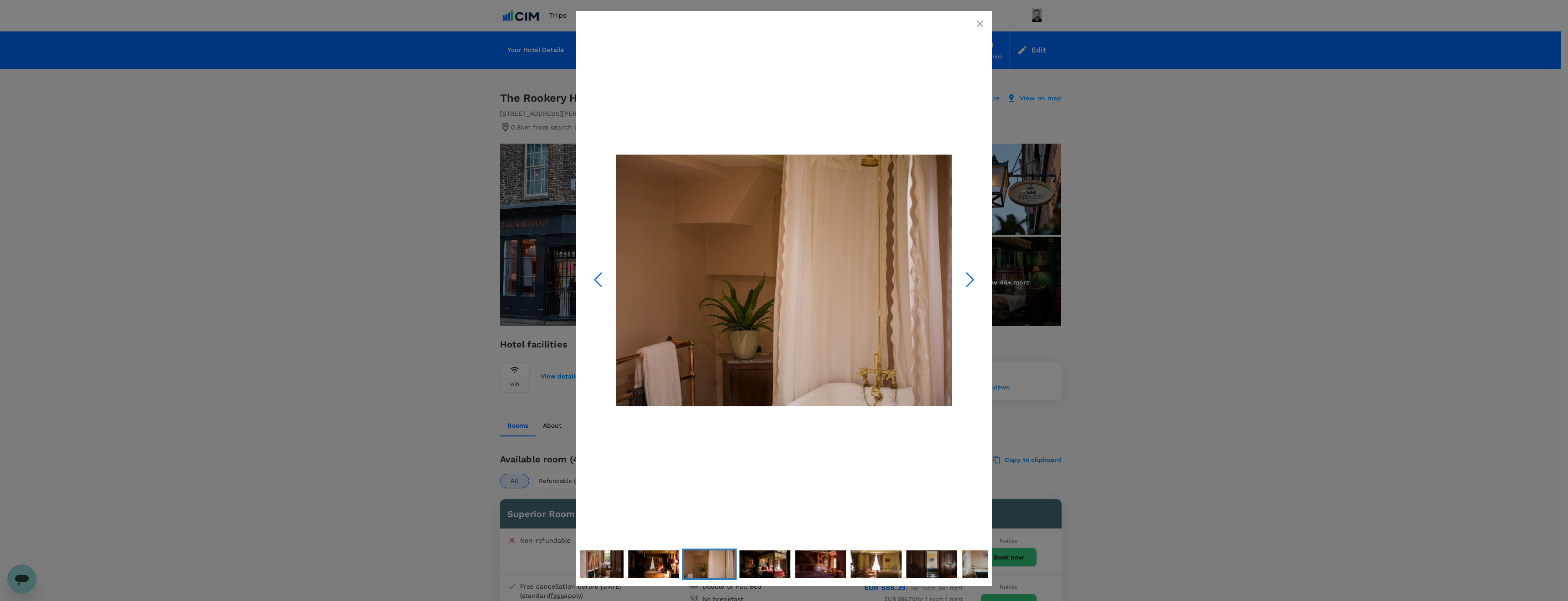
click at [971, 276] on polyline "Next Slide" at bounding box center [970, 280] width 7 height 13
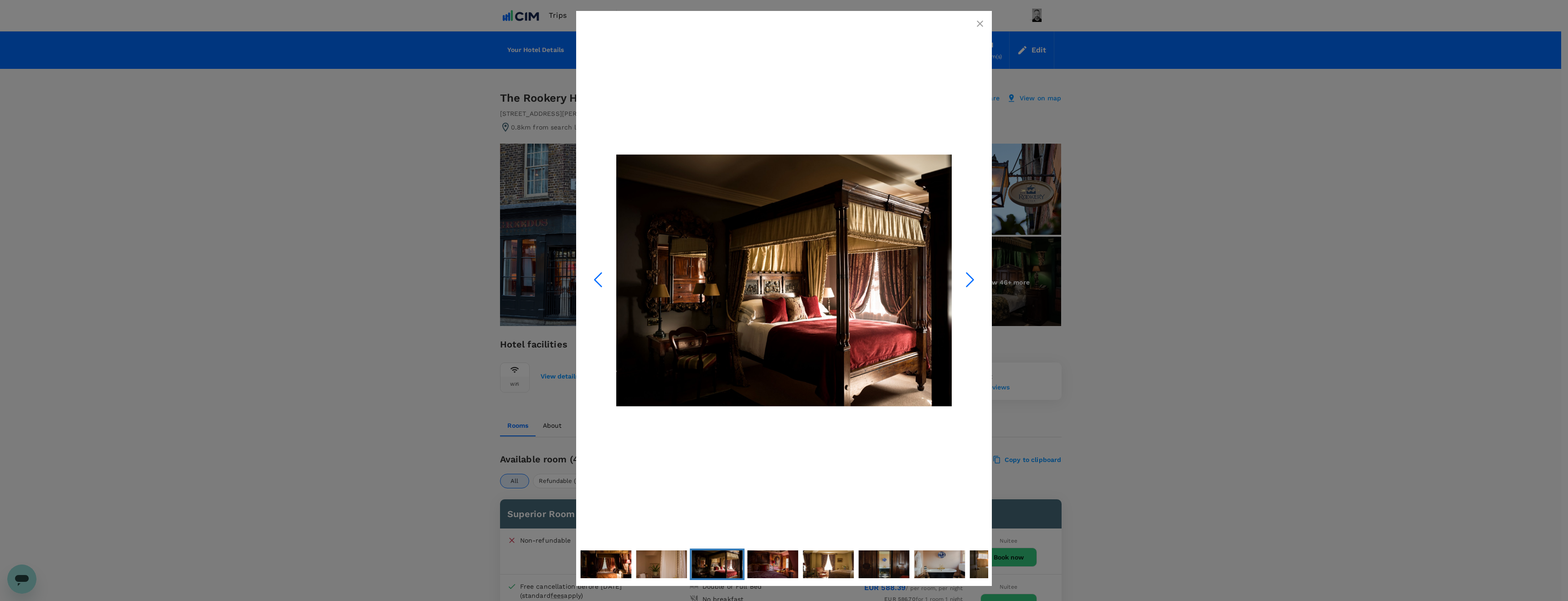
click at [971, 276] on polyline "Next Slide" at bounding box center [970, 280] width 7 height 13
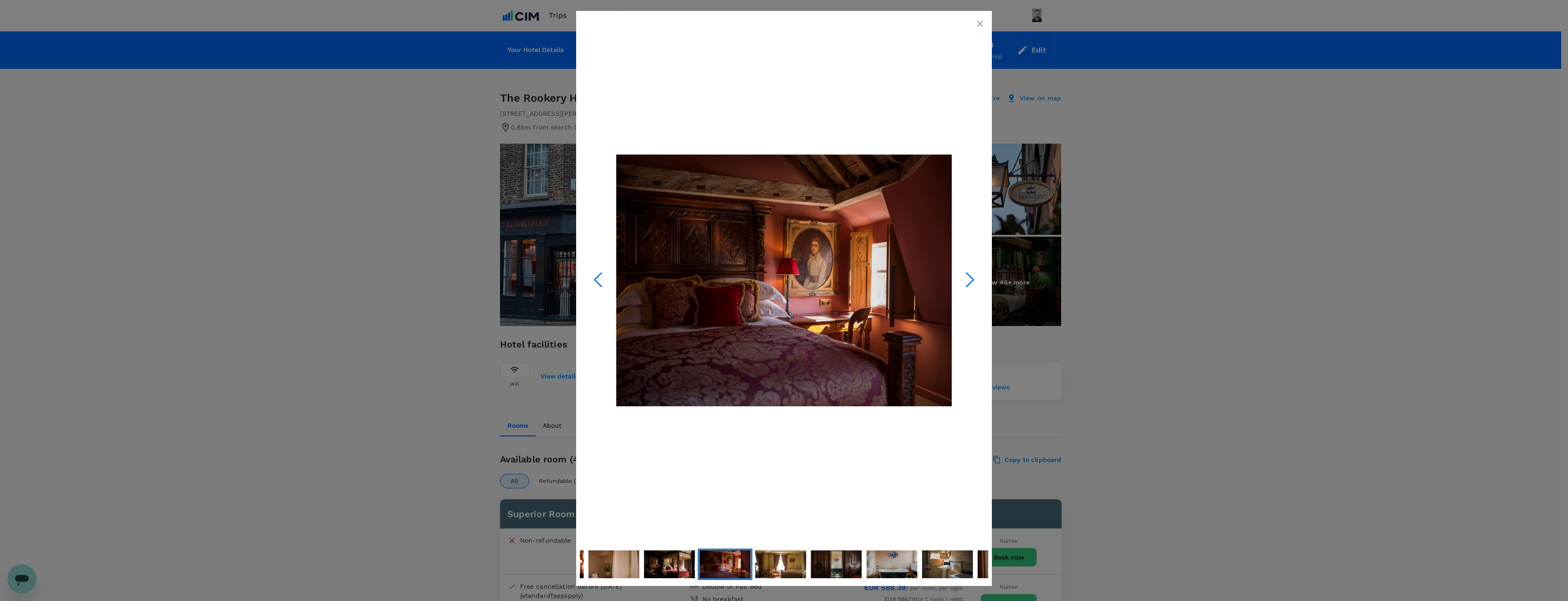
click at [971, 276] on polyline "Next Slide" at bounding box center [970, 280] width 7 height 13
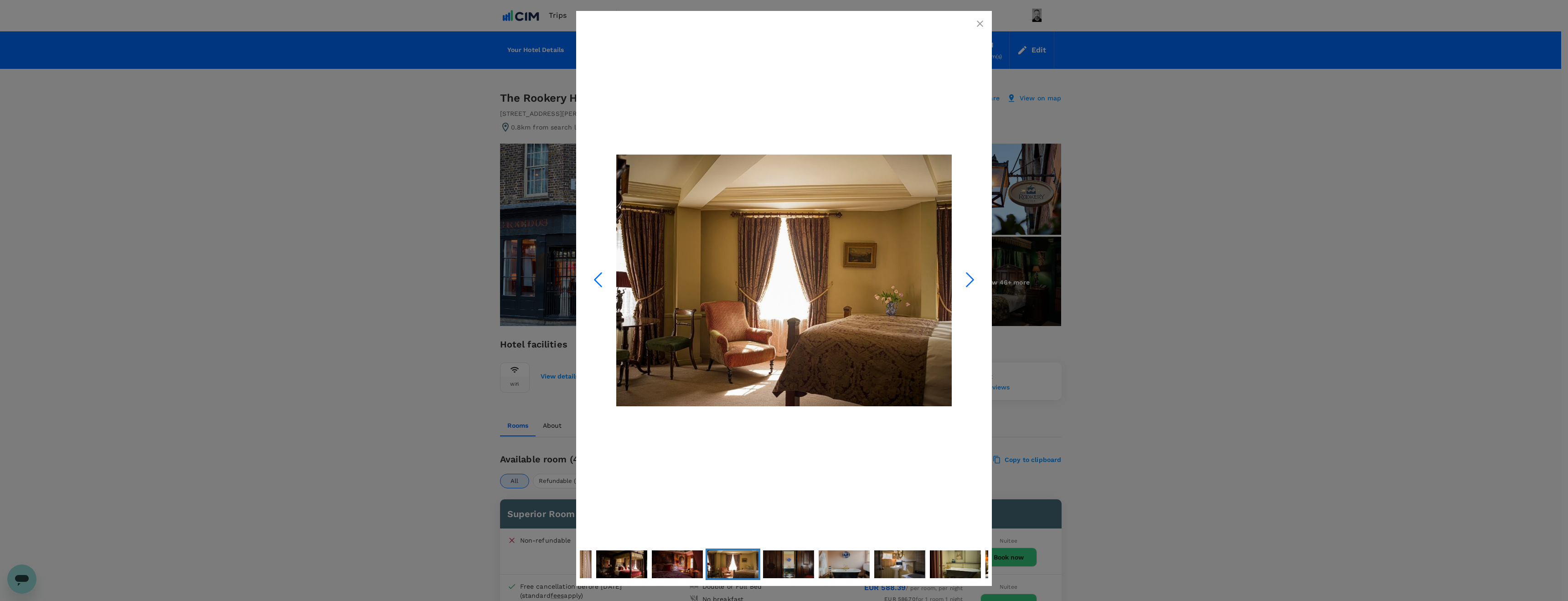
click at [971, 276] on polyline "Next Slide" at bounding box center [970, 280] width 7 height 13
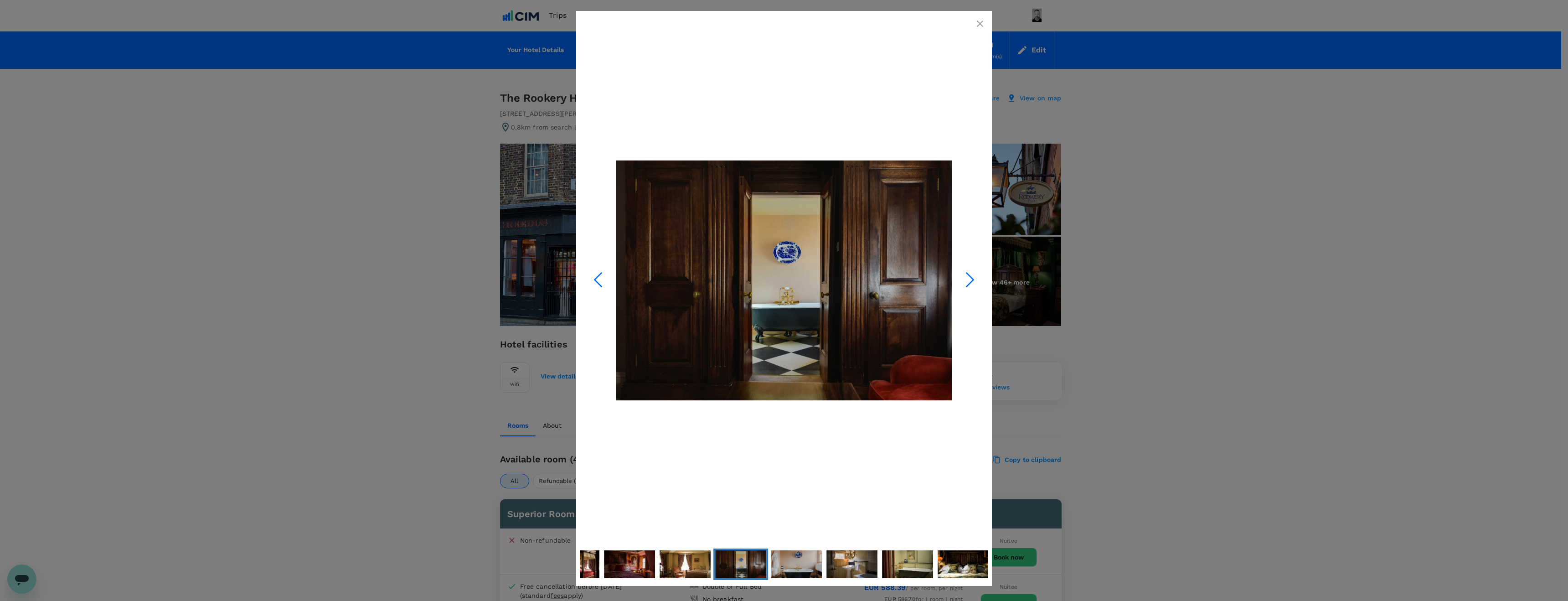
click at [971, 276] on polyline "Next Slide" at bounding box center [970, 280] width 7 height 13
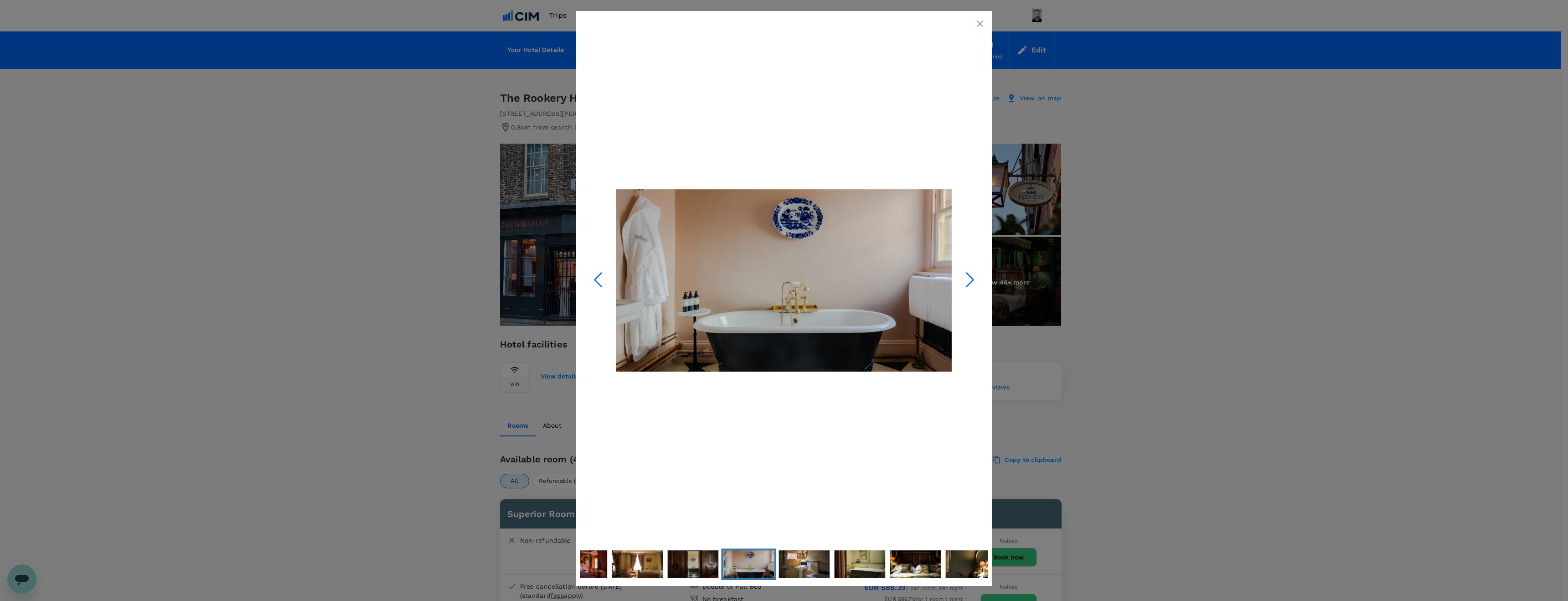
click at [971, 276] on polyline "Next Slide" at bounding box center [970, 280] width 7 height 13
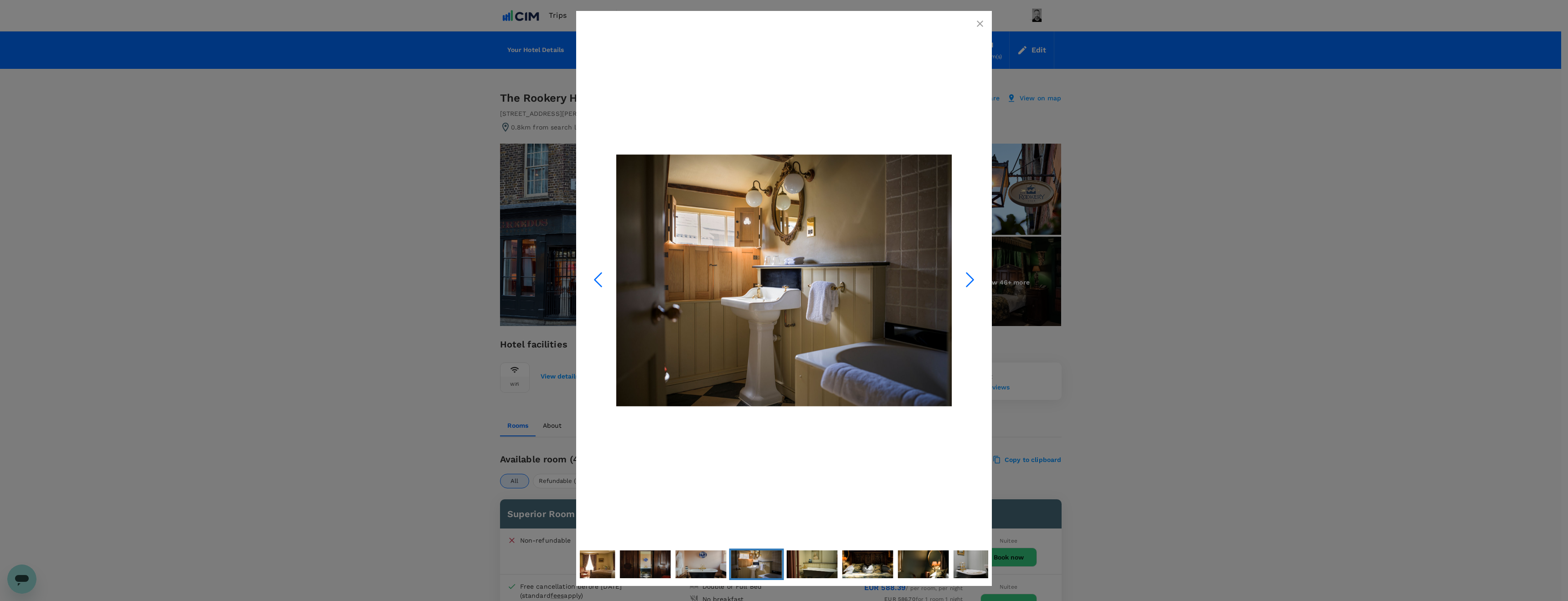
click at [971, 276] on polyline "Next Slide" at bounding box center [970, 280] width 7 height 13
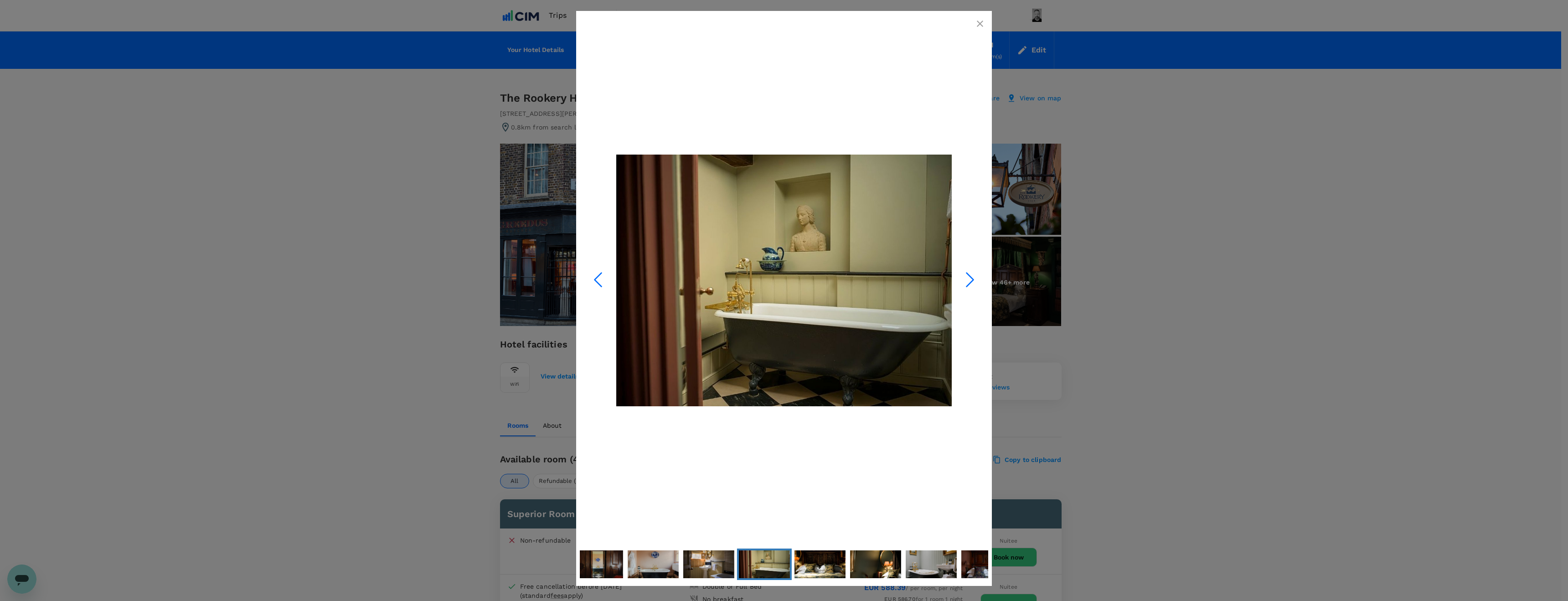
click at [1180, 267] on div at bounding box center [784, 300] width 1568 height 601
click at [979, 23] on icon "button" at bounding box center [980, 24] width 6 height 6
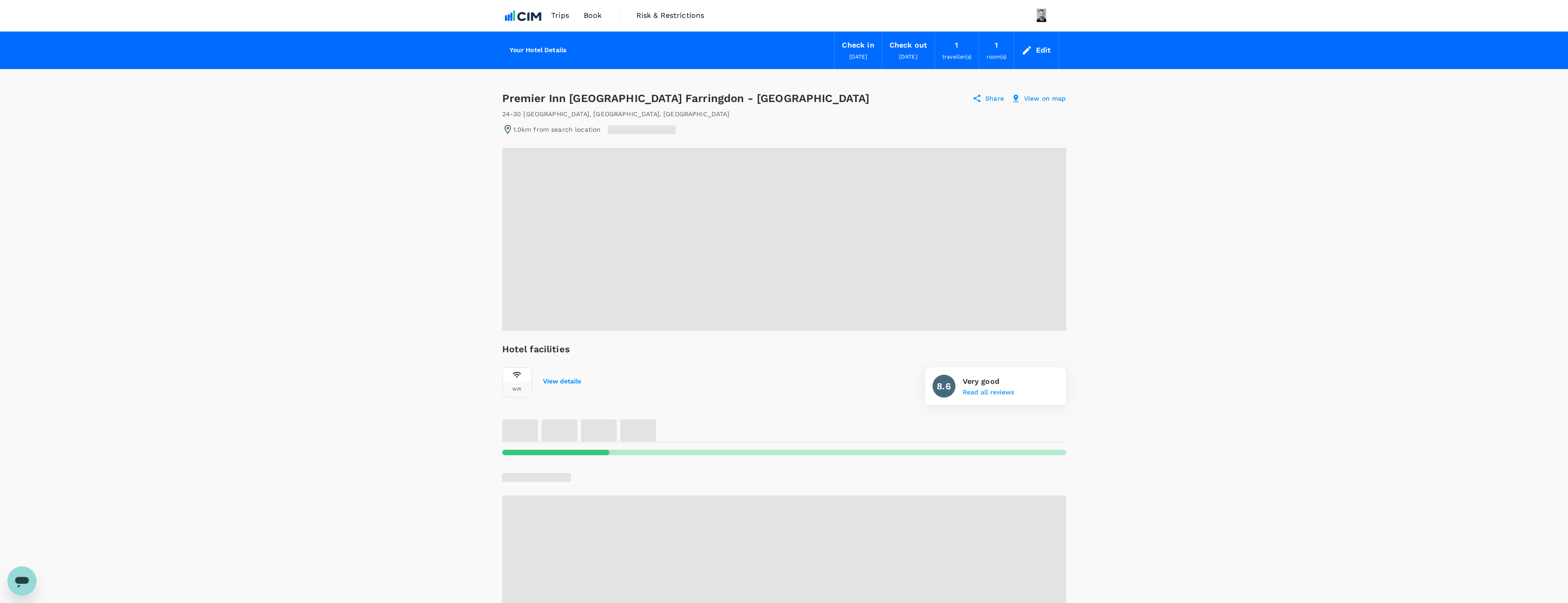
radio input "true"
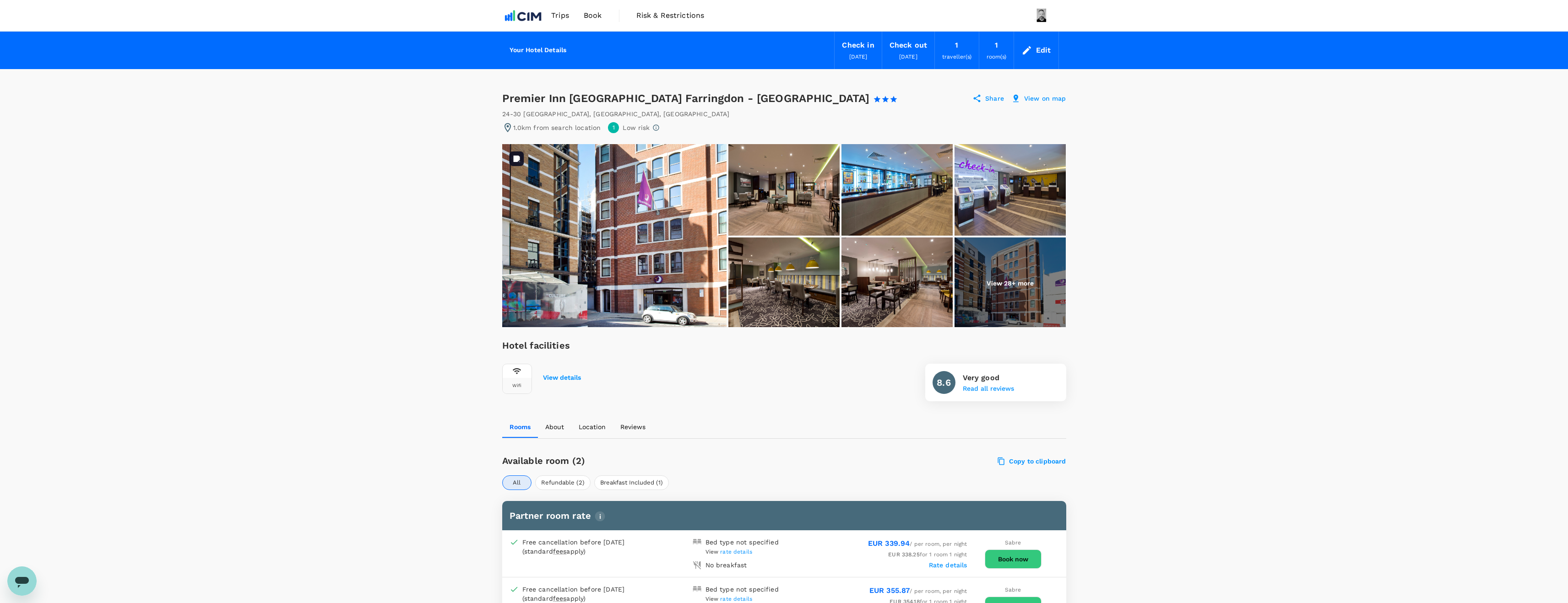
click at [656, 271] on img at bounding box center [614, 236] width 224 height 183
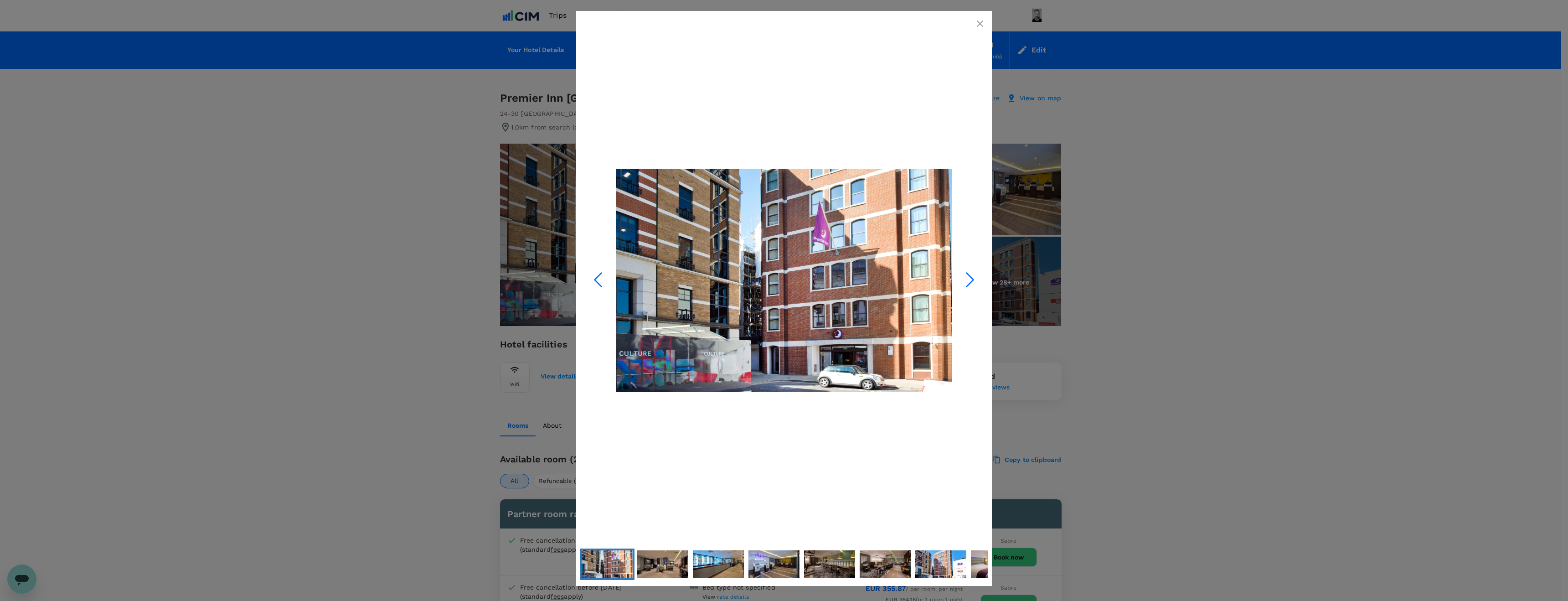
click at [970, 284] on icon "Next Slide" at bounding box center [970, 279] width 27 height 27
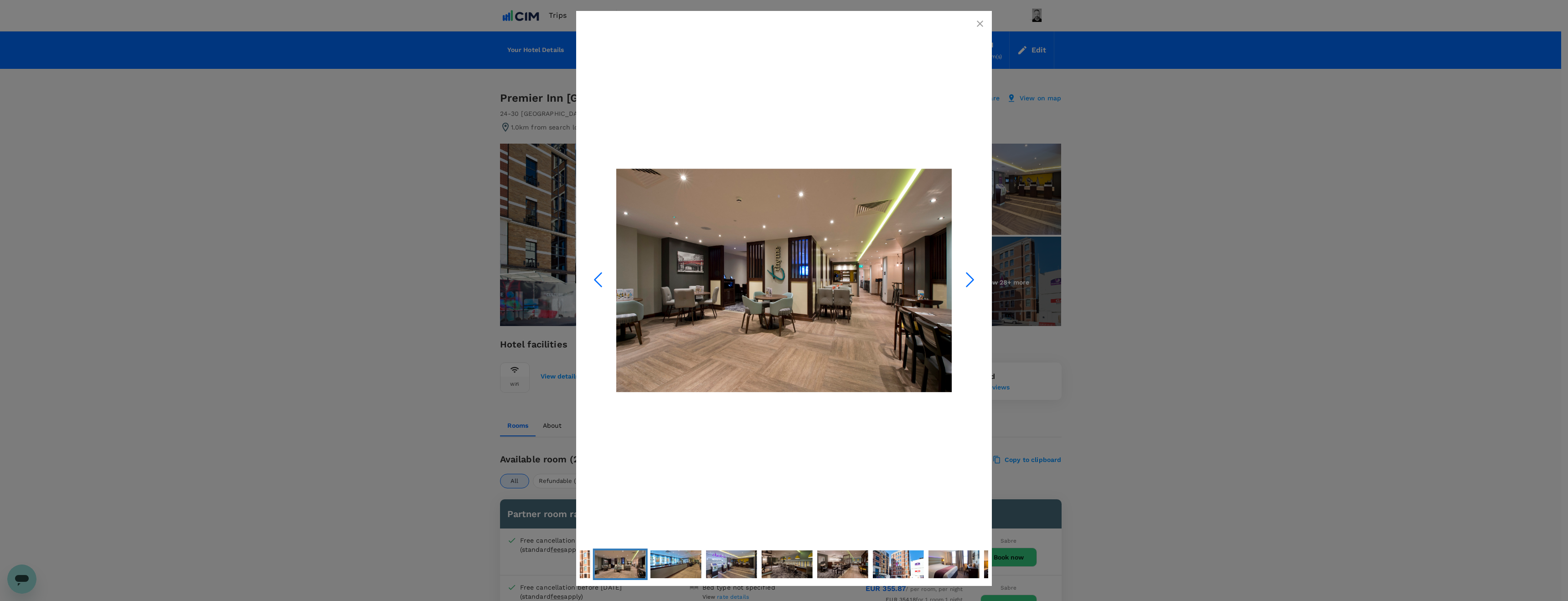
click at [970, 284] on icon "Next Slide" at bounding box center [970, 279] width 27 height 27
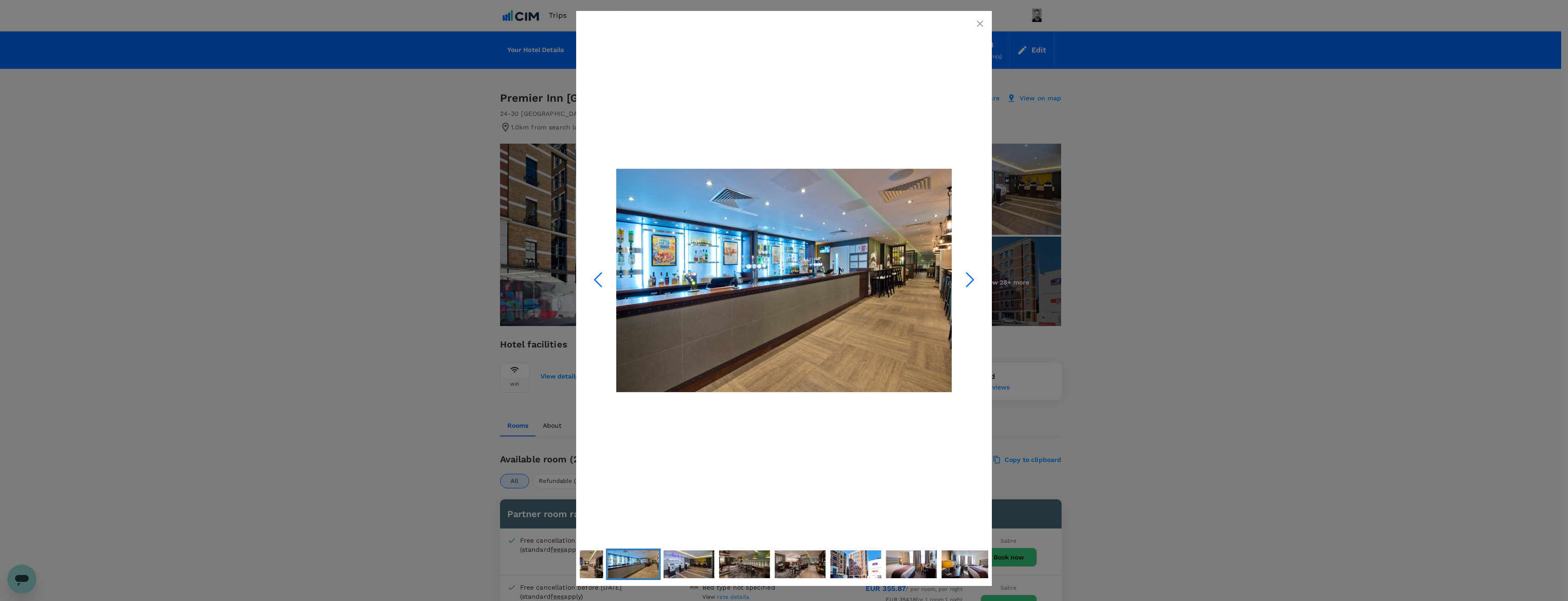
click at [970, 284] on icon "Next Slide" at bounding box center [970, 279] width 27 height 27
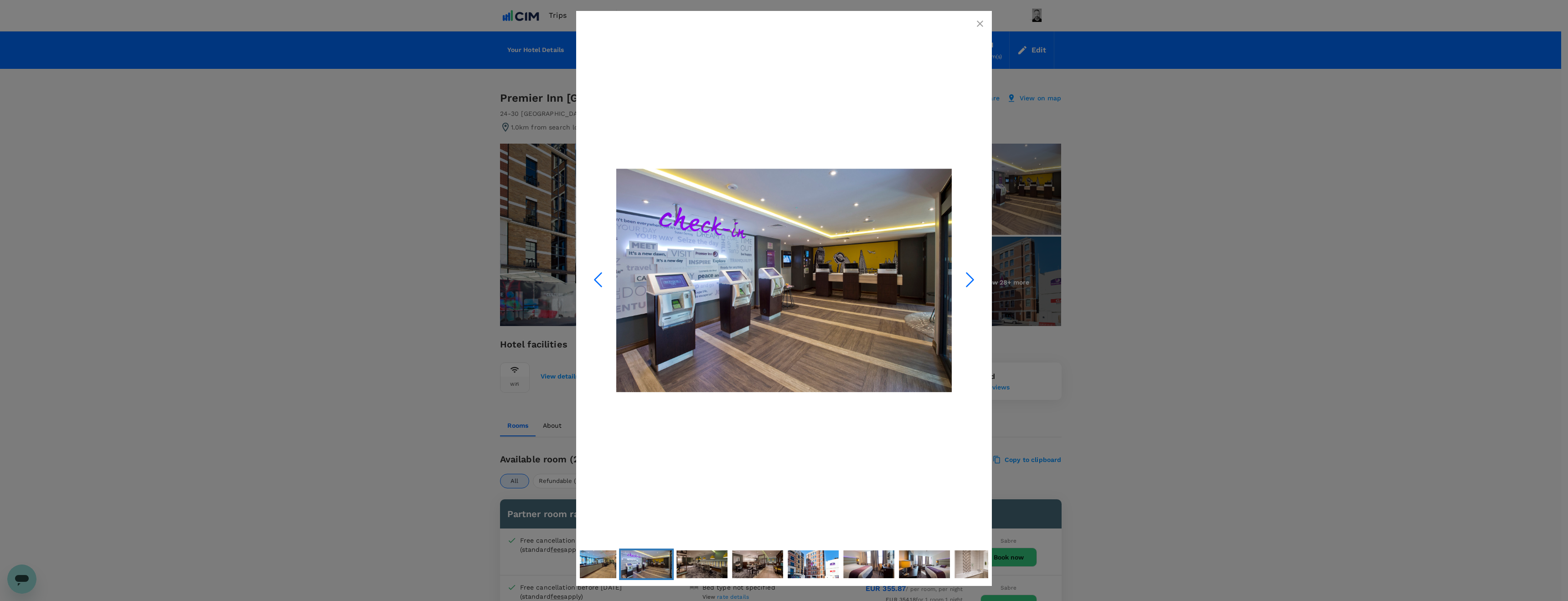
click at [970, 284] on icon "Next Slide" at bounding box center [970, 279] width 27 height 27
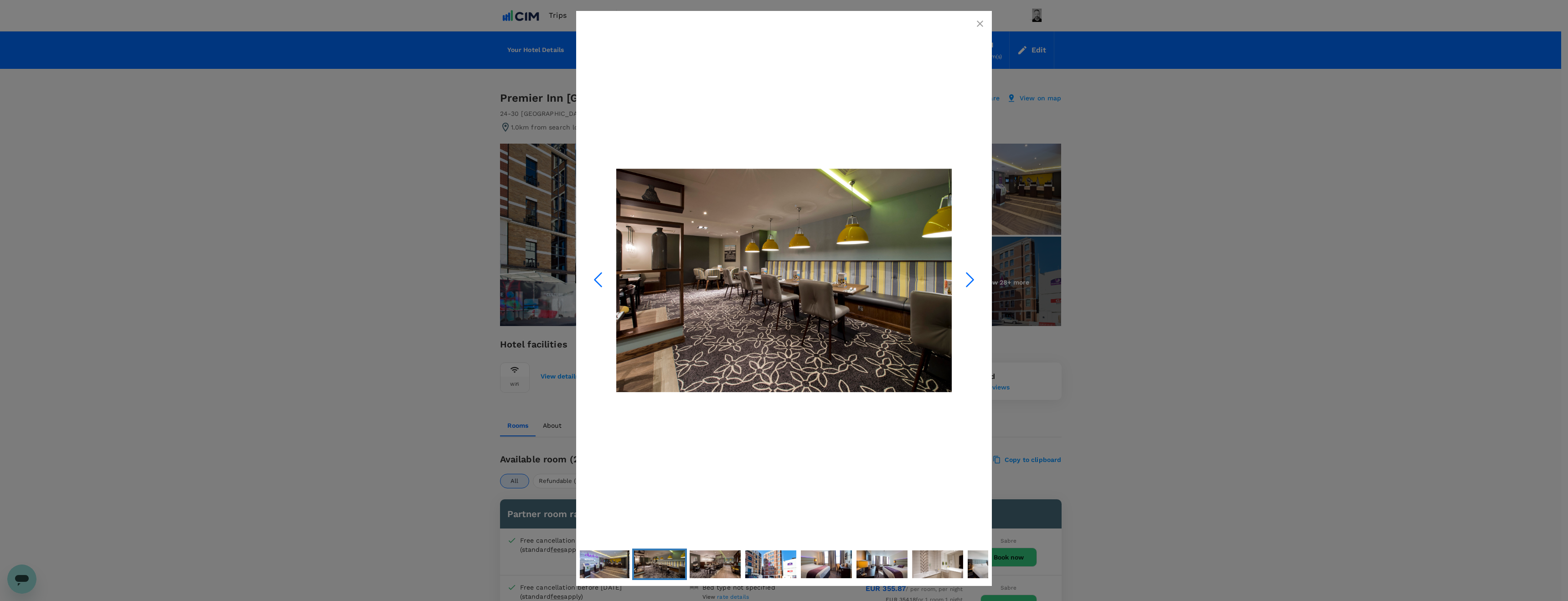
click at [970, 284] on icon "Next Slide" at bounding box center [970, 279] width 27 height 27
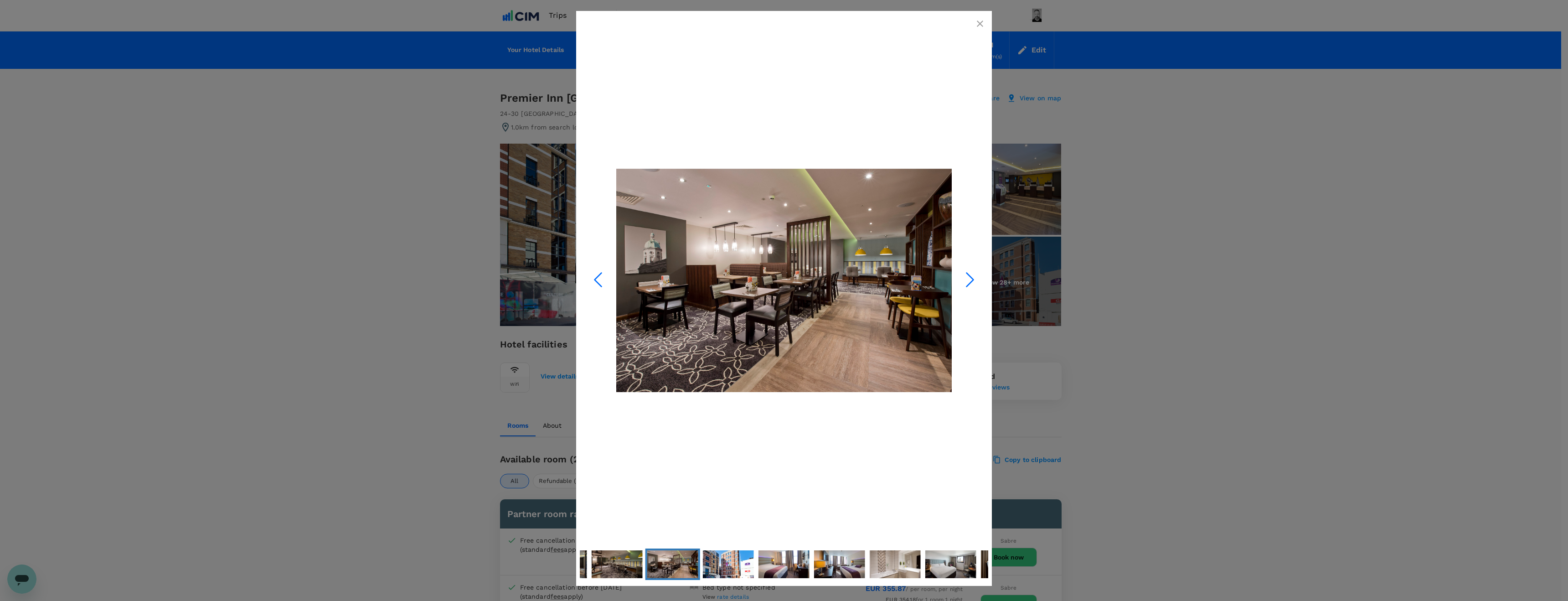
click at [970, 284] on icon "Next Slide" at bounding box center [970, 279] width 27 height 27
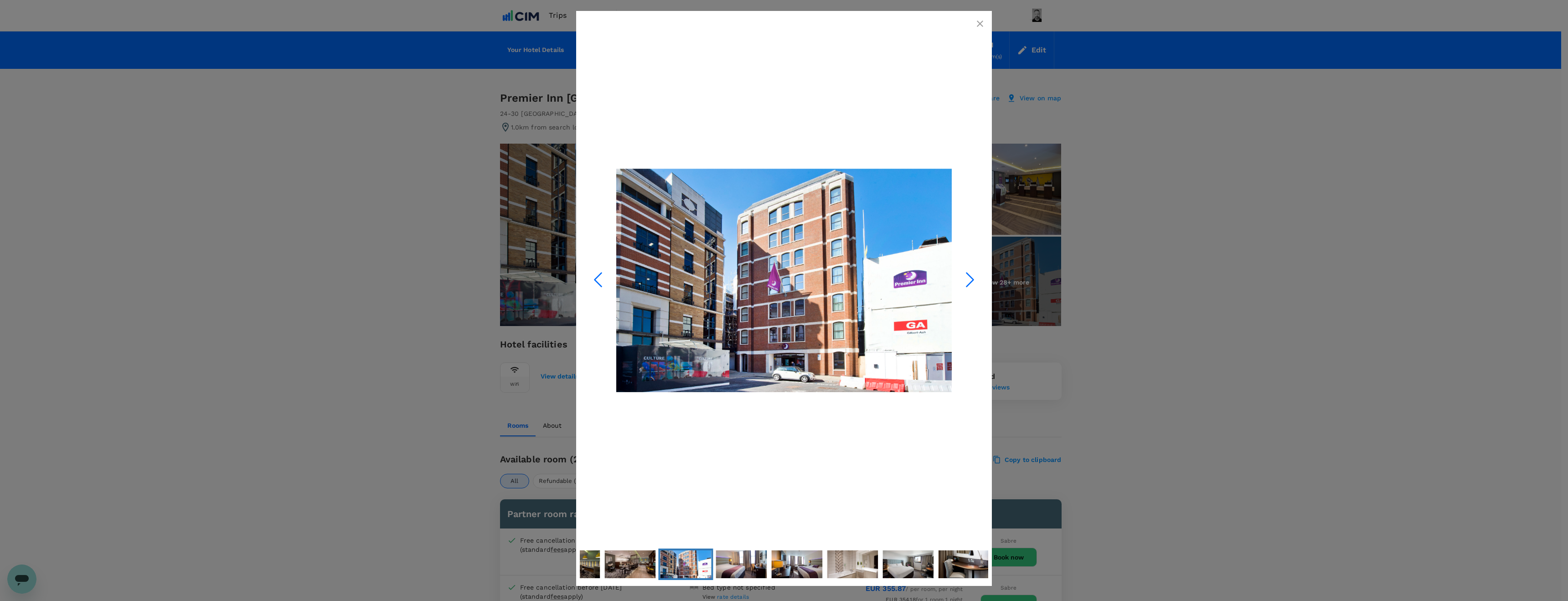
click at [970, 284] on icon "Next Slide" at bounding box center [970, 279] width 27 height 27
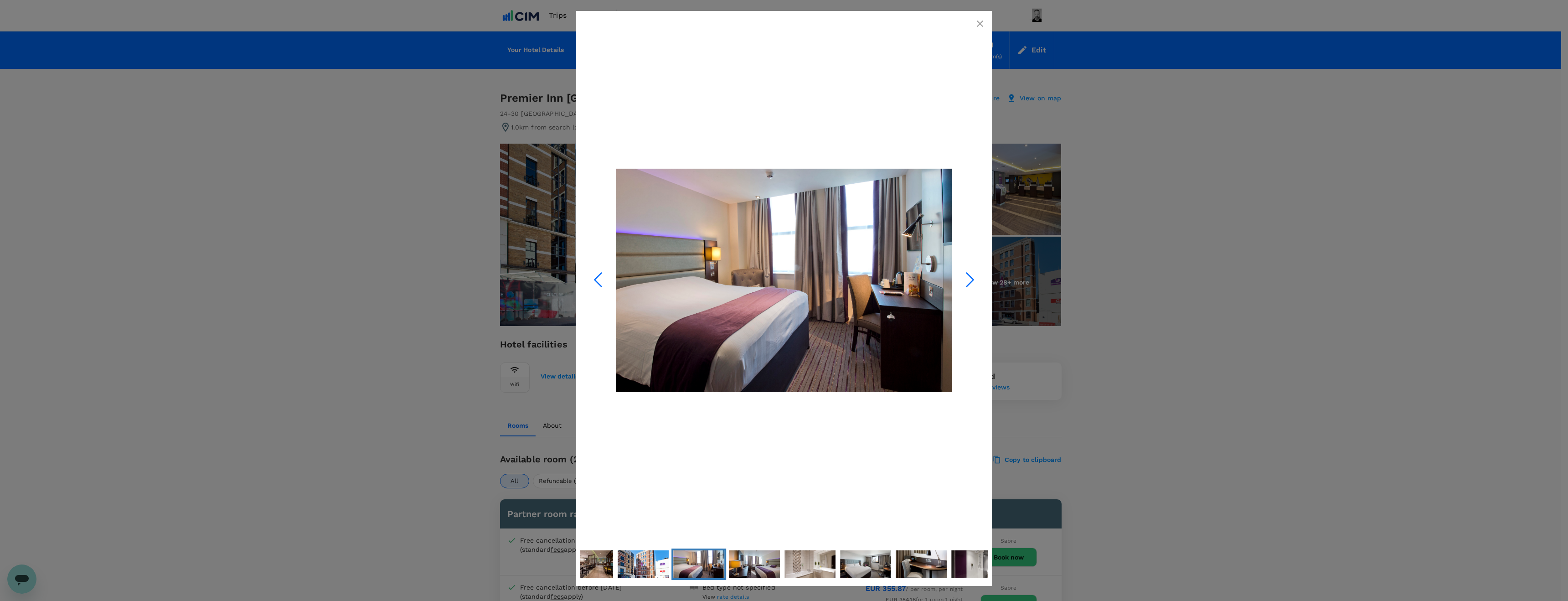
click at [970, 284] on icon "Next Slide" at bounding box center [970, 279] width 27 height 27
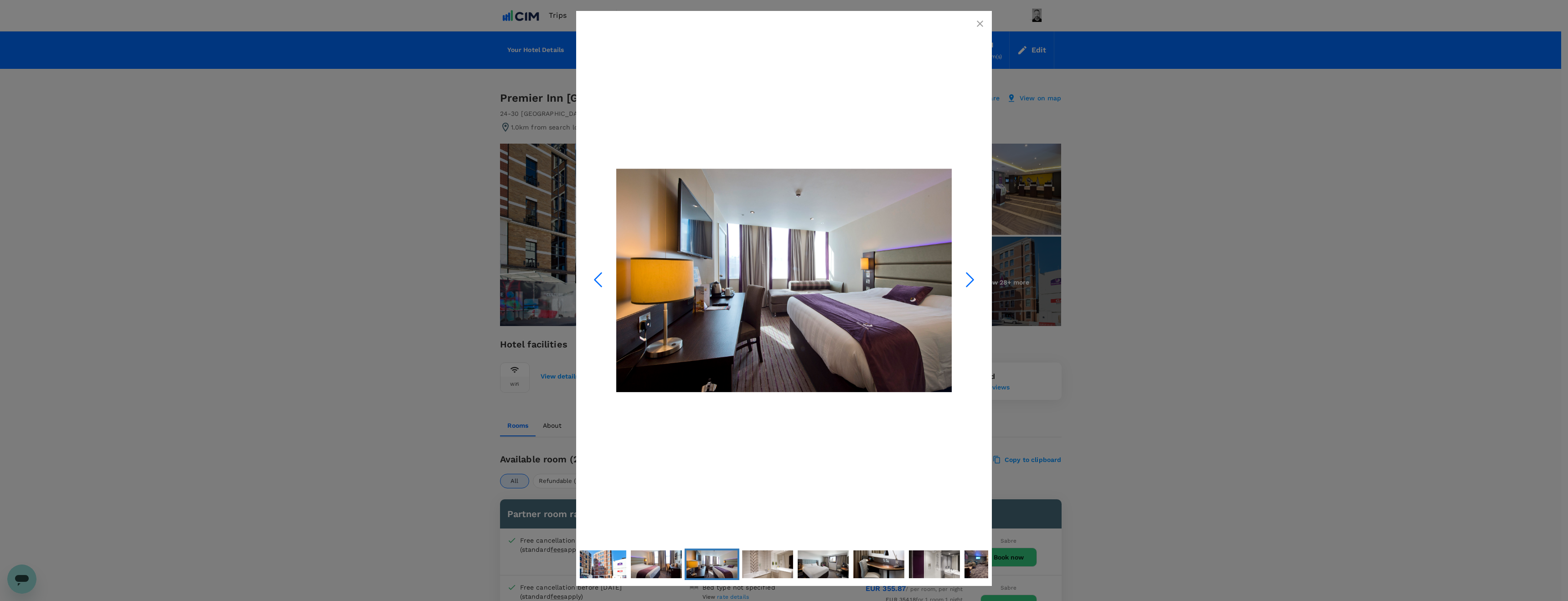
click at [970, 284] on icon "Next Slide" at bounding box center [970, 279] width 27 height 27
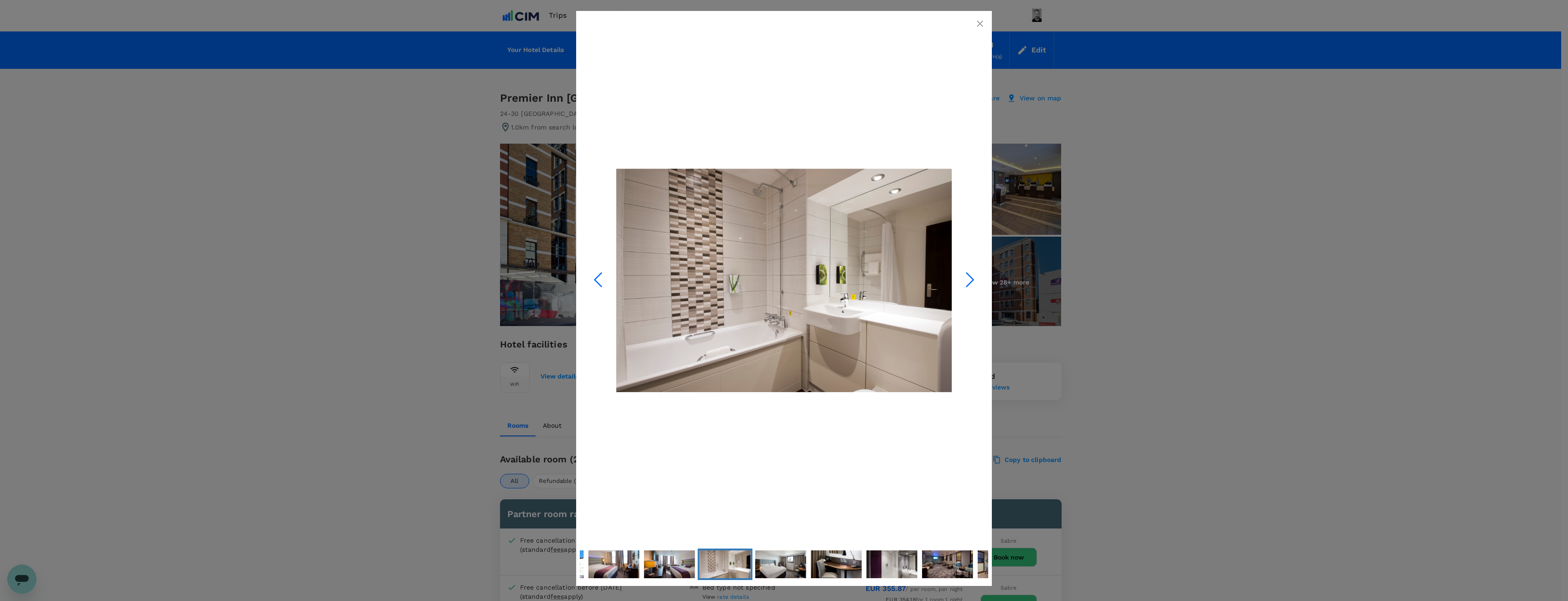
click at [970, 284] on icon "Next Slide" at bounding box center [970, 279] width 27 height 27
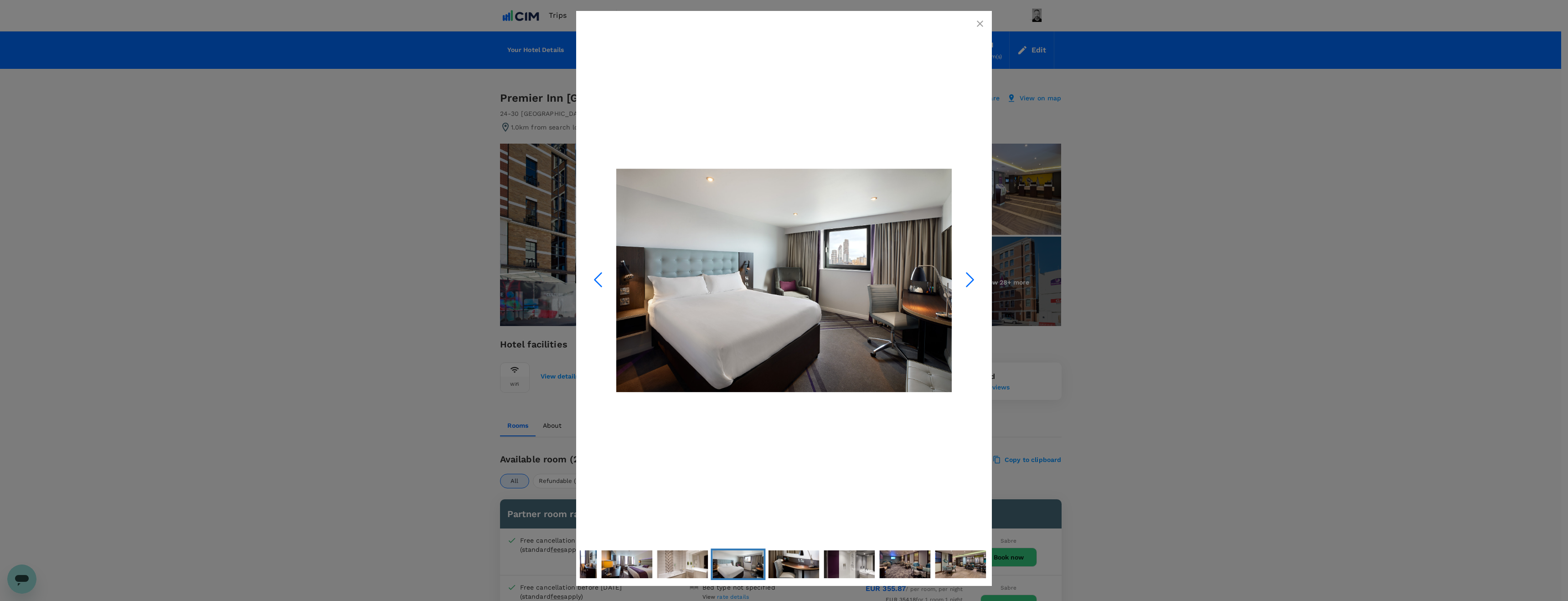
click at [970, 284] on icon "Next Slide" at bounding box center [970, 279] width 27 height 27
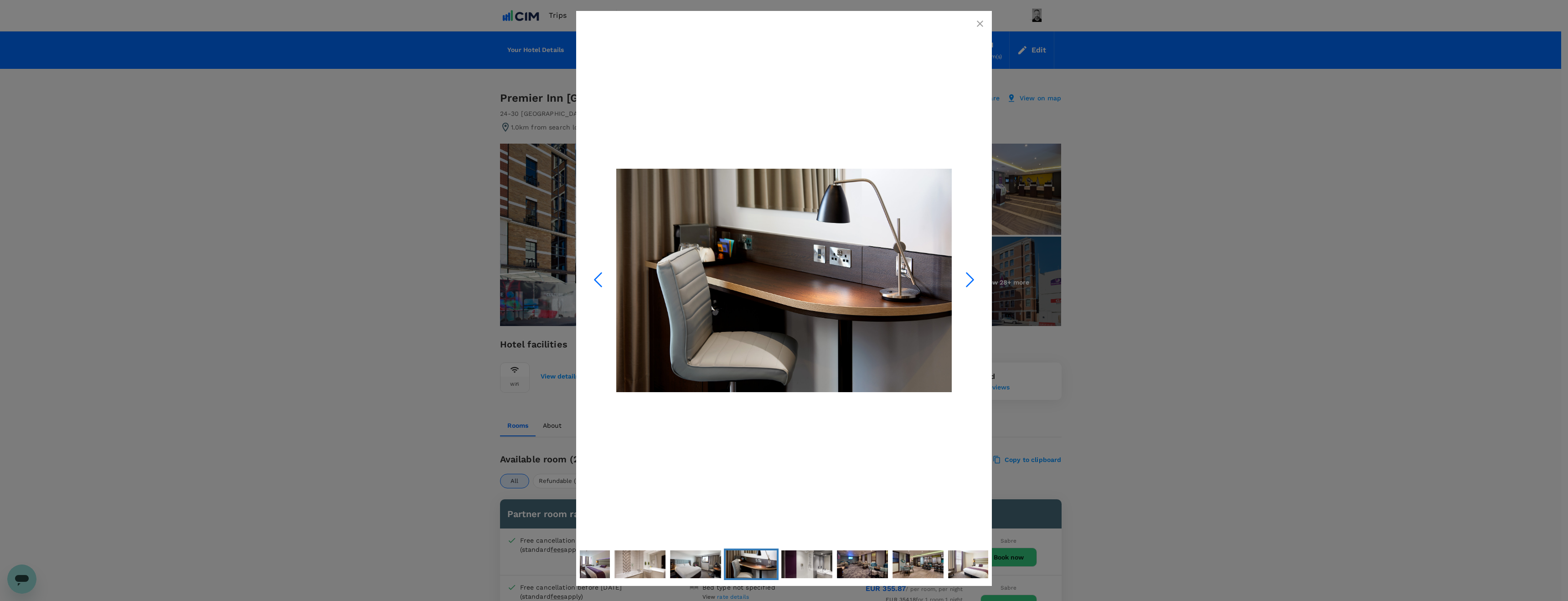
click at [970, 284] on icon "Next Slide" at bounding box center [970, 279] width 27 height 27
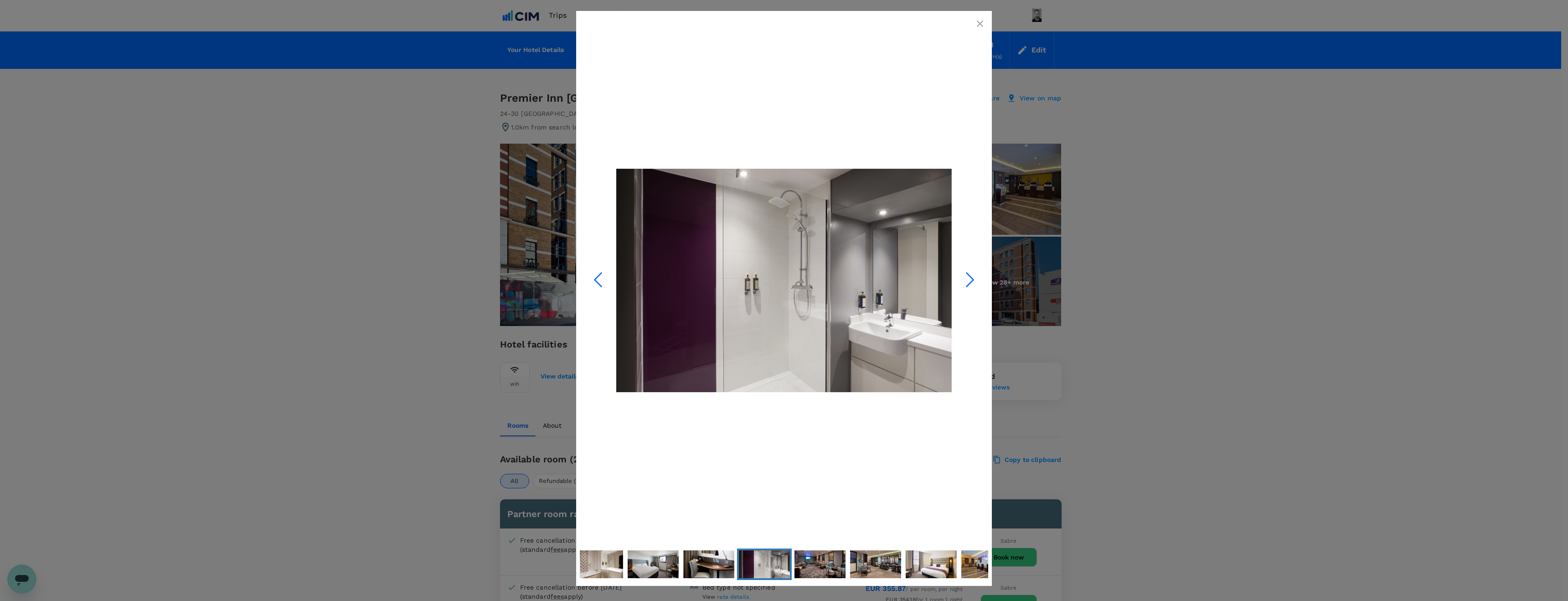
click at [975, 28] on icon "button" at bounding box center [980, 24] width 11 height 11
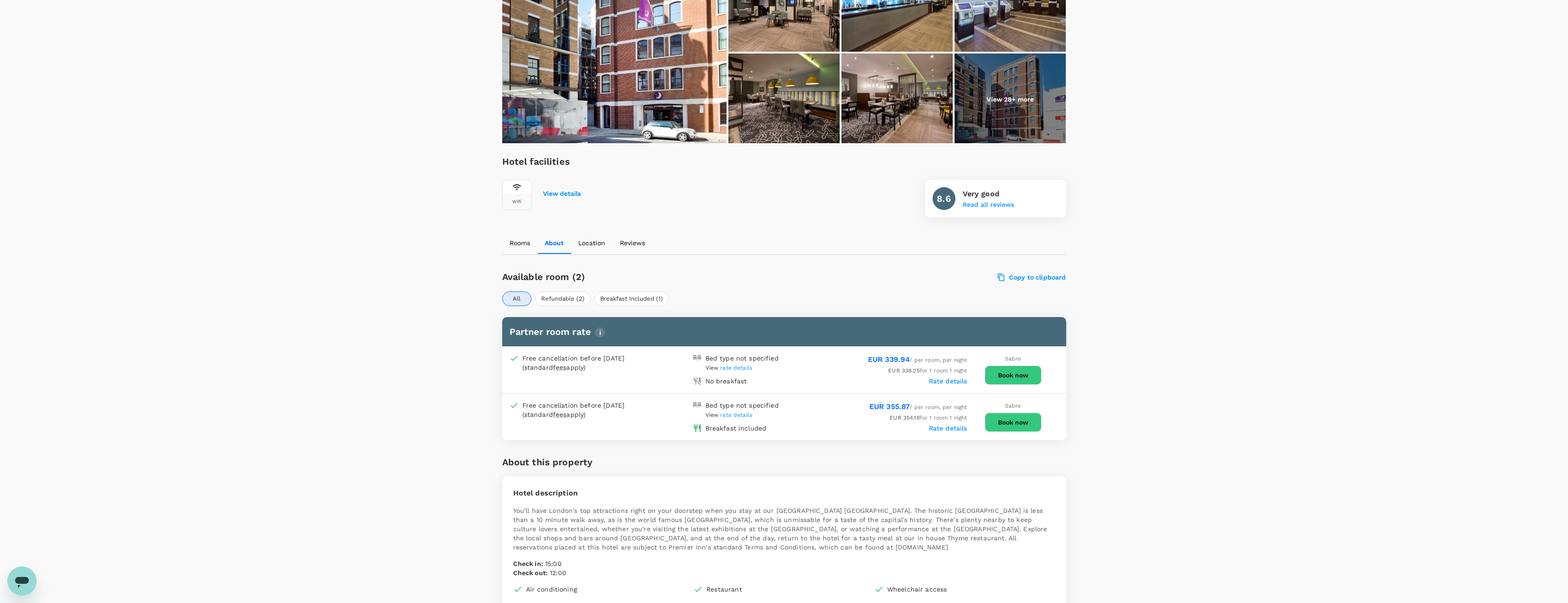
scroll to position [186, 0]
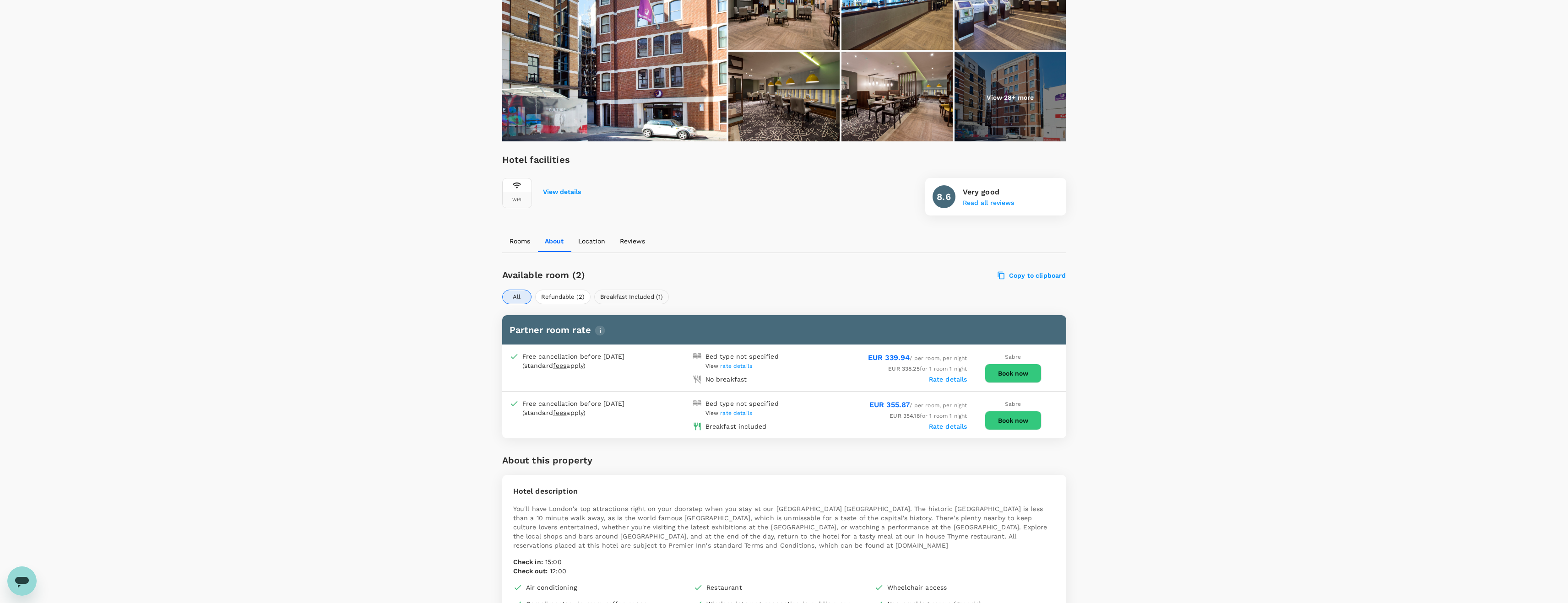
click at [631, 299] on button "Breakfast Included (1)" at bounding box center [631, 297] width 75 height 15
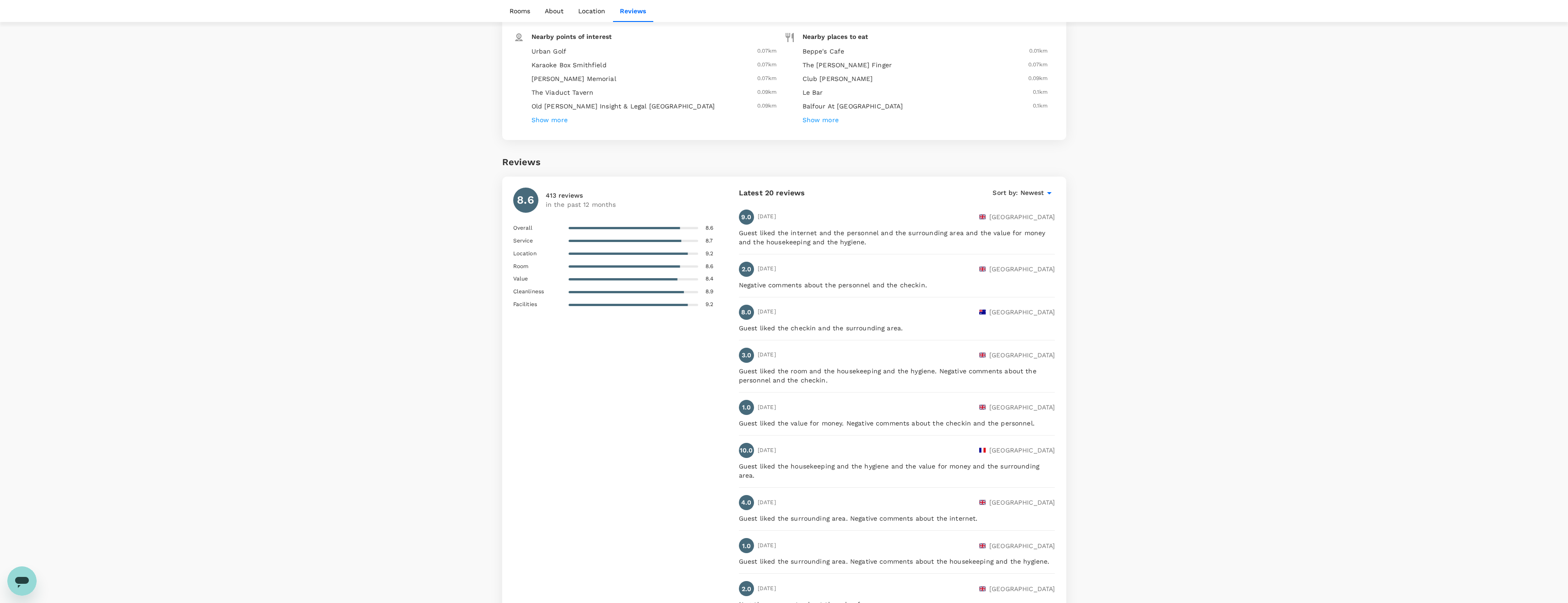
scroll to position [830, 0]
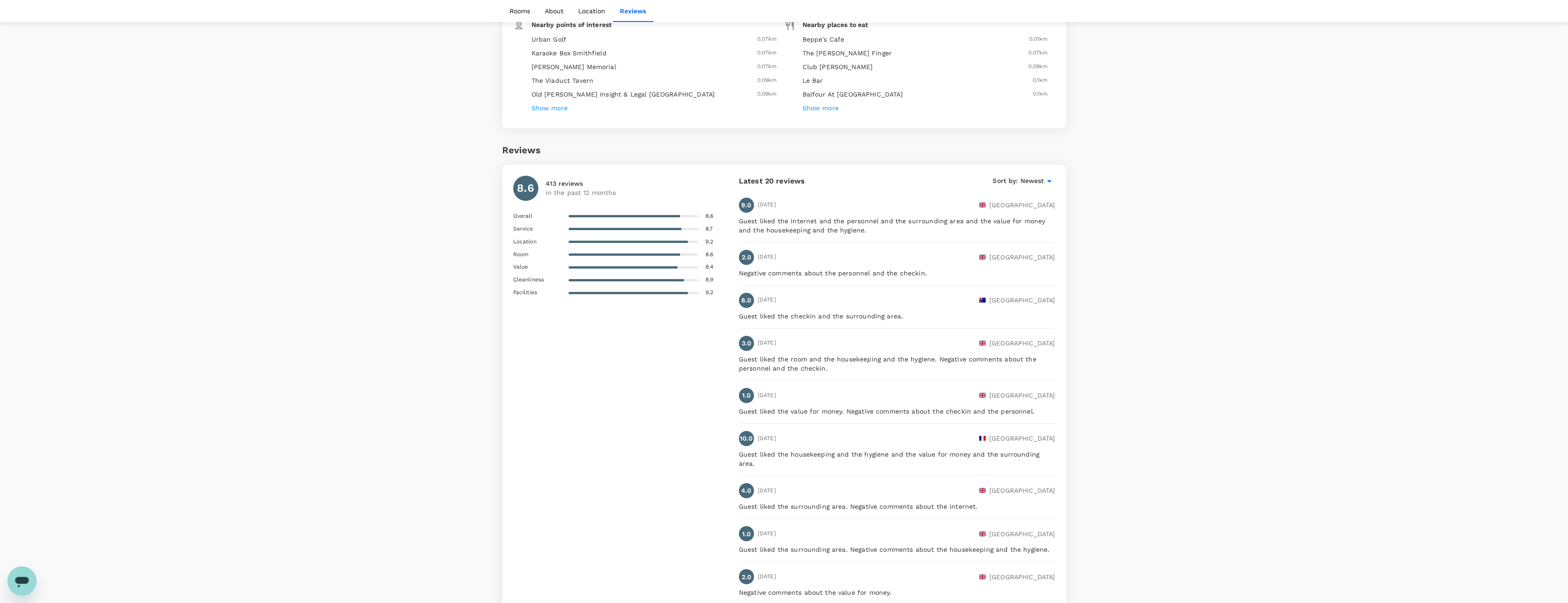
click at [852, 221] on p "Guest liked the internet and the personnel and the surrounding area and the val…" at bounding box center [897, 225] width 316 height 18
click at [752, 261] on div "2.0" at bounding box center [746, 257] width 15 height 15
click at [1023, 257] on p "[GEOGRAPHIC_DATA]" at bounding box center [1022, 257] width 66 height 9
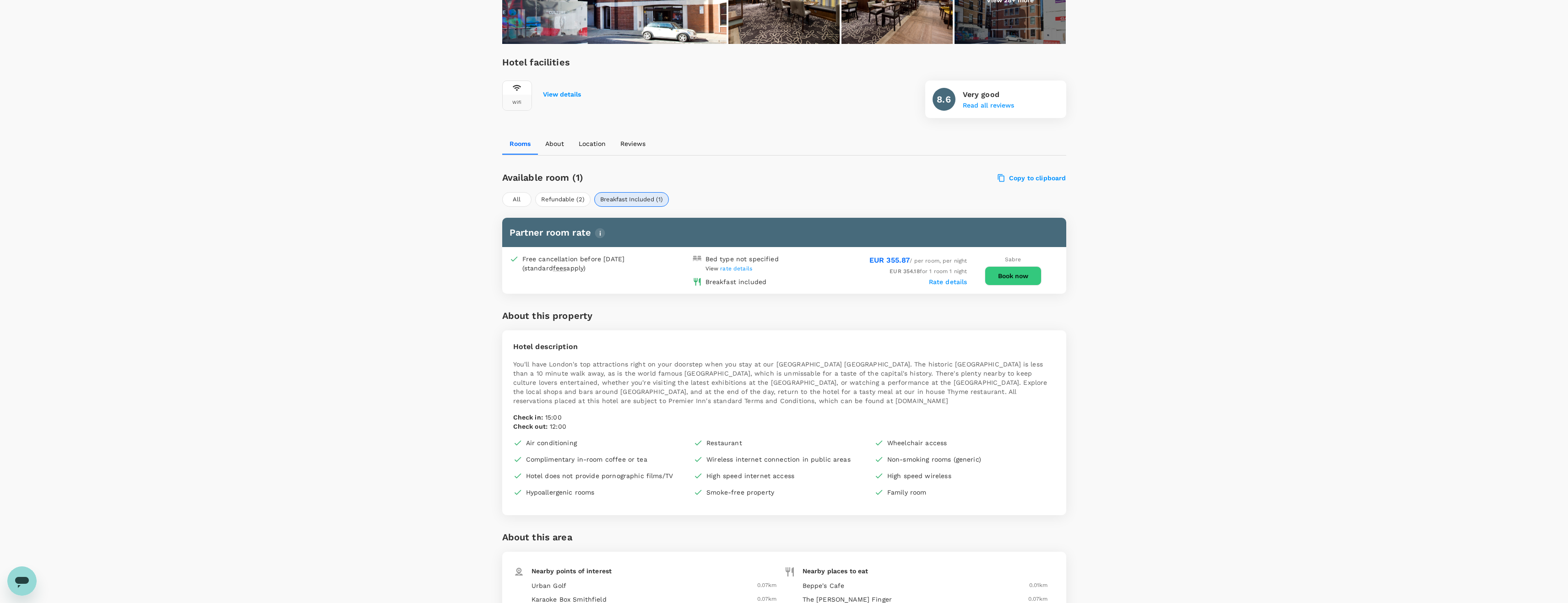
scroll to position [0, 0]
